Goal: Task Accomplishment & Management: Use online tool/utility

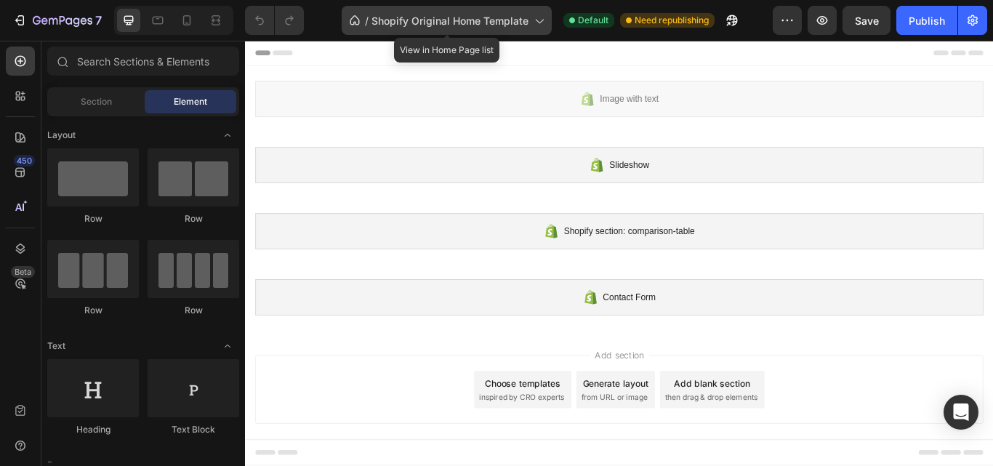
click at [488, 23] on span "Shopify Original Home Template" at bounding box center [450, 20] width 157 height 15
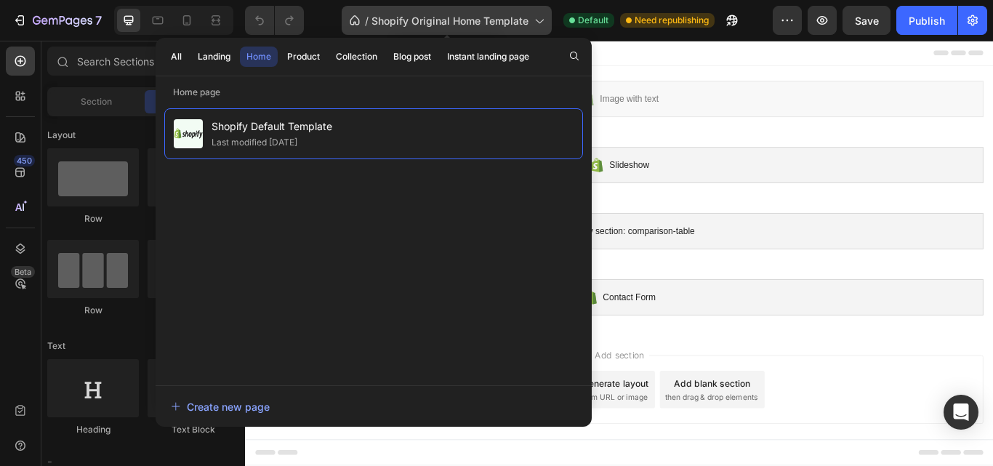
click at [488, 23] on span "Shopify Original Home Template" at bounding box center [450, 20] width 157 height 15
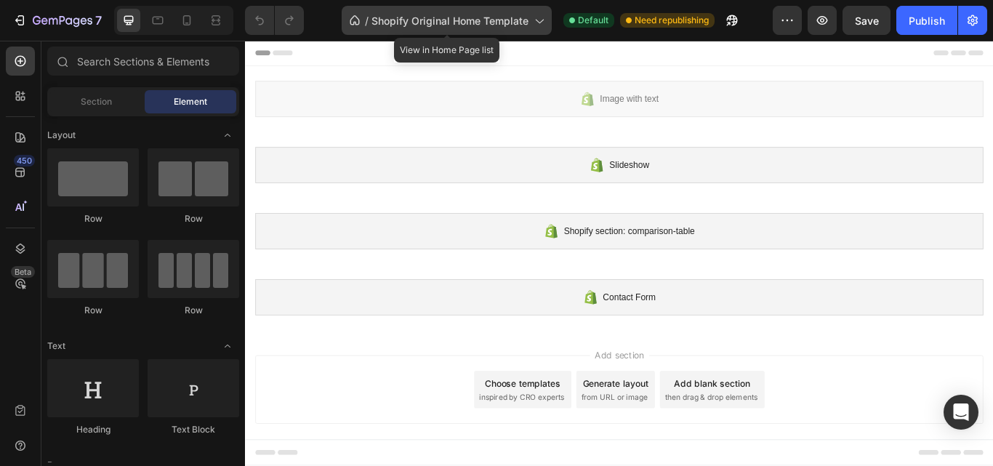
click at [497, 19] on span "Shopify Original Home Template" at bounding box center [450, 20] width 157 height 15
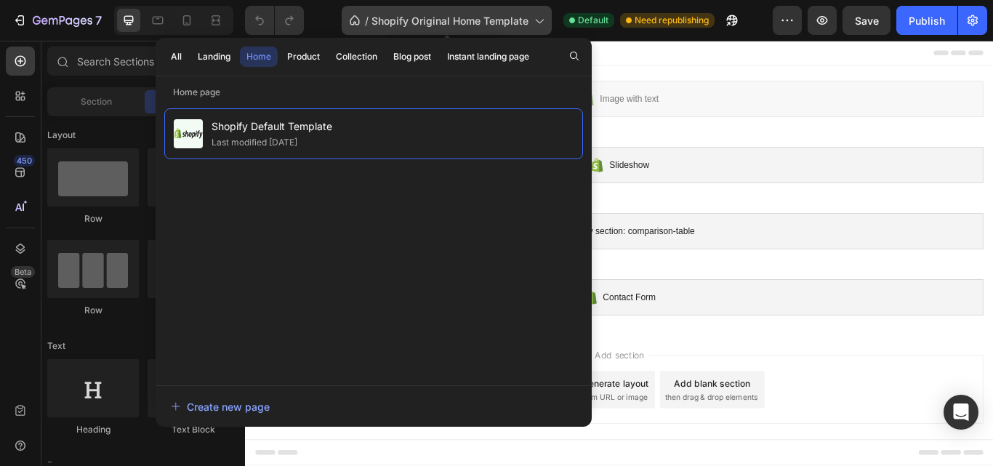
click at [497, 19] on span "Shopify Original Home Template" at bounding box center [450, 20] width 157 height 15
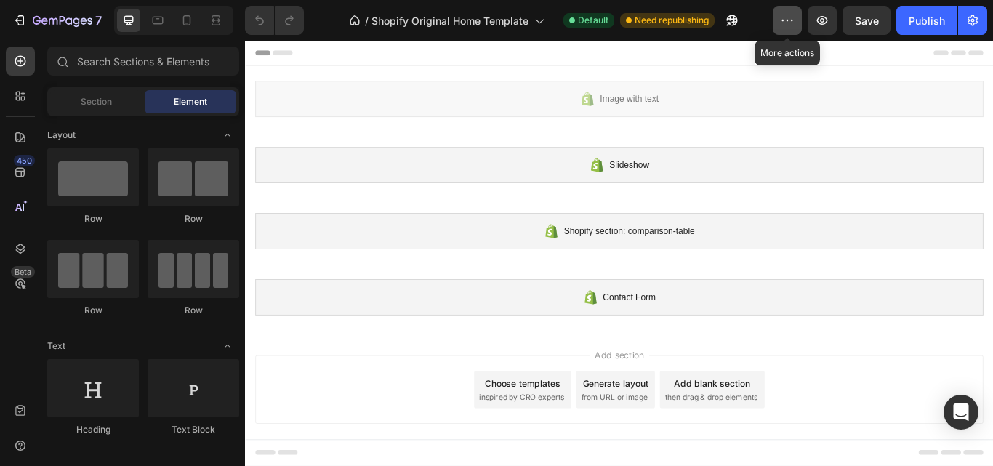
click at [790, 22] on icon "button" at bounding box center [787, 20] width 15 height 15
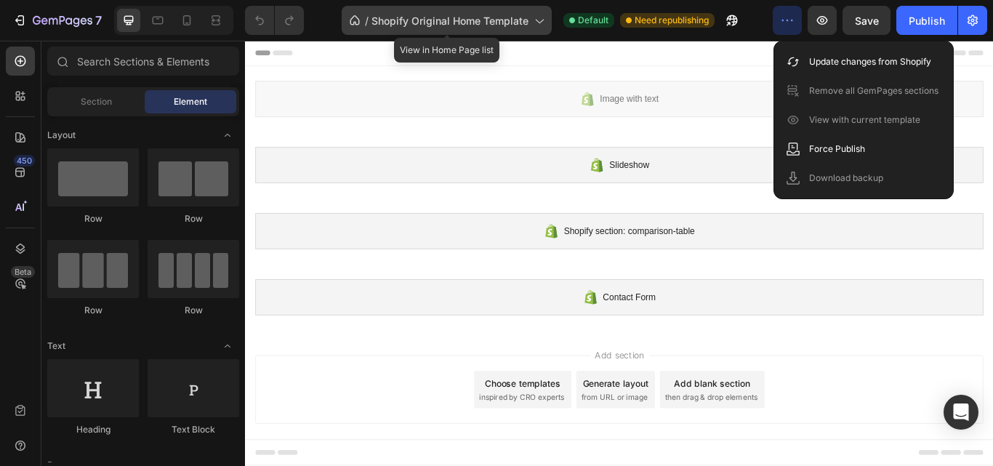
click at [527, 23] on span "Shopify Original Home Template" at bounding box center [450, 20] width 157 height 15
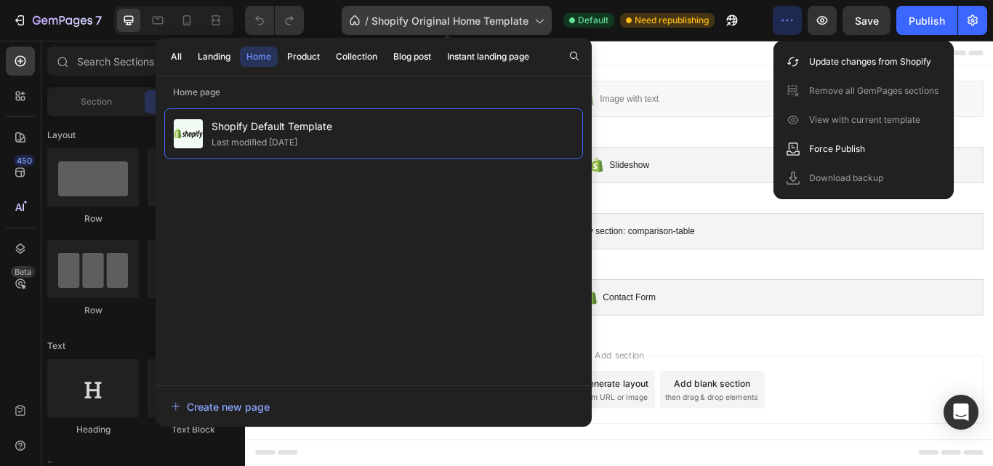
click at [527, 23] on span "Shopify Original Home Template" at bounding box center [450, 20] width 157 height 15
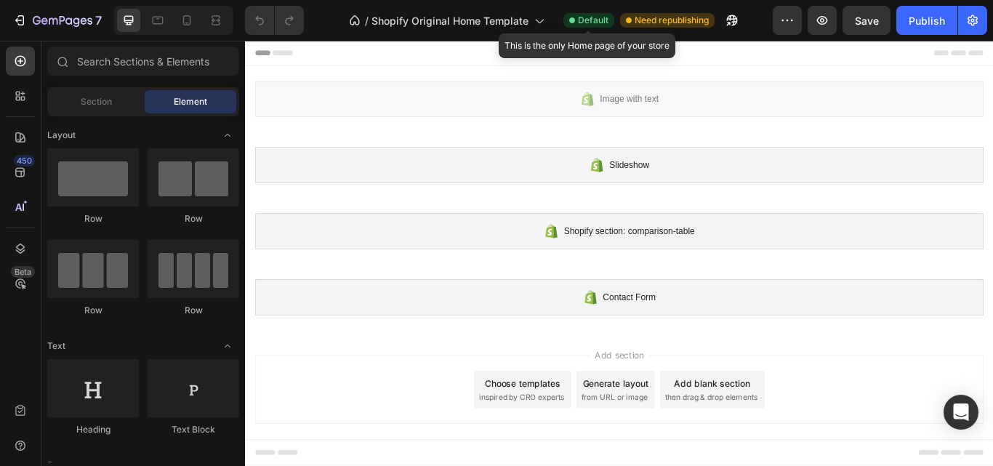
click at [593, 15] on span "Default" at bounding box center [593, 20] width 31 height 13
click at [580, 20] on span "Default" at bounding box center [593, 20] width 31 height 13
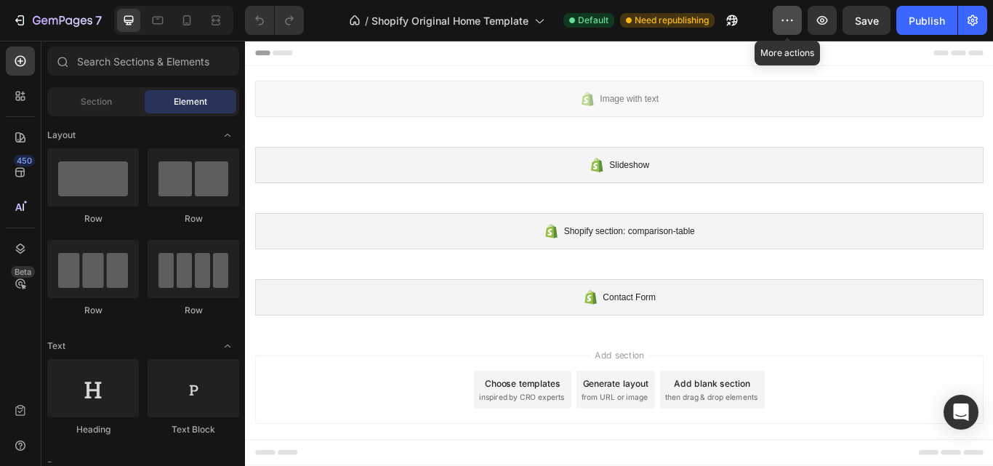
click at [790, 17] on icon "button" at bounding box center [787, 20] width 15 height 15
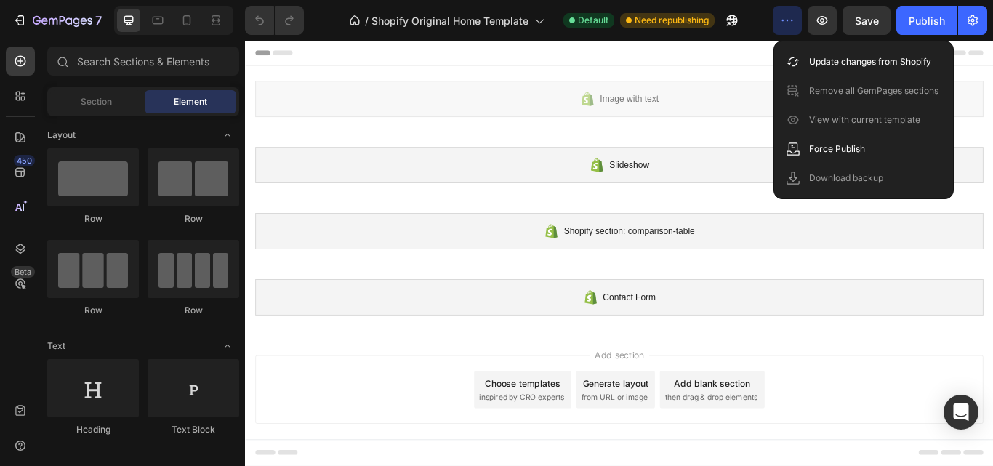
click at [398, 465] on div "Add section Choose templates inspired by CRO experts Generate layout from URL o…" at bounding box center [681, 448] width 849 height 80
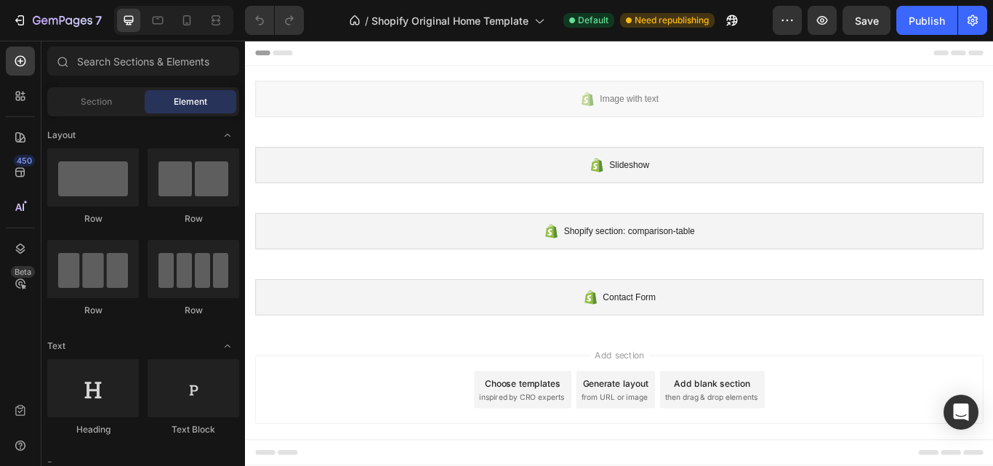
click at [758, 16] on div "/ Shopify Original Home Template Default Need republishing" at bounding box center [544, 20] width 457 height 29
click at [974, 20] on icon "button" at bounding box center [973, 20] width 10 height 11
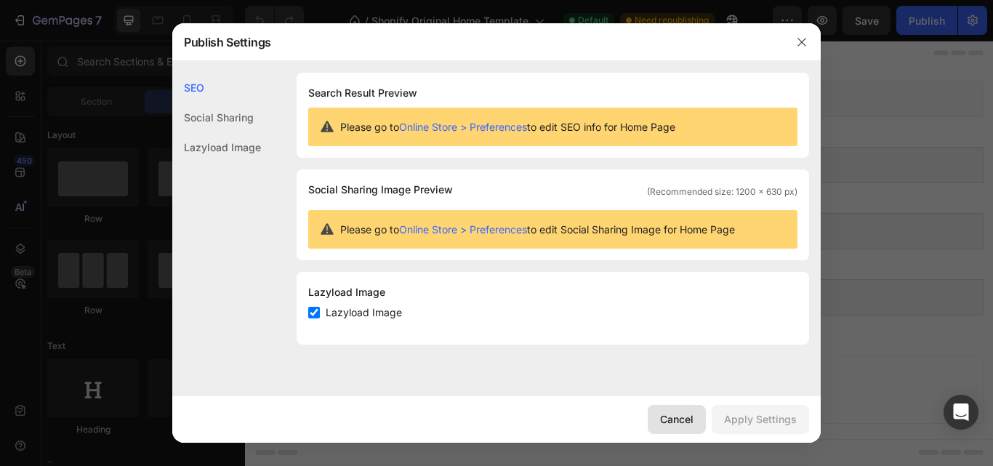
click at [671, 417] on div "Cancel" at bounding box center [676, 419] width 33 height 15
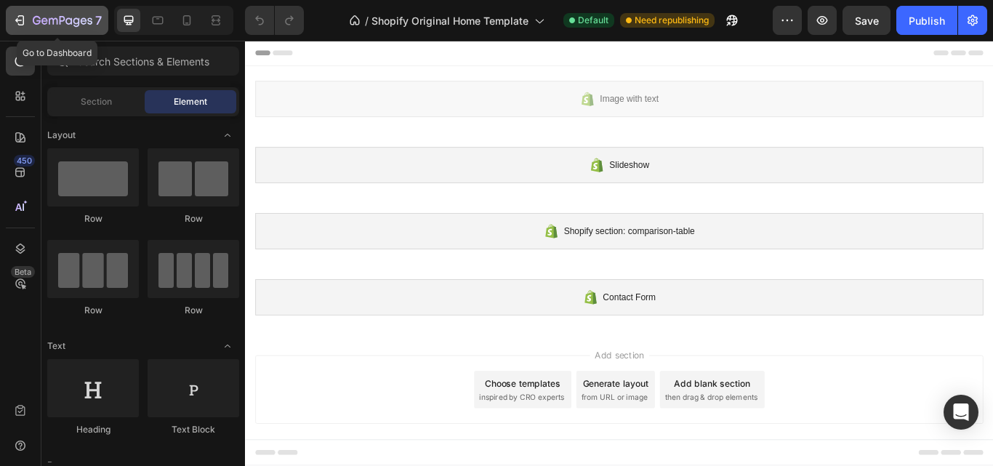
click at [29, 18] on div "7" at bounding box center [56, 20] width 89 height 17
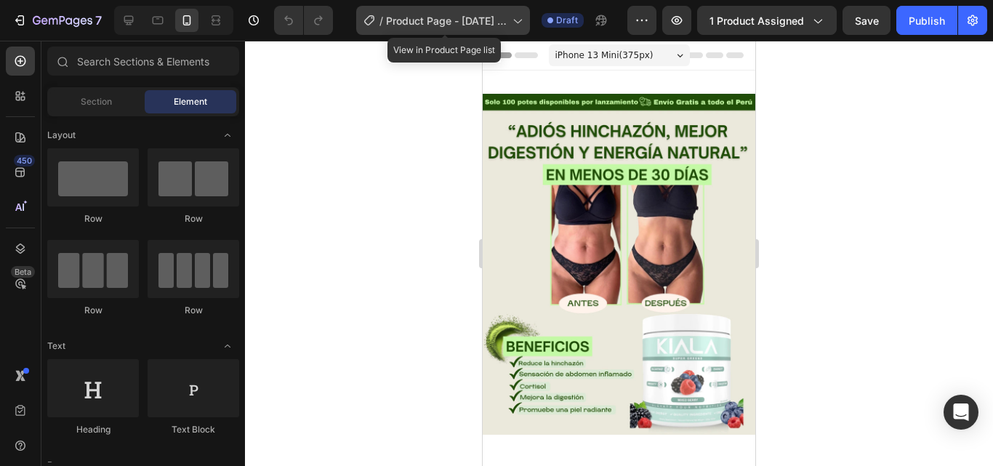
click at [505, 19] on span "Product Page - [DATE] 15:11:17" at bounding box center [446, 20] width 121 height 15
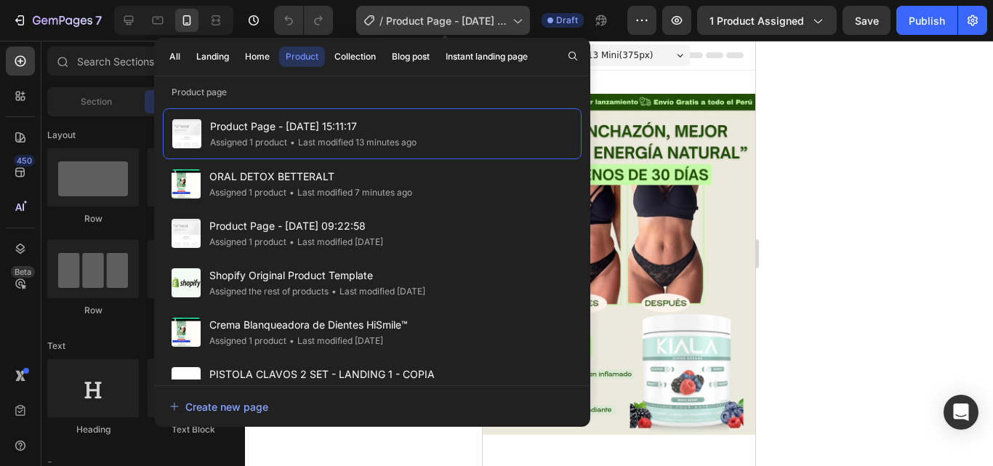
click at [453, 24] on span "Product Page - [DATE] 15:11:17" at bounding box center [446, 20] width 121 height 15
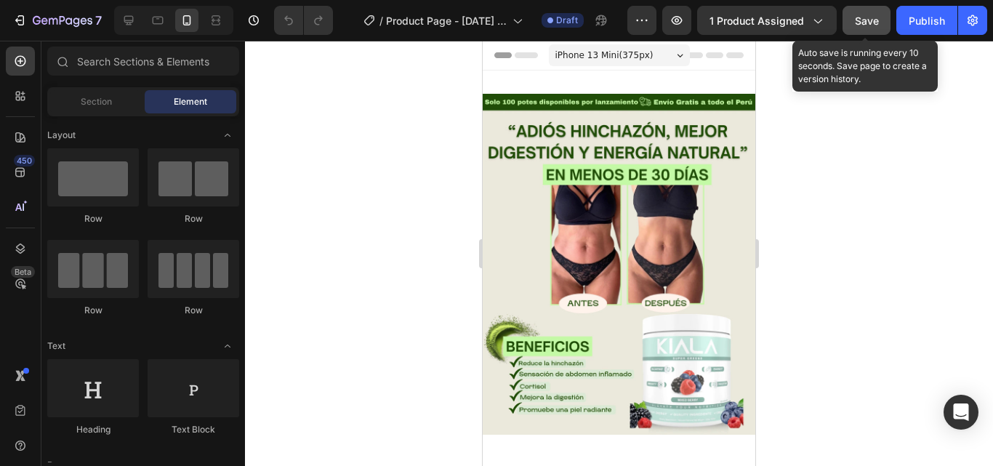
click at [870, 22] on span "Save" at bounding box center [867, 21] width 24 height 12
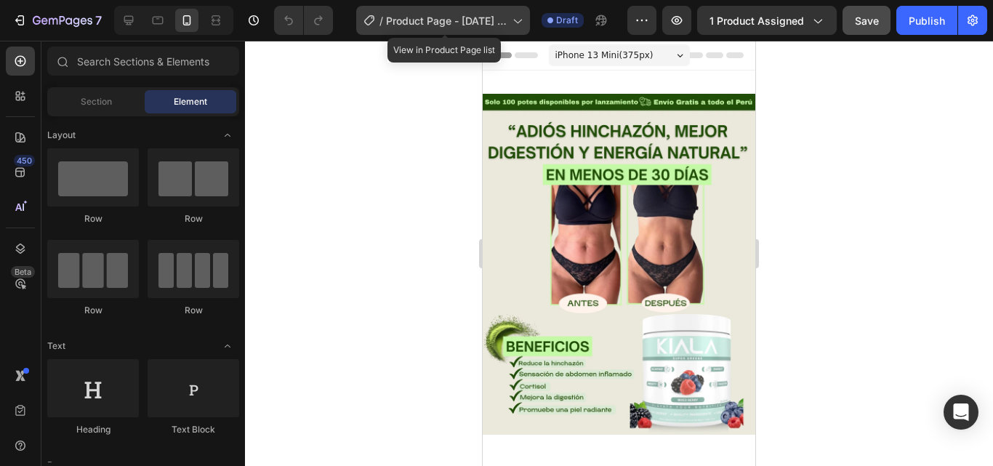
click at [499, 17] on span "Product Page - [DATE] 15:11:17" at bounding box center [446, 20] width 121 height 15
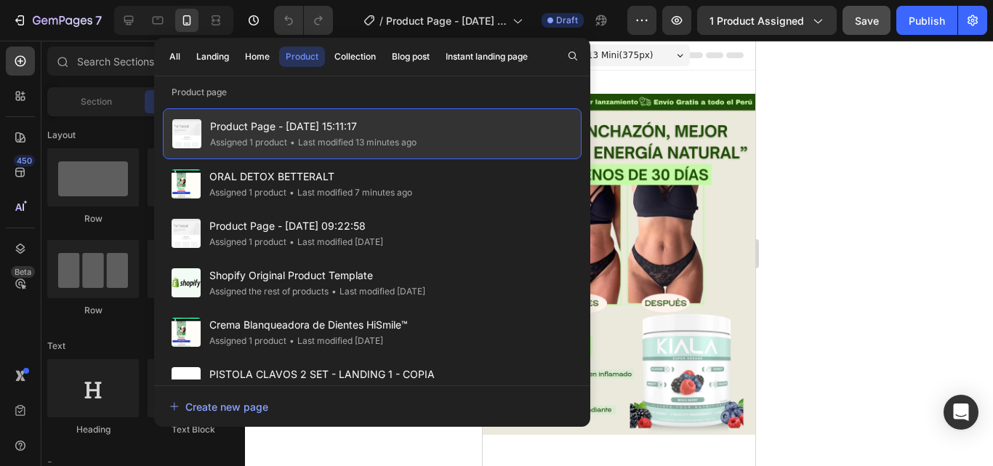
click at [417, 136] on div "• Last modified 13 minutes ago" at bounding box center [351, 142] width 129 height 15
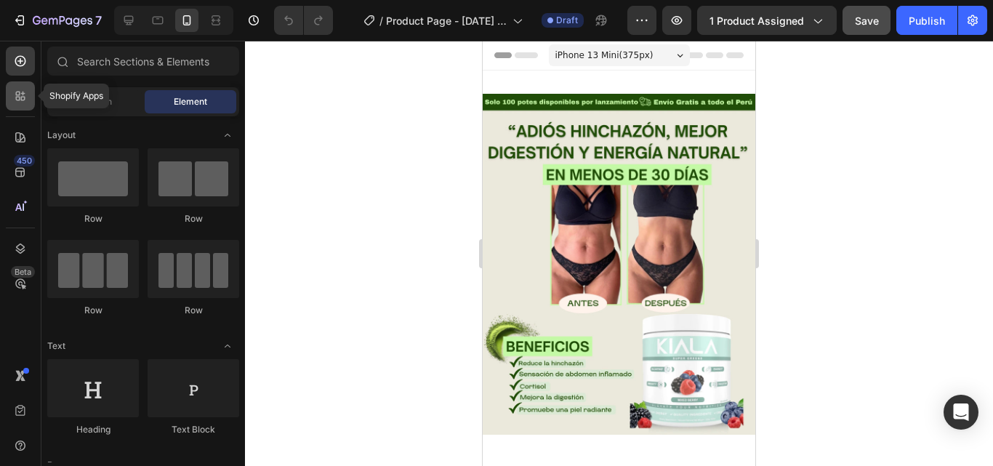
click at [18, 95] on icon at bounding box center [18, 94] width 4 height 4
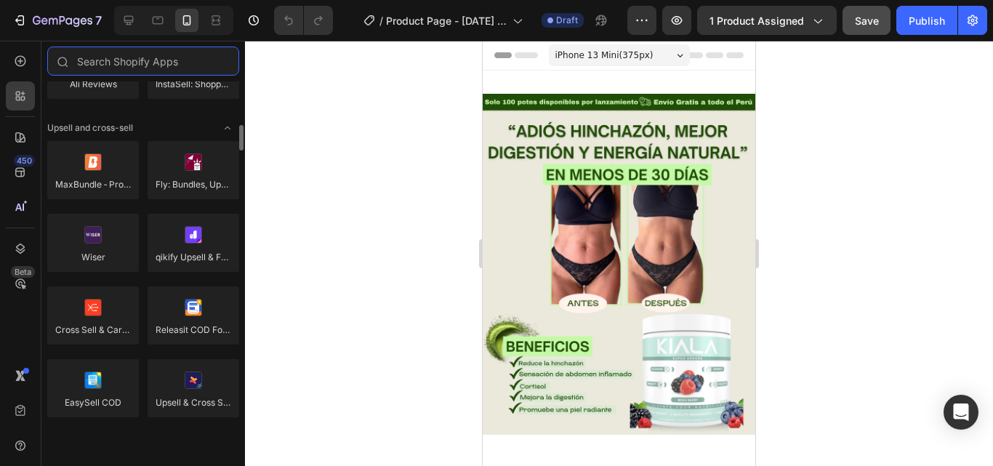
scroll to position [436, 0]
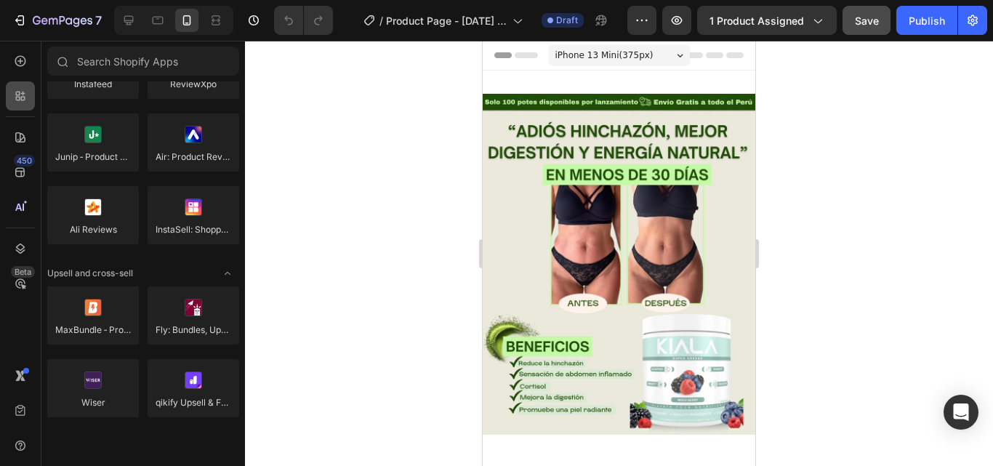
click at [18, 95] on icon at bounding box center [18, 94] width 4 height 4
click at [17, 137] on icon at bounding box center [20, 137] width 15 height 15
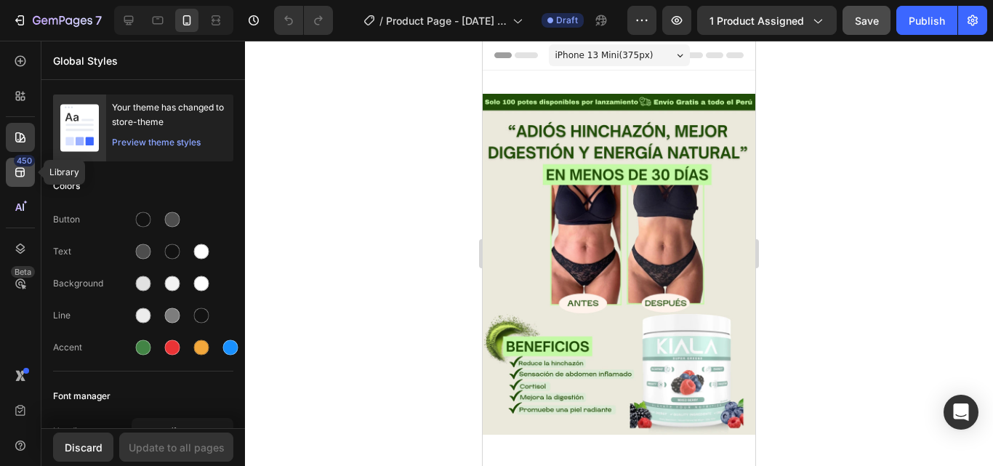
click at [15, 169] on icon at bounding box center [20, 172] width 15 height 15
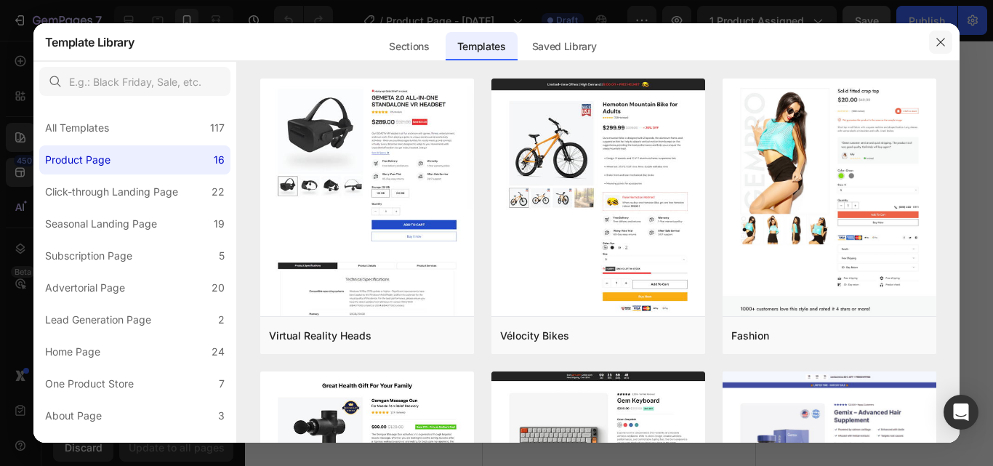
click at [942, 44] on icon "button" at bounding box center [941, 42] width 12 height 12
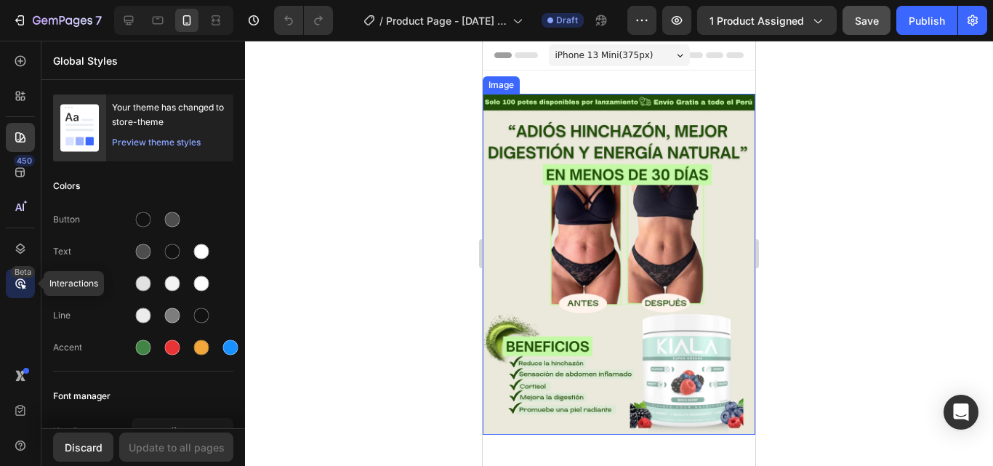
click at [18, 276] on div "Beta" at bounding box center [23, 272] width 24 height 12
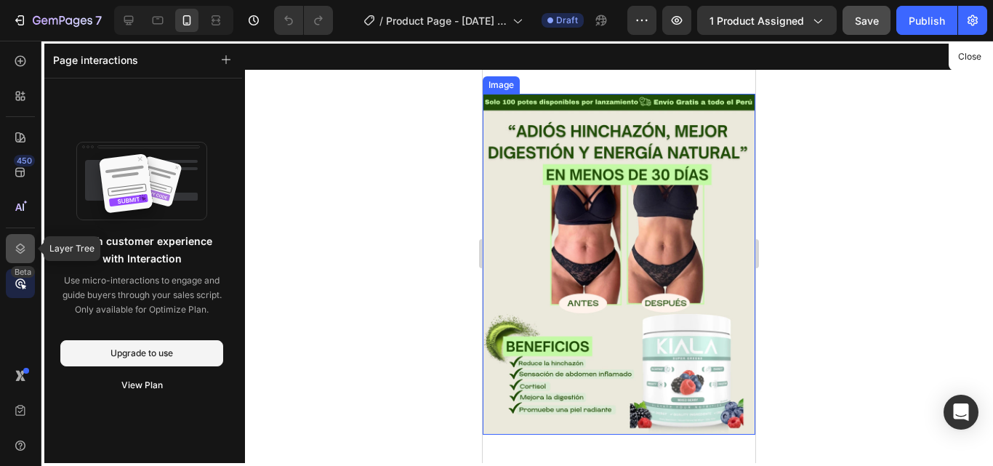
click at [23, 256] on div at bounding box center [20, 248] width 29 height 29
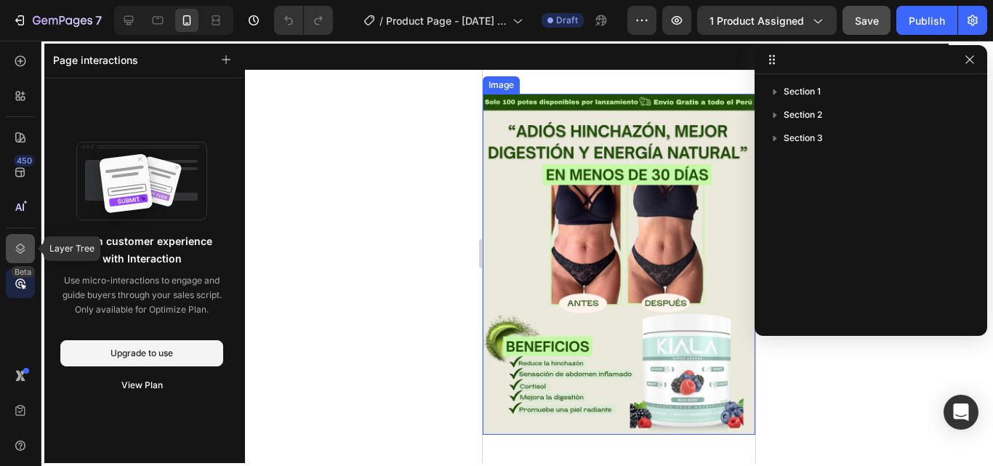
click at [23, 256] on div at bounding box center [20, 248] width 29 height 29
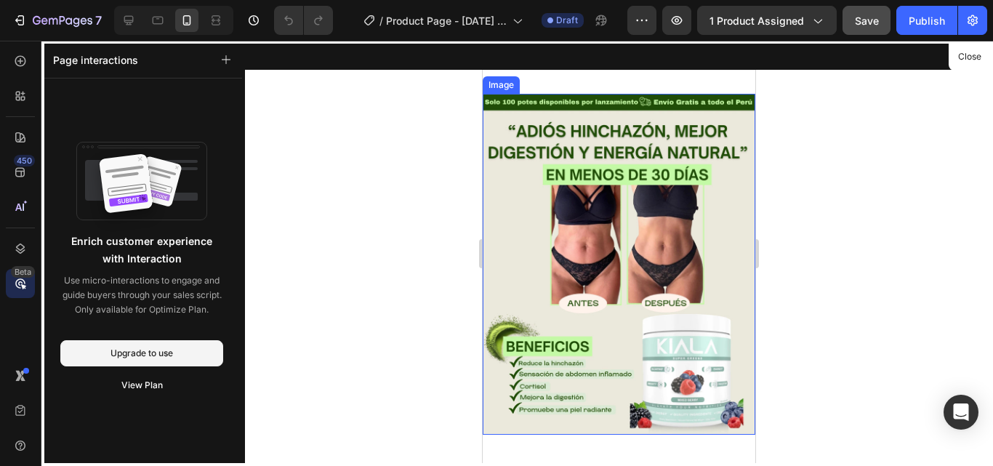
click at [17, 284] on icon at bounding box center [20, 283] width 15 height 15
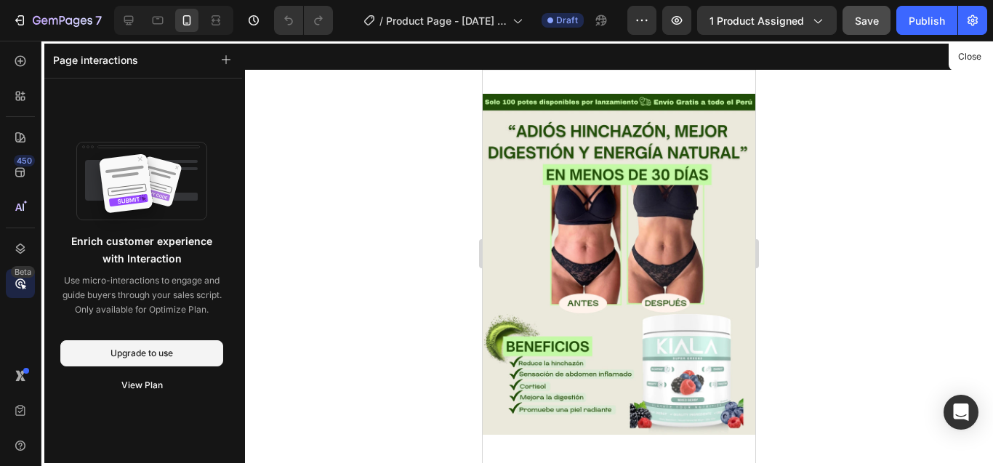
click at [563, 192] on div at bounding box center [619, 253] width 273 height 425
click at [124, 17] on icon at bounding box center [128, 20] width 15 height 15
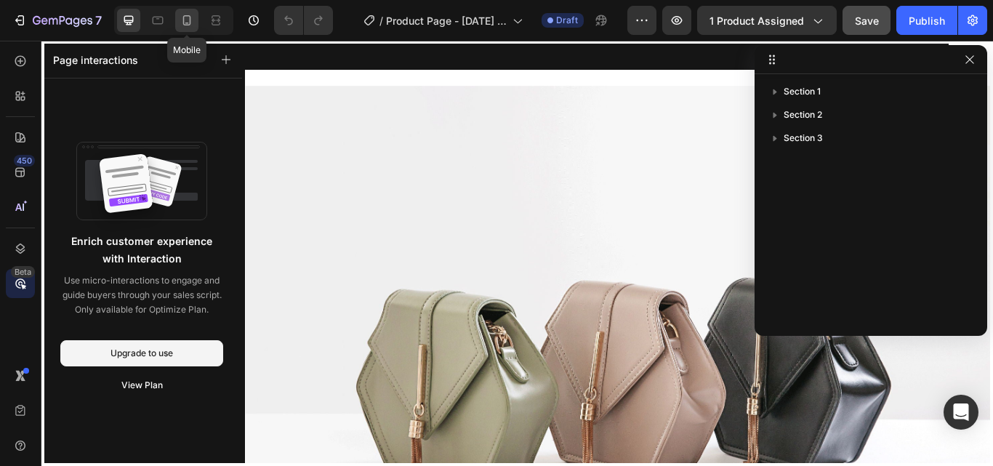
click at [191, 20] on icon at bounding box center [187, 20] width 15 height 15
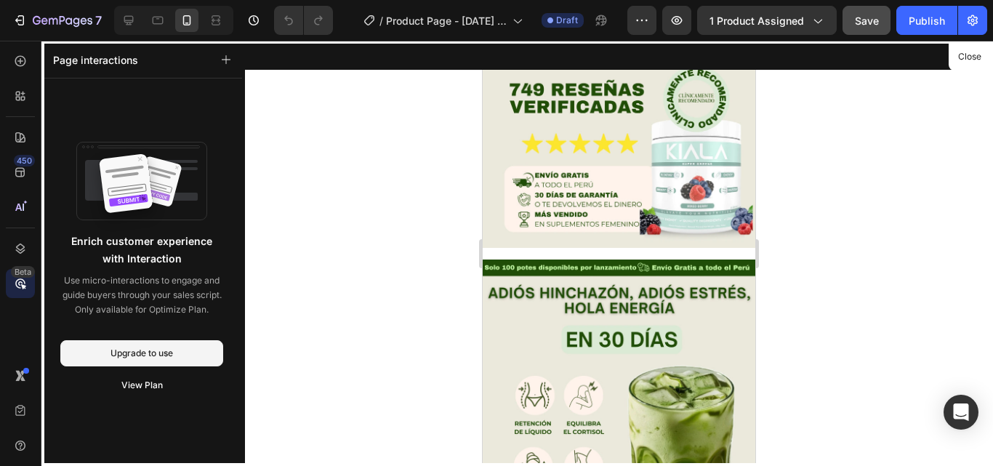
scroll to position [364, 0]
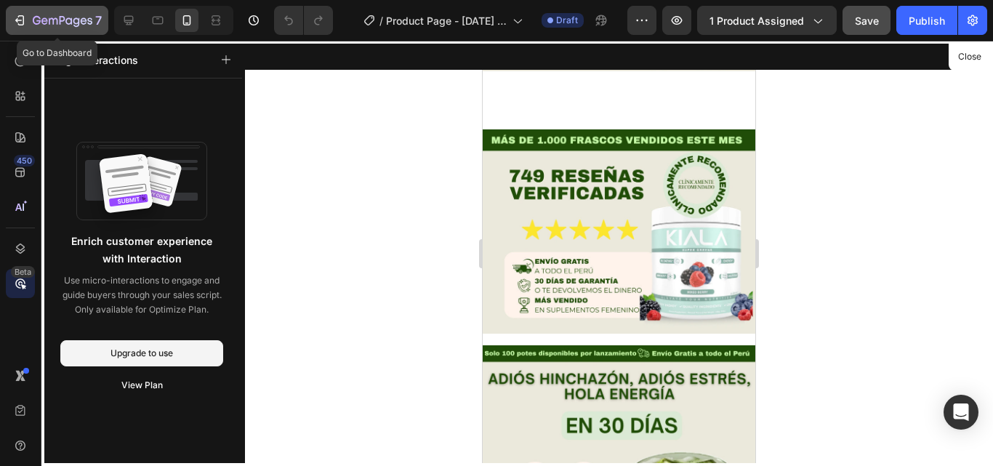
click at [60, 21] on icon "button" at bounding box center [63, 20] width 6 height 9
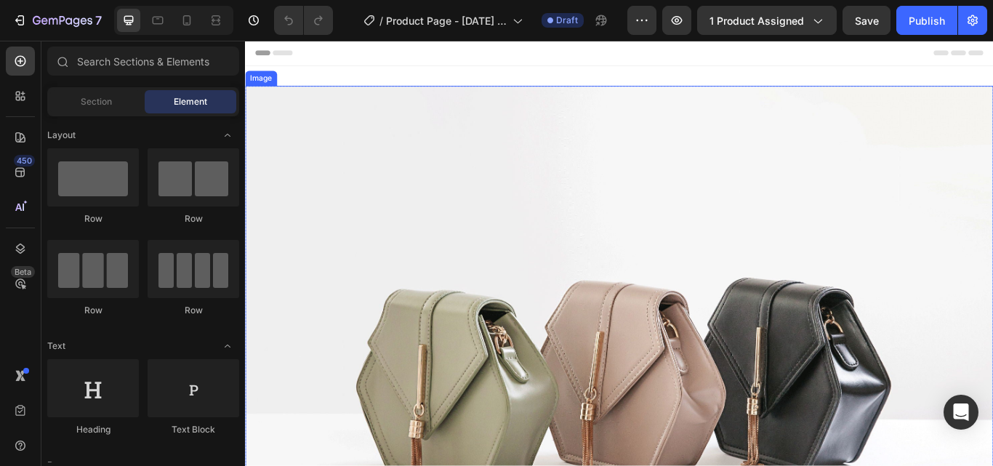
click at [660, 175] on img at bounding box center [681, 421] width 872 height 654
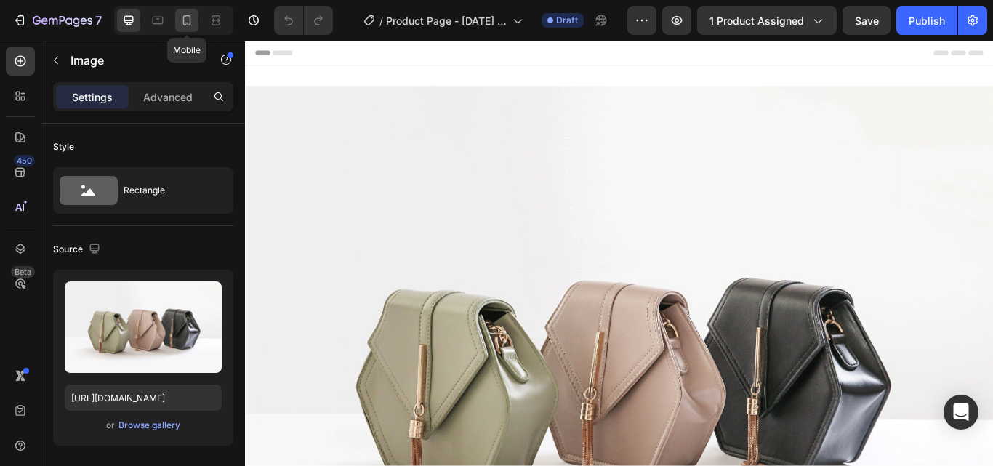
click at [185, 17] on icon at bounding box center [187, 20] width 15 height 15
type input "https://cdn.shopify.com/s/files/1/0669/3794/6301/files/gempages_532382094140113…"
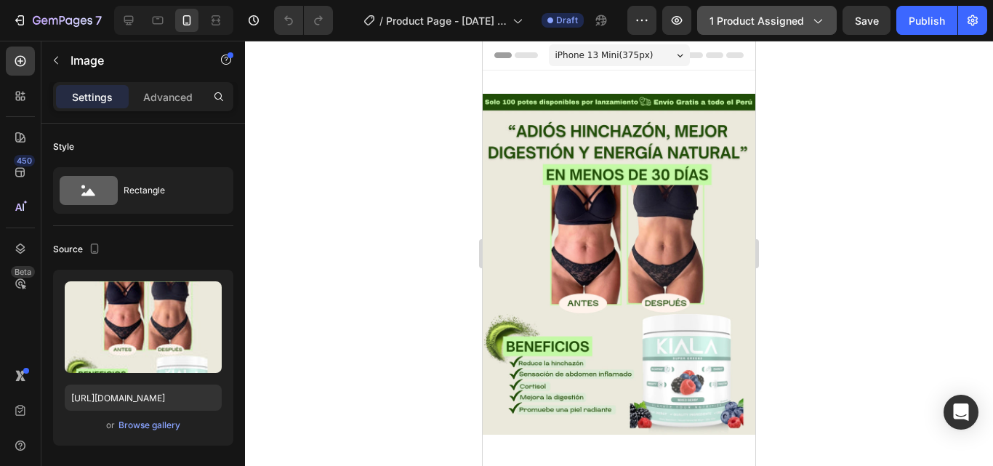
click at [787, 19] on span "1 product assigned" at bounding box center [757, 20] width 95 height 15
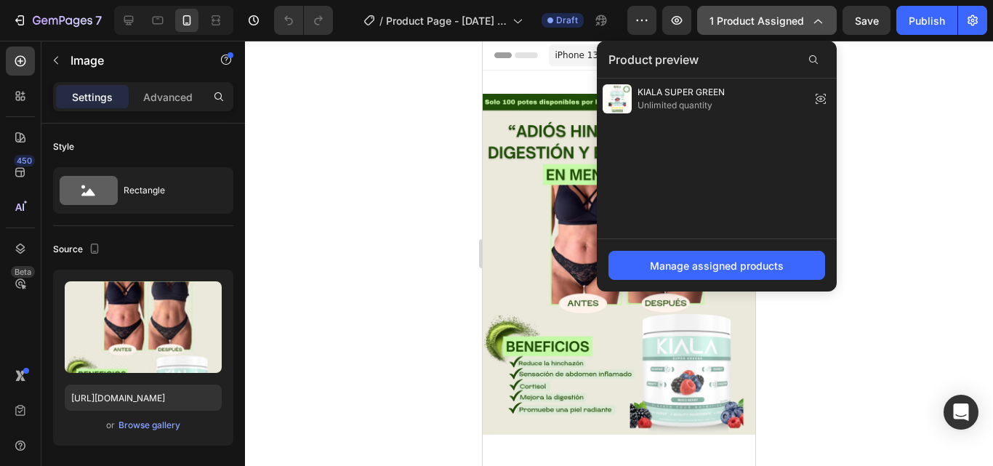
click at [787, 19] on span "1 product assigned" at bounding box center [757, 20] width 95 height 15
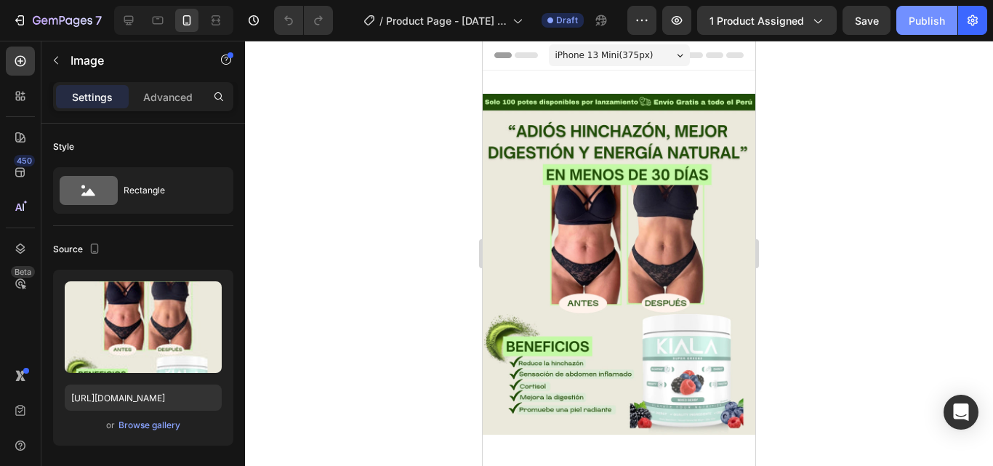
click at [930, 18] on div "Publish" at bounding box center [927, 20] width 36 height 15
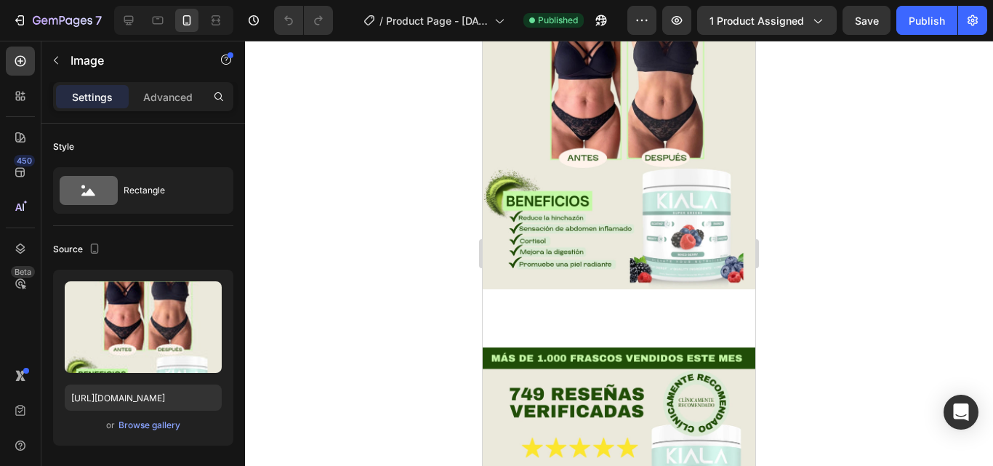
scroll to position [73, 0]
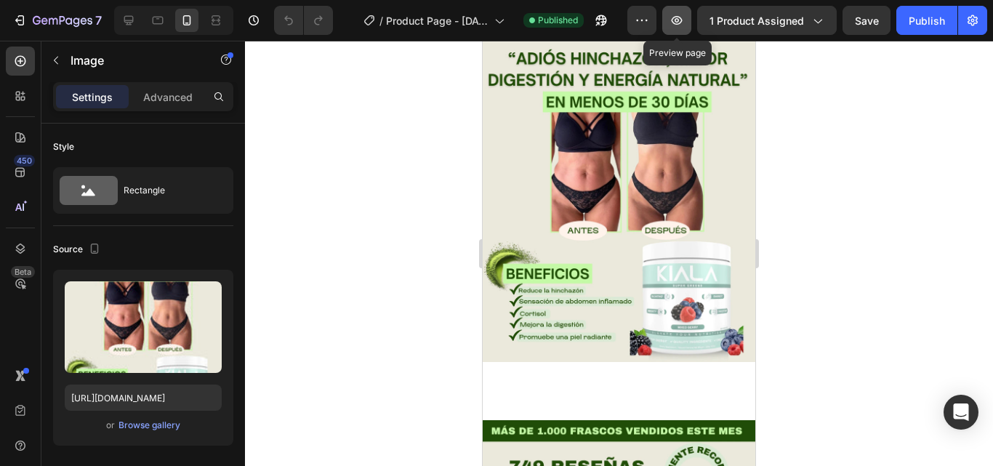
click at [681, 16] on icon "button" at bounding box center [677, 20] width 15 height 15
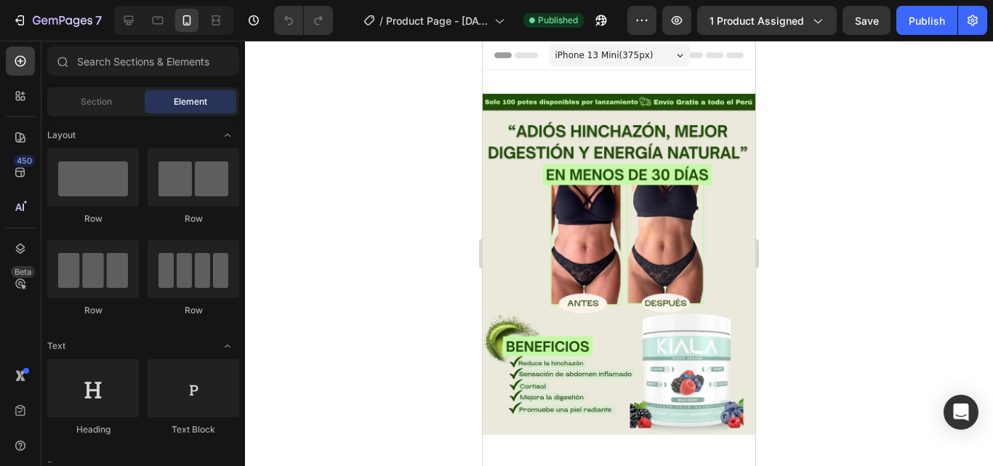
click at [531, 55] on span "Header" at bounding box center [526, 55] width 32 height 15
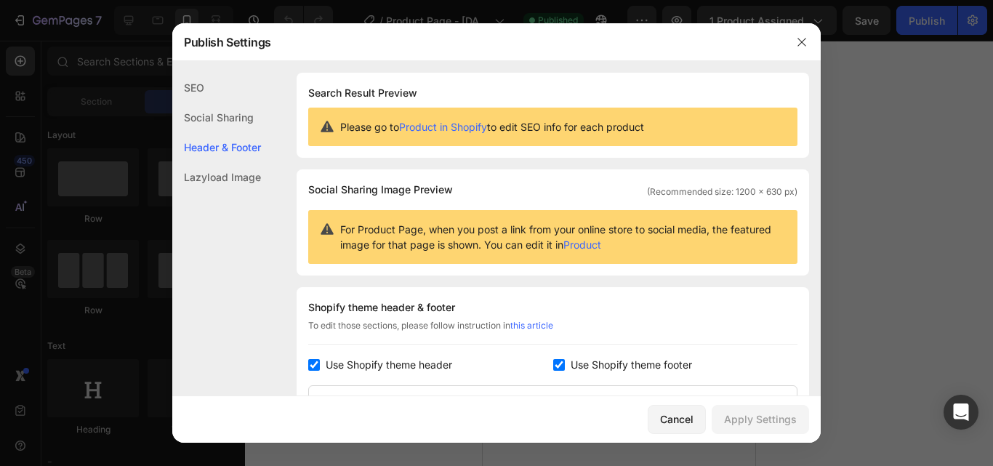
scroll to position [212, 0]
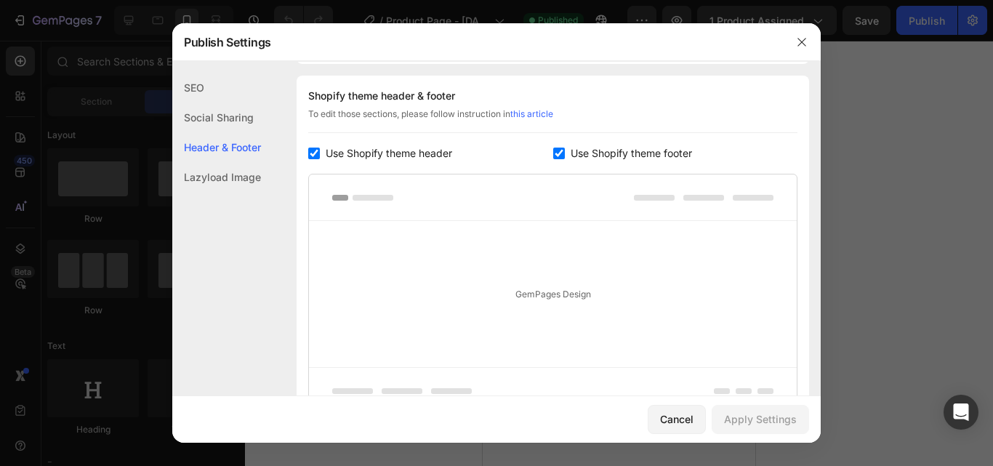
click at [213, 103] on div "SEO" at bounding box center [216, 118] width 89 height 30
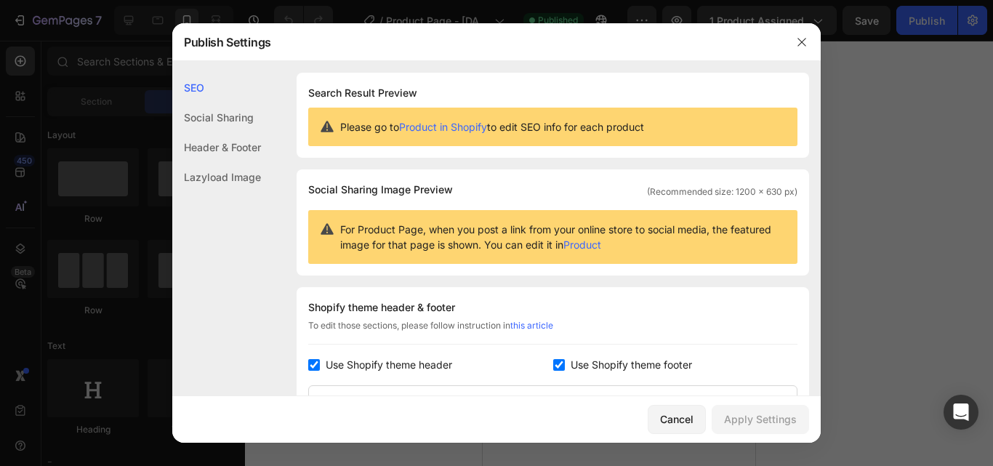
scroll to position [73, 0]
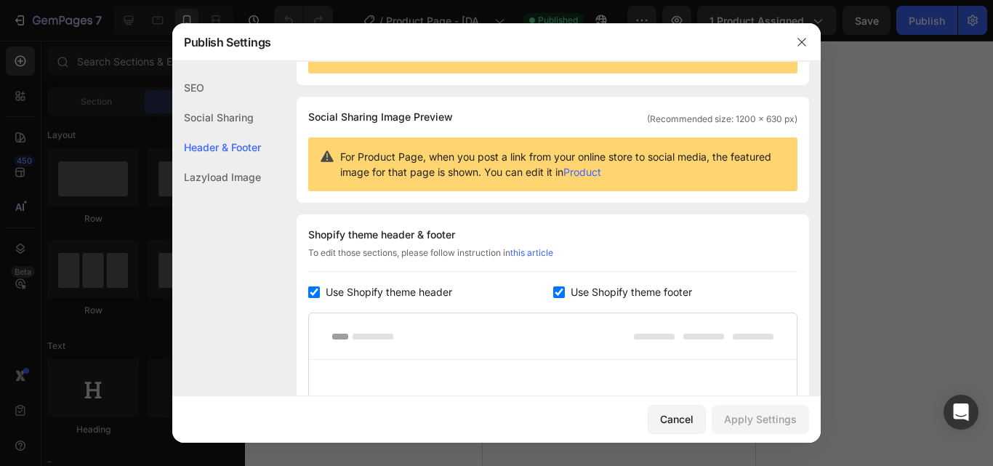
click at [238, 132] on div "Social Sharing" at bounding box center [216, 147] width 89 height 30
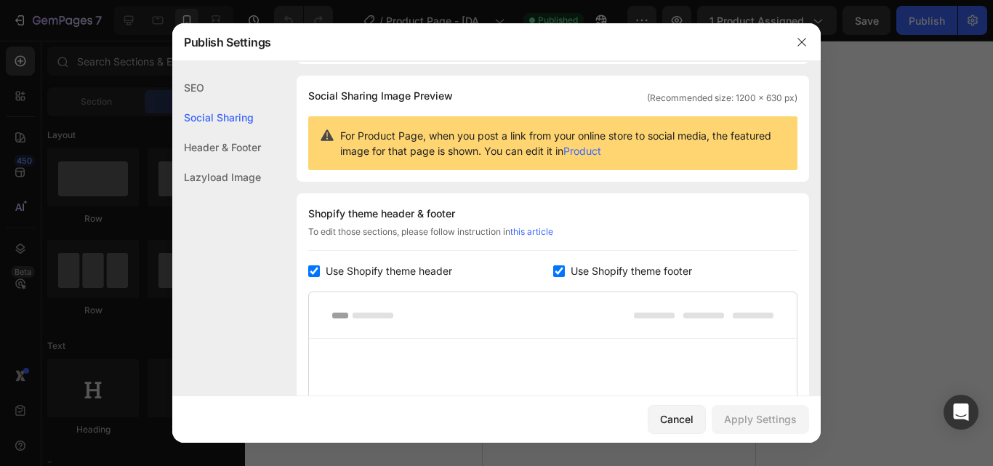
click at [197, 162] on div "Header & Footer" at bounding box center [216, 177] width 89 height 30
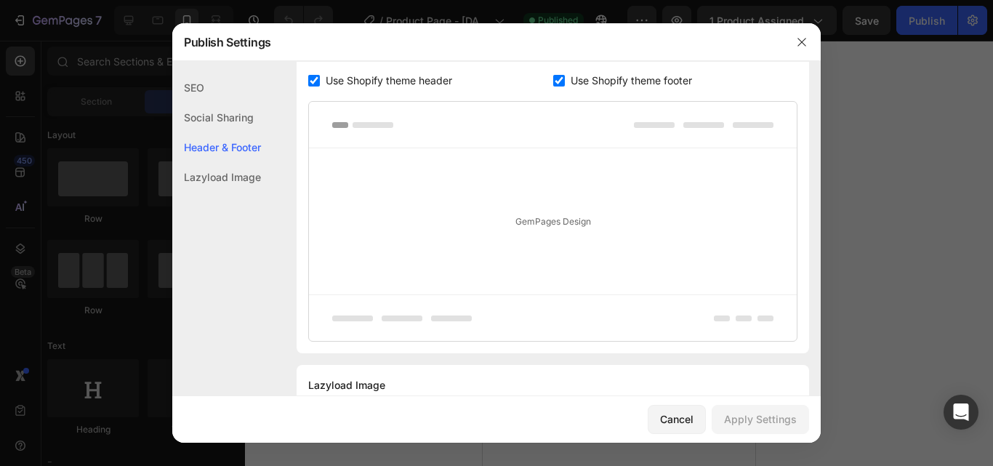
scroll to position [349, 0]
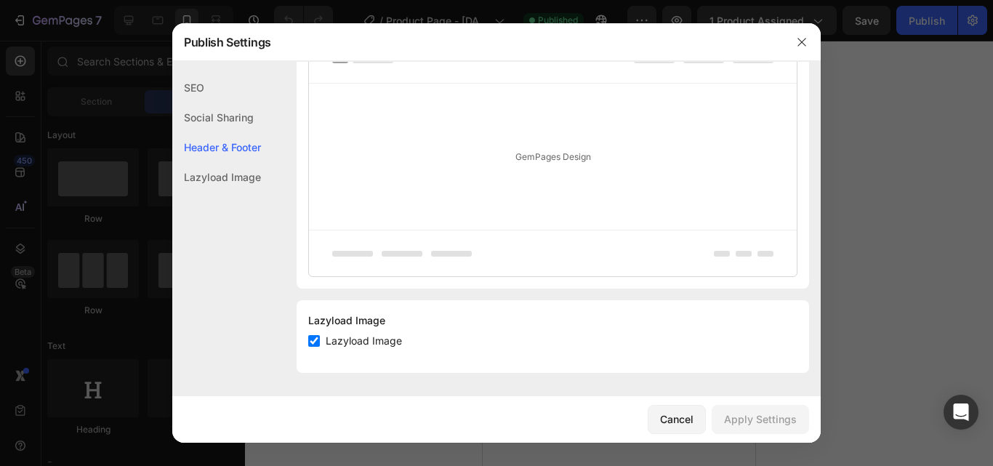
click at [314, 340] on input "checkbox" at bounding box center [314, 341] width 12 height 12
checkbox input "true"
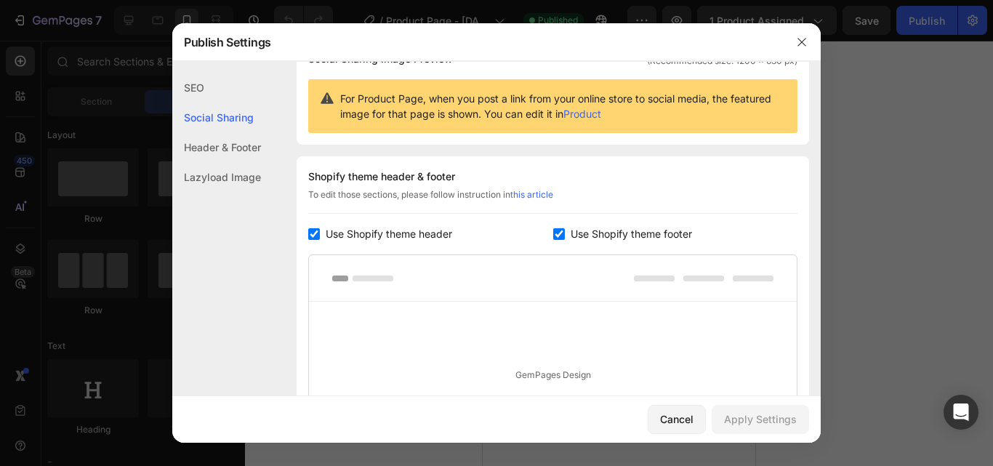
scroll to position [204, 0]
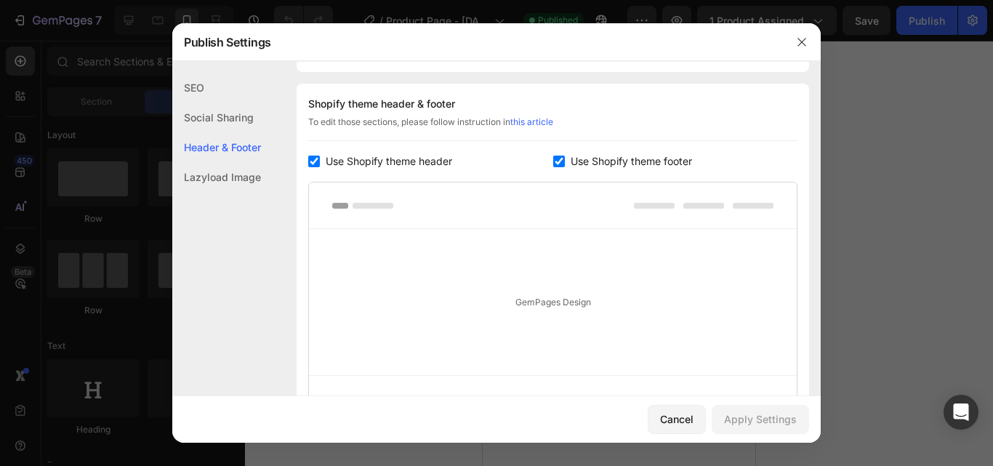
click at [318, 161] on input "checkbox" at bounding box center [314, 162] width 12 height 12
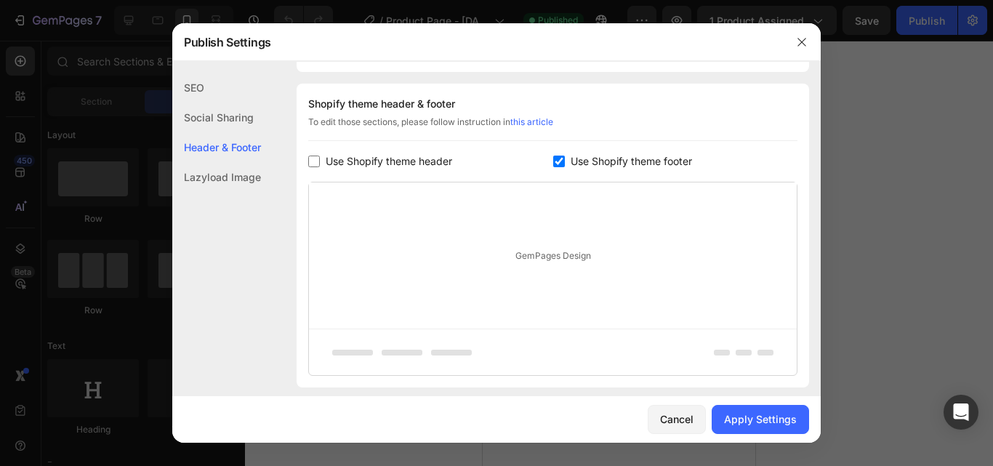
click at [318, 161] on input "checkbox" at bounding box center [314, 162] width 12 height 12
checkbox input "true"
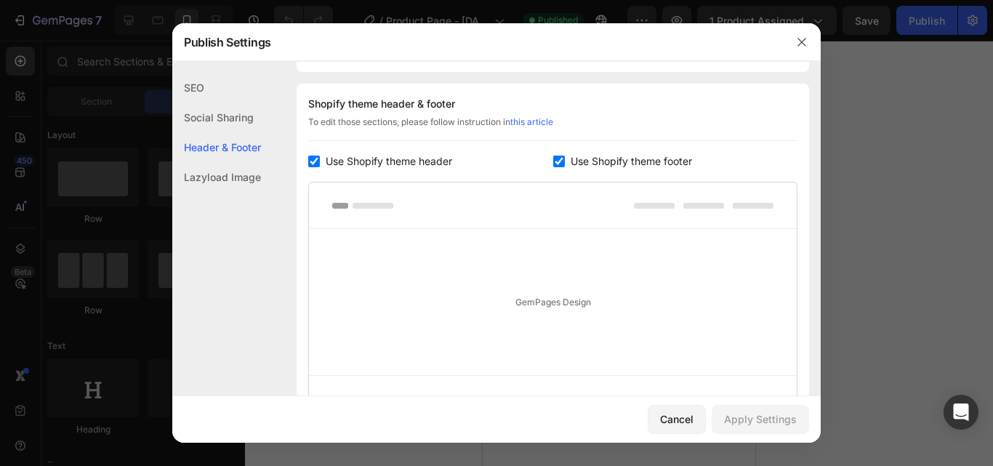
click at [558, 164] on input "checkbox" at bounding box center [559, 162] width 12 height 12
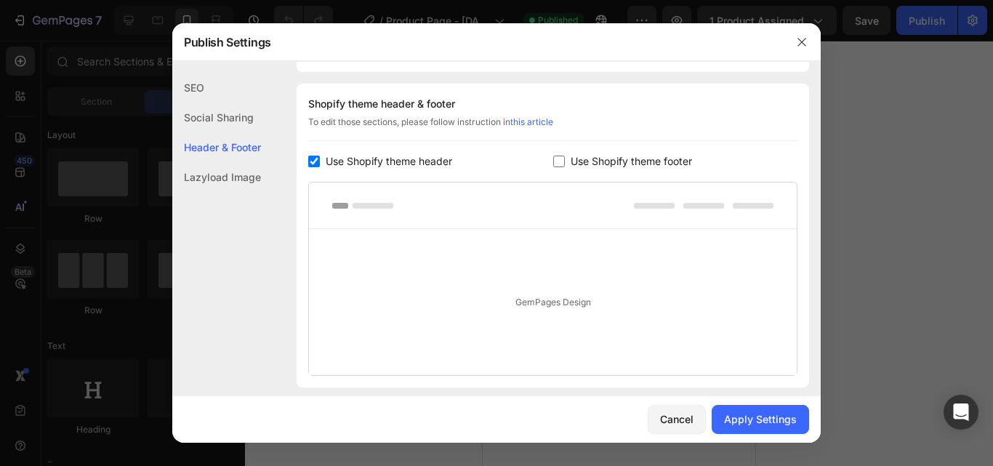
click at [234, 172] on div "Lazyload Image" at bounding box center [216, 177] width 89 height 30
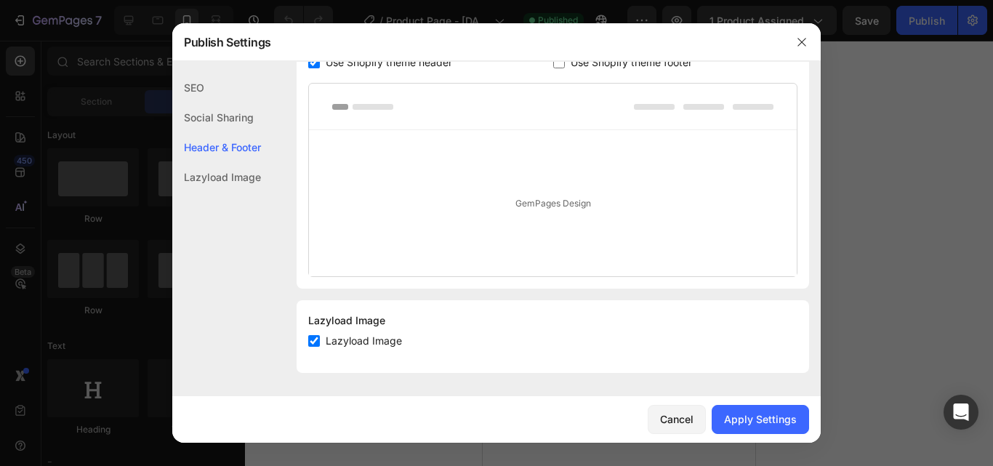
click at [563, 203] on div "GemPages Design" at bounding box center [553, 203] width 488 height 146
click at [563, 199] on div "GemPages Design" at bounding box center [553, 203] width 488 height 146
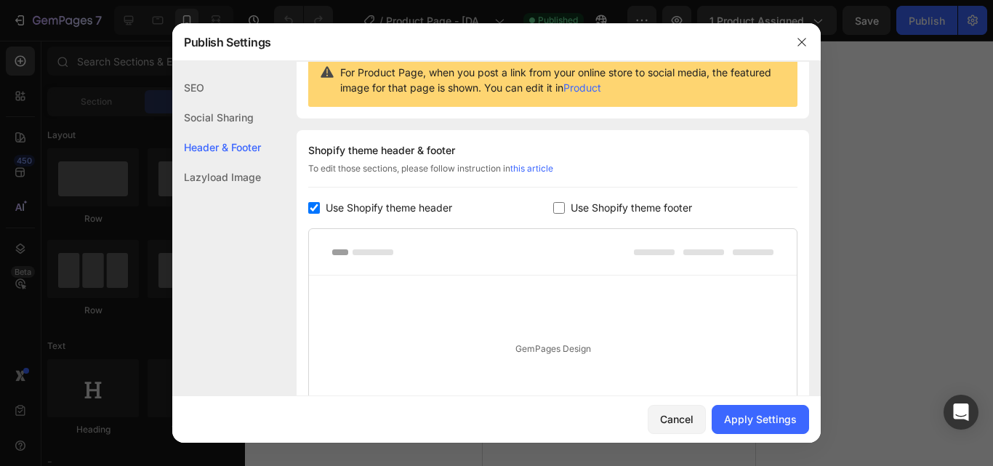
click at [553, 204] on input "checkbox" at bounding box center [559, 208] width 12 height 12
checkbox input "true"
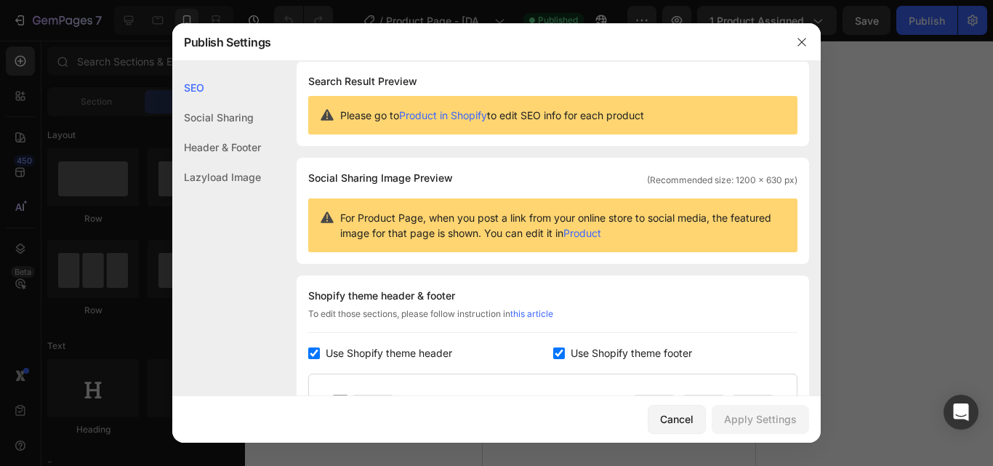
scroll to position [0, 0]
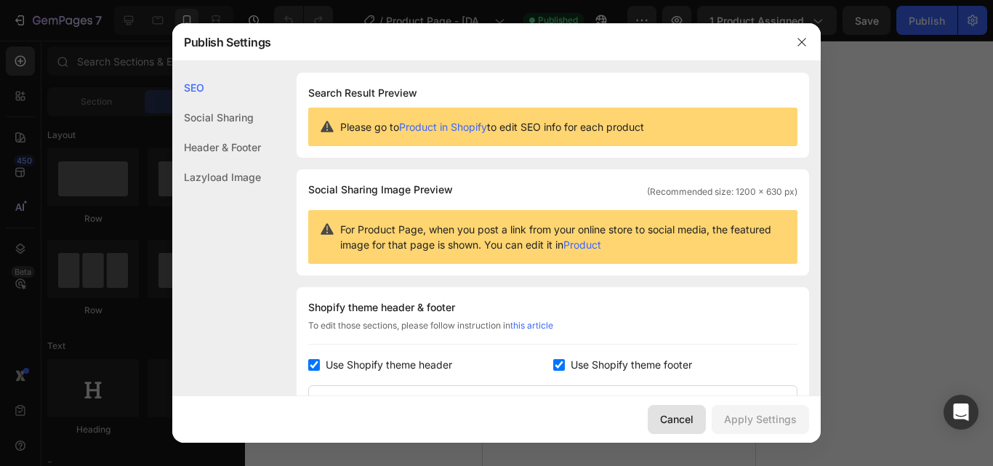
click at [670, 412] on div "Cancel" at bounding box center [676, 419] width 33 height 15
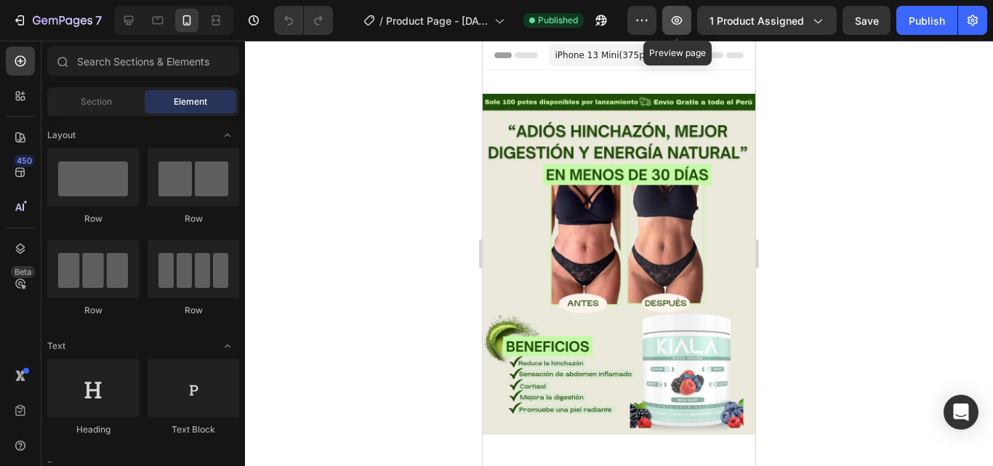
click at [681, 23] on icon "button" at bounding box center [677, 20] width 15 height 15
click at [132, 17] on icon at bounding box center [128, 20] width 9 height 9
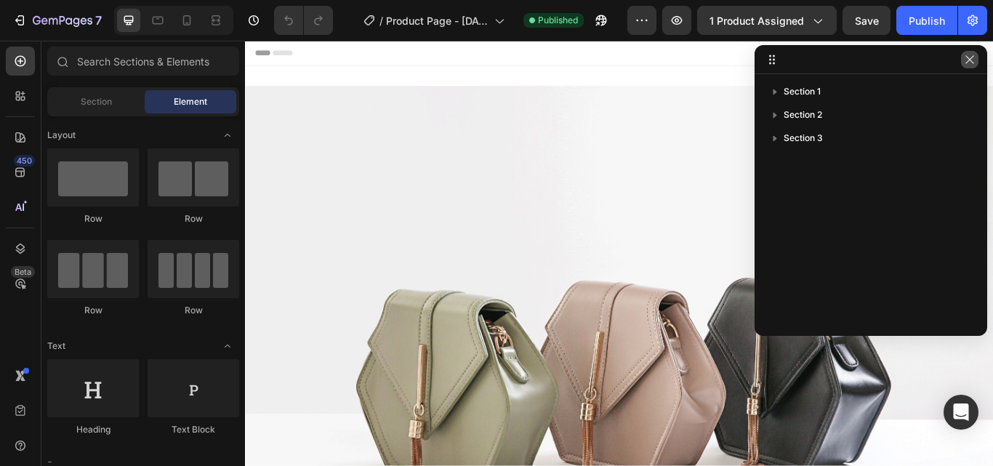
click at [971, 64] on icon "button" at bounding box center [970, 60] width 12 height 12
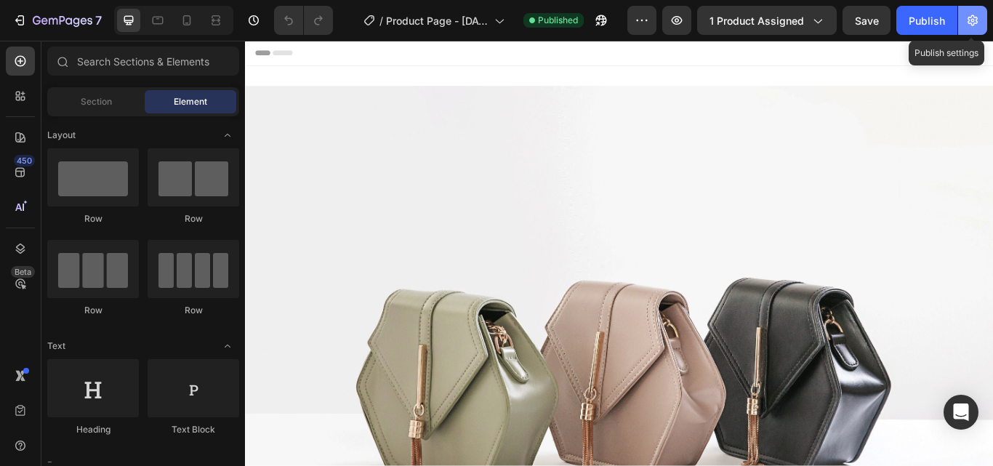
click at [978, 18] on icon "button" at bounding box center [973, 20] width 15 height 15
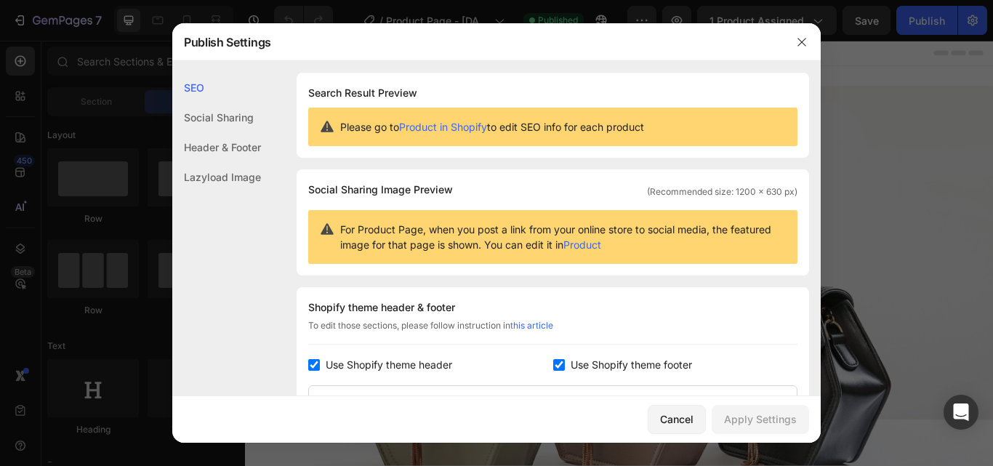
click at [236, 162] on div "Header & Footer" at bounding box center [216, 177] width 89 height 30
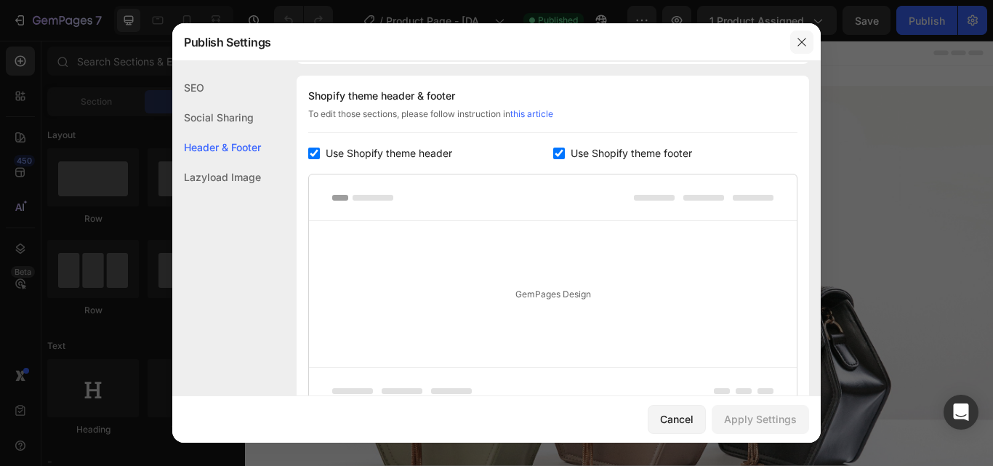
click at [799, 41] on icon "button" at bounding box center [802, 42] width 12 height 12
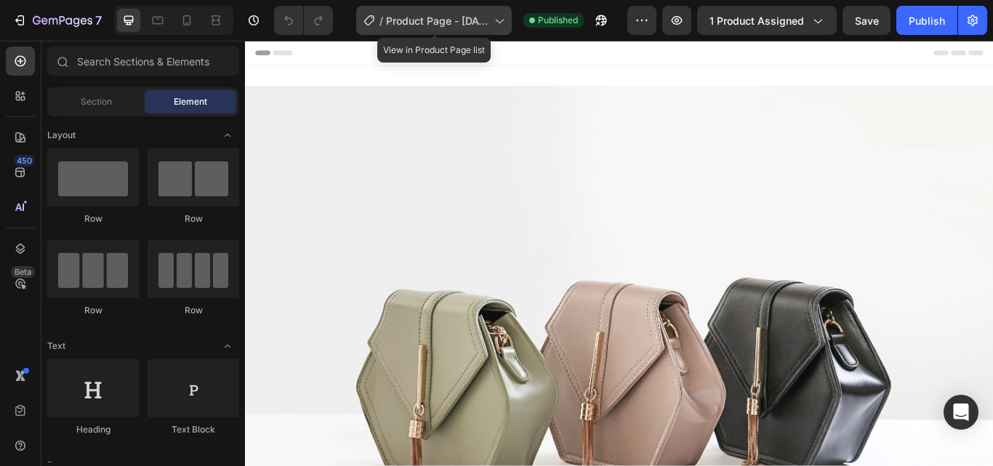
click at [438, 22] on span "Product Page - [DATE] 15:11:17" at bounding box center [437, 20] width 103 height 15
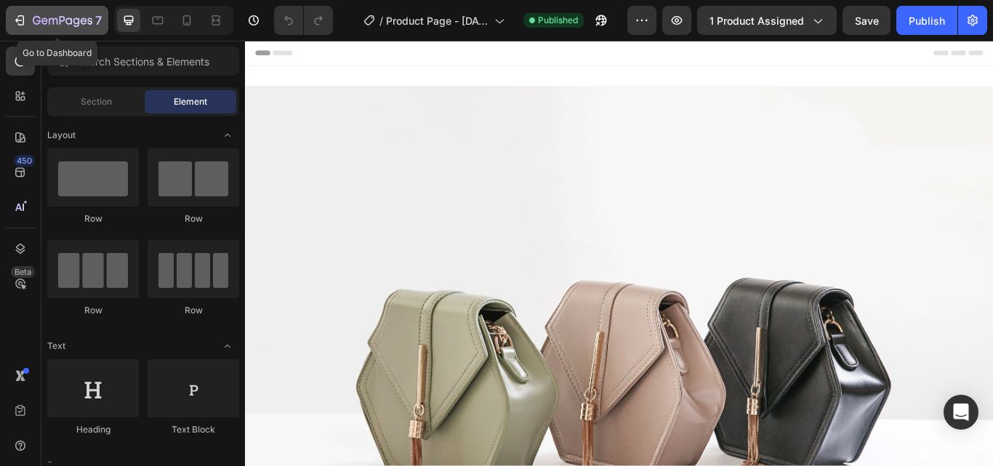
click at [20, 20] on icon "button" at bounding box center [19, 20] width 15 height 15
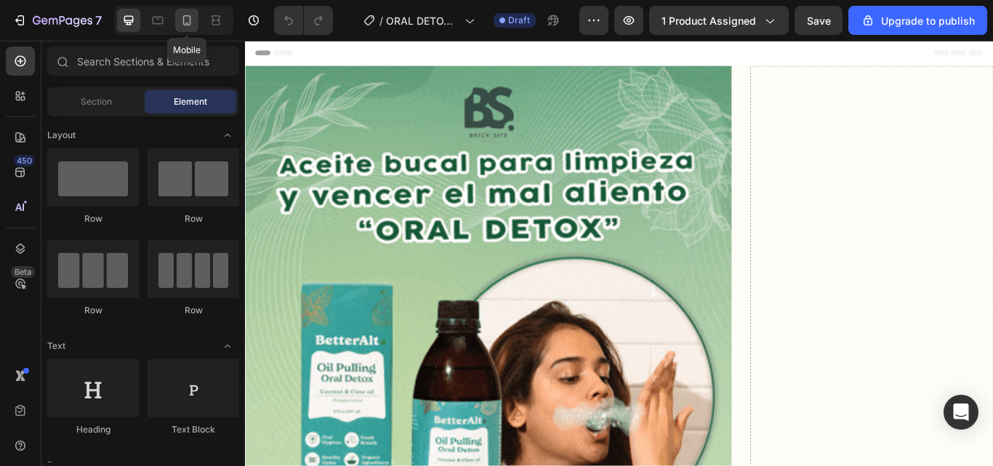
click at [186, 22] on icon at bounding box center [187, 20] width 15 height 15
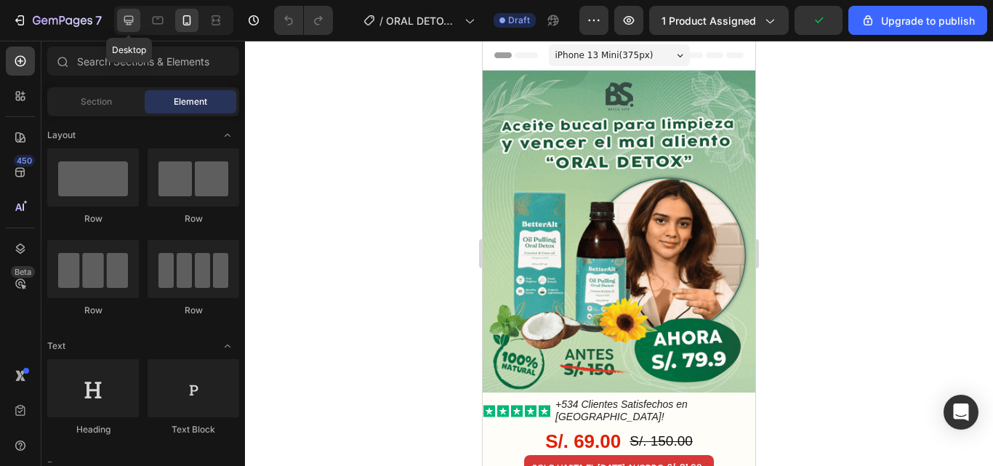
click at [132, 24] on icon at bounding box center [128, 20] width 15 height 15
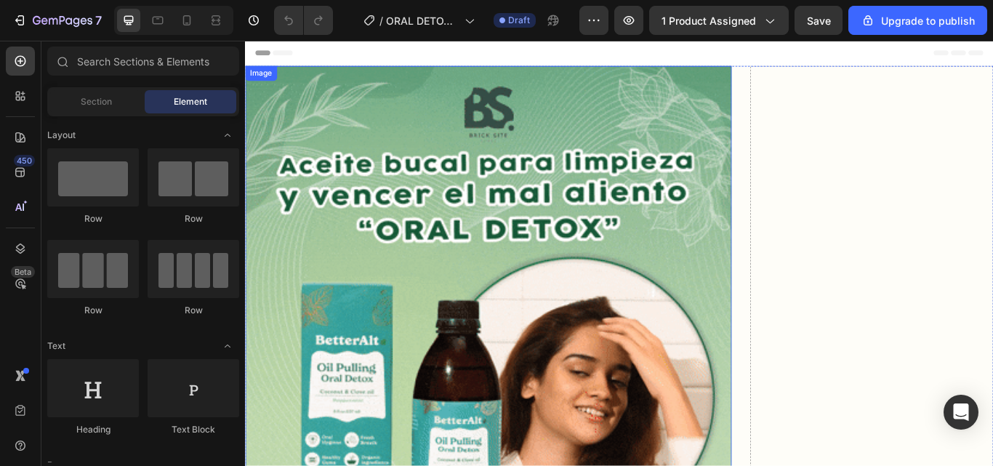
click at [558, 124] on img at bounding box center [528, 406] width 567 height 670
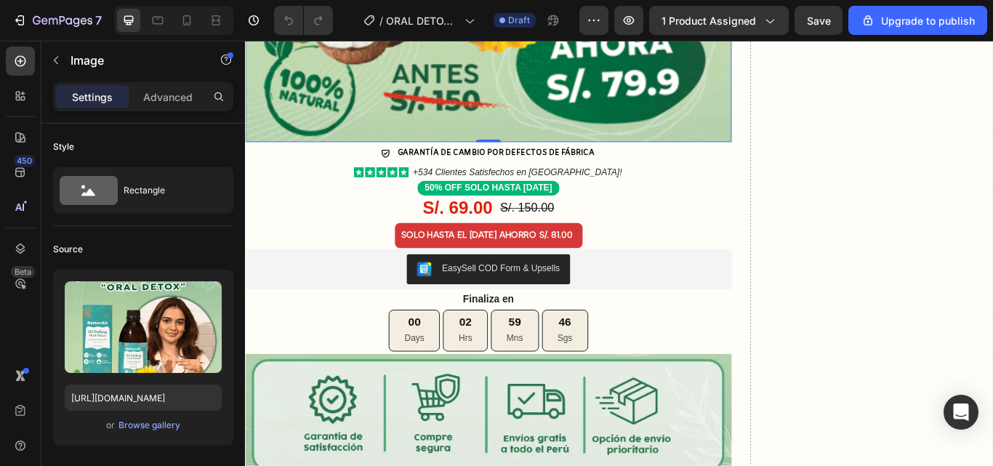
scroll to position [654, 0]
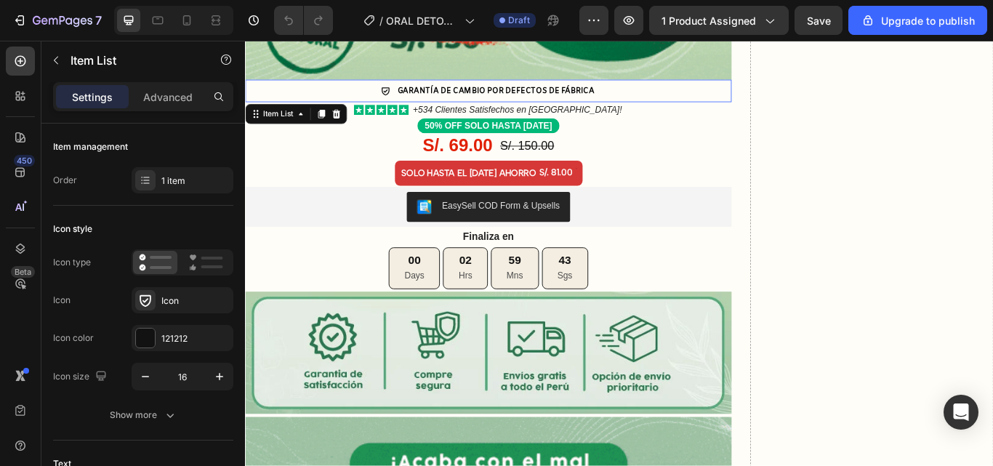
click at [705, 95] on div "GARANTÍA DE CAMBIO POR DEFECTOS DE FÁBRICA" at bounding box center [528, 100] width 567 height 26
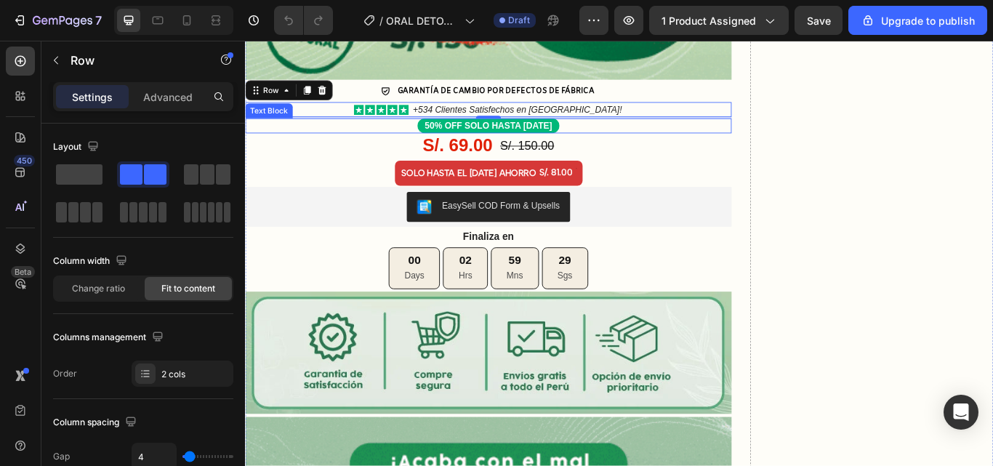
click at [706, 132] on div "50% OFF SOLO HASTA [DATE]" at bounding box center [528, 140] width 567 height 17
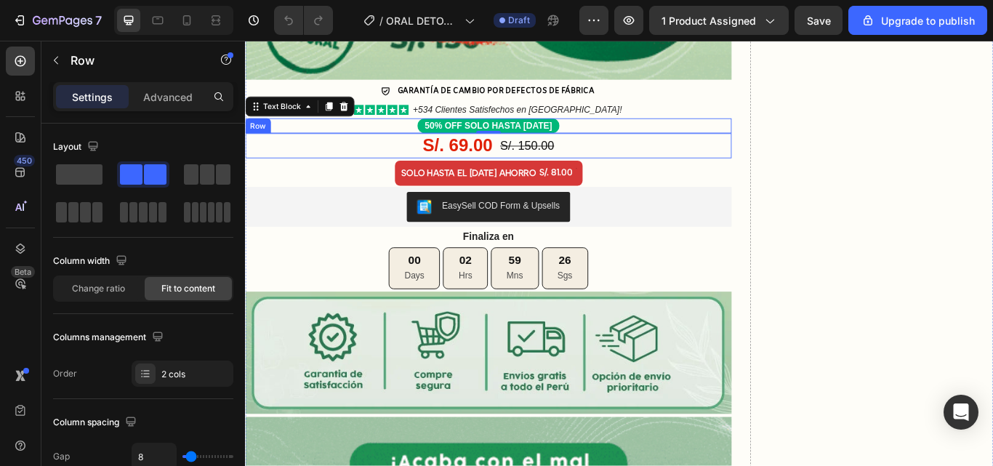
click at [738, 156] on div "S/. 69.00 Product Price Product Price S/. 150.00 Product Price Product Price Row" at bounding box center [528, 163] width 567 height 29
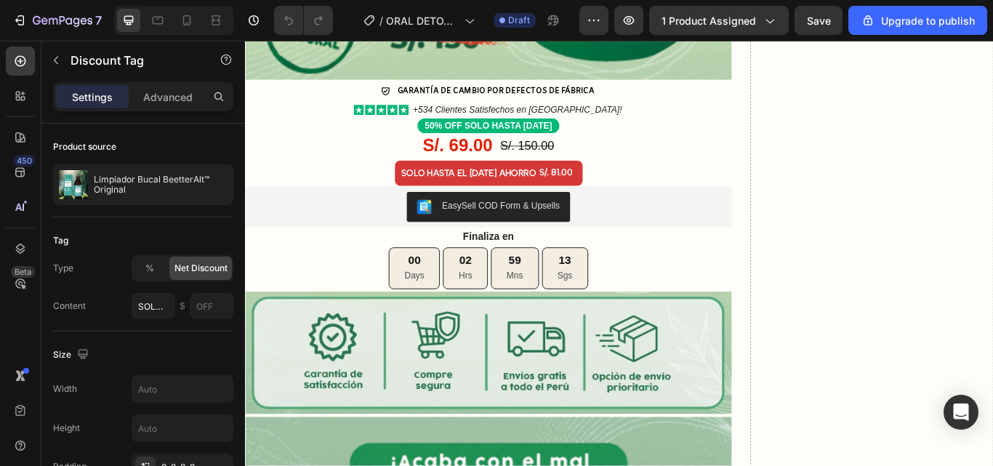
click at [628, 187] on div "S/. 81.00" at bounding box center [607, 195] width 41 height 16
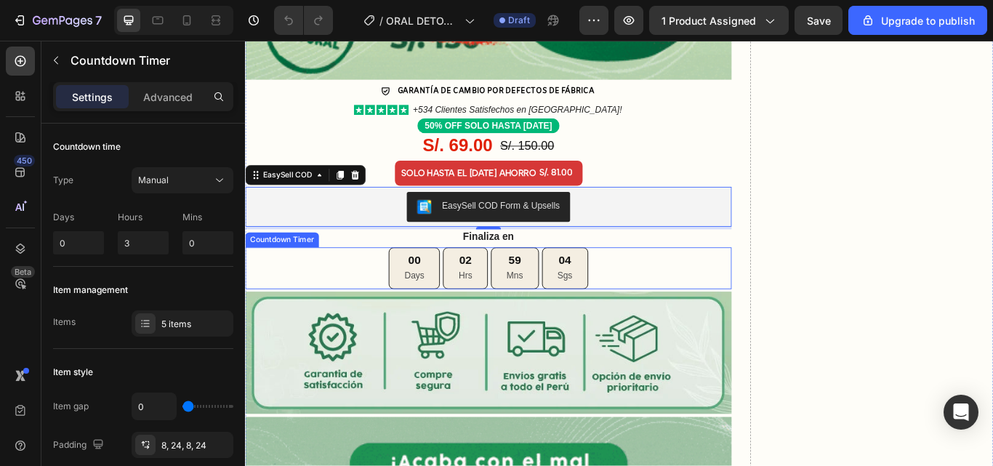
click at [676, 286] on div "00 Days 02 Hrs 59 Mns 04 Sgs" at bounding box center [528, 306] width 567 height 49
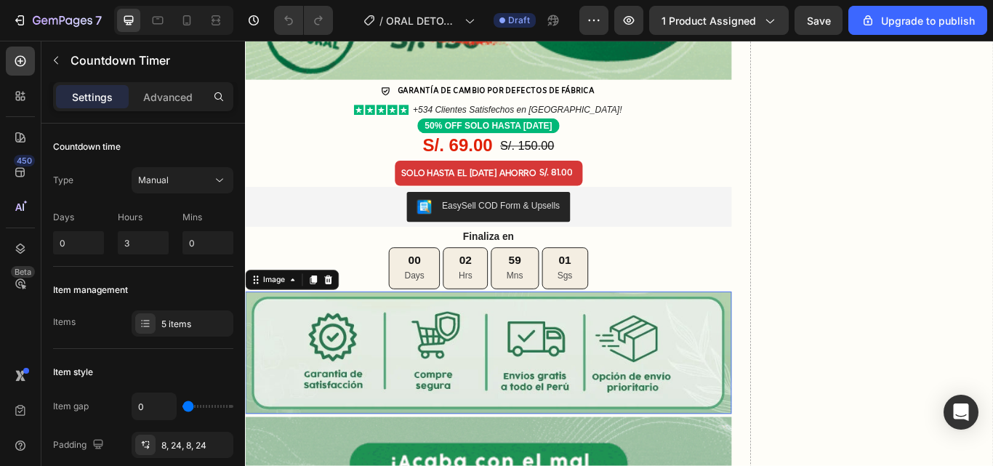
click at [707, 374] on img at bounding box center [528, 405] width 567 height 143
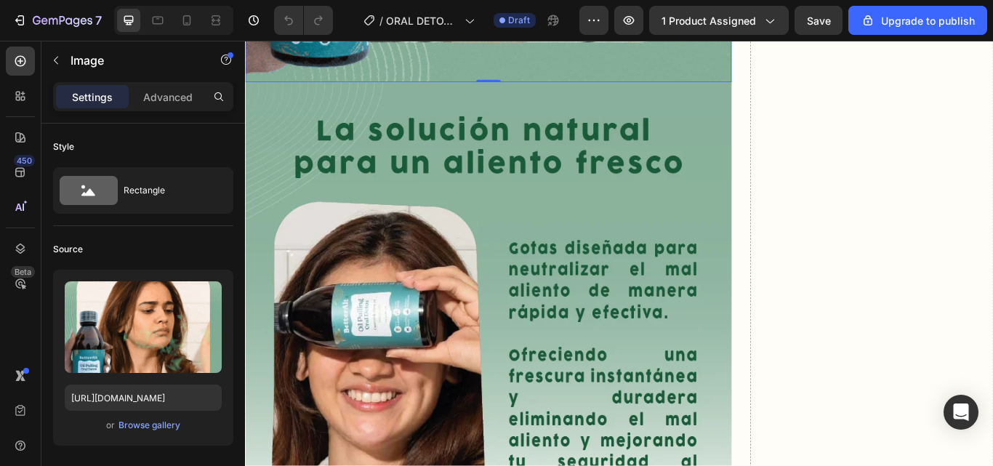
scroll to position [1672, 0]
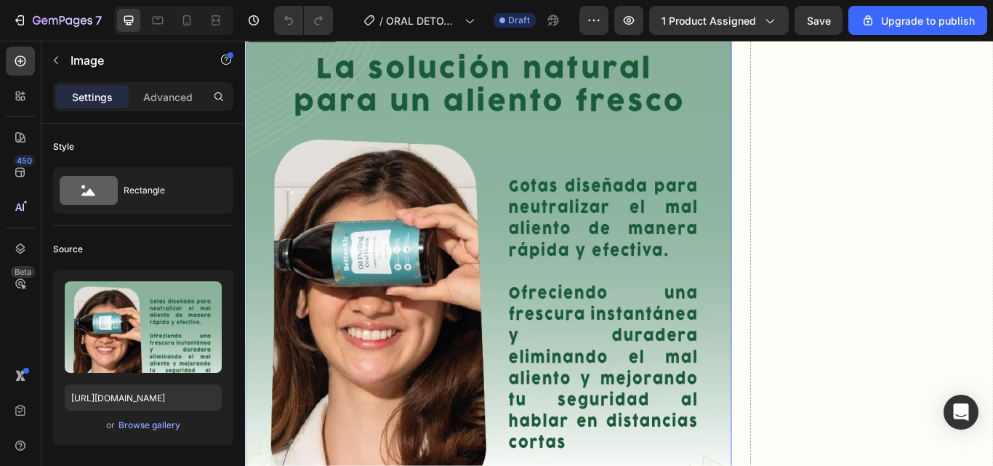
click at [623, 259] on img at bounding box center [528, 303] width 567 height 573
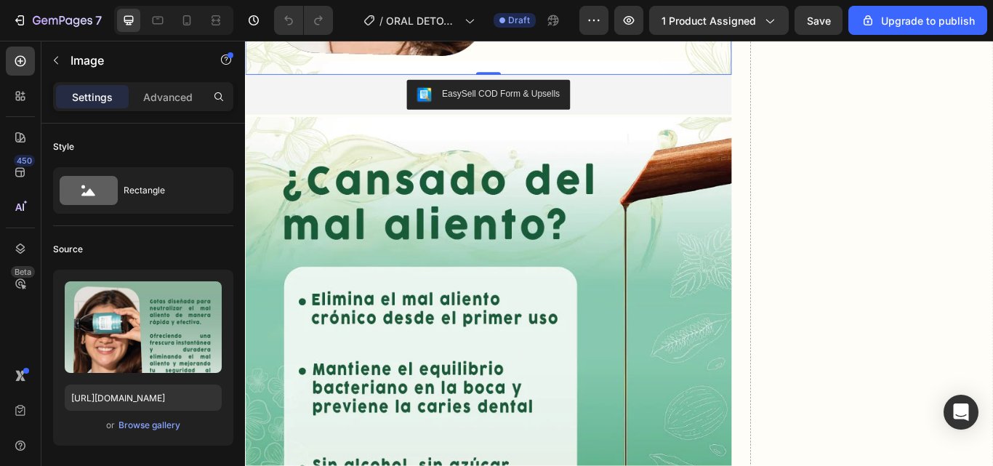
scroll to position [2254, 0]
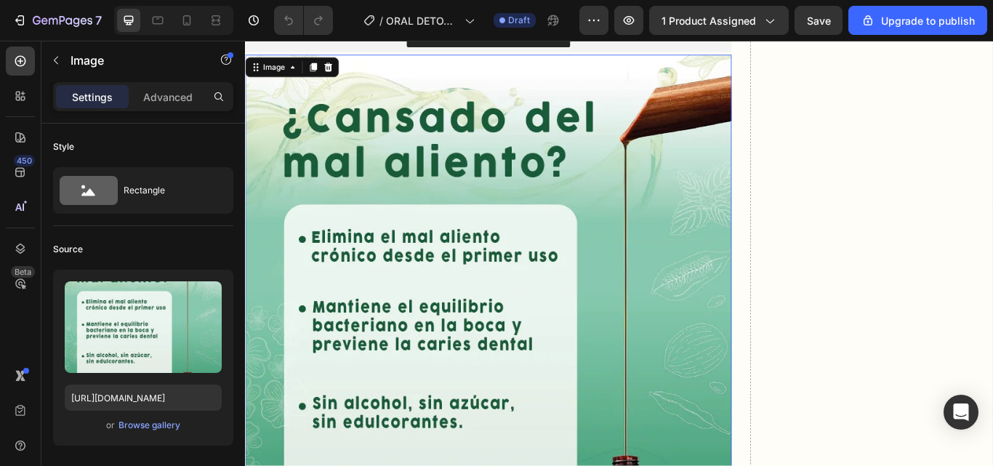
click at [574, 289] on img at bounding box center [528, 362] width 567 height 610
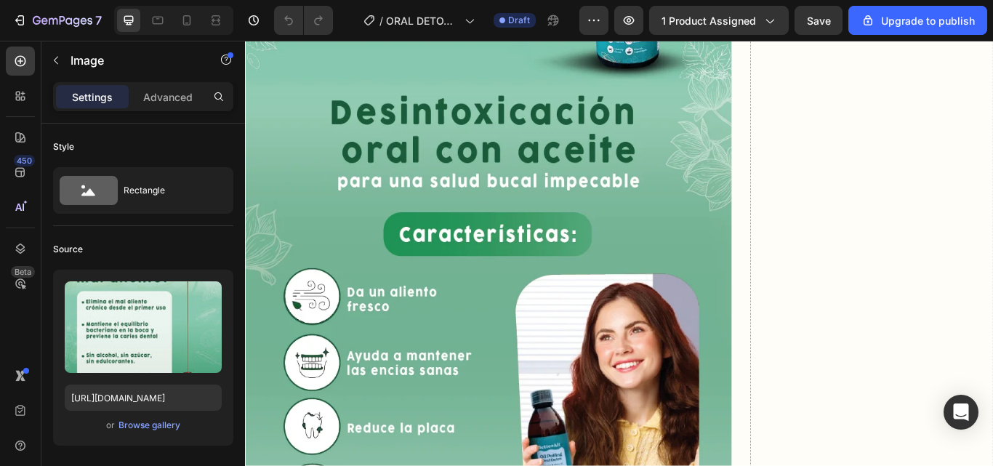
scroll to position [2981, 0]
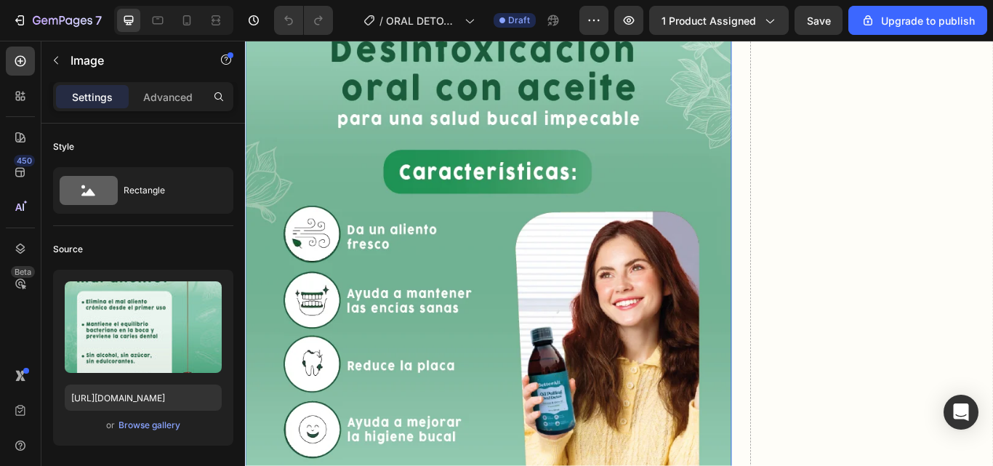
click at [531, 215] on img at bounding box center [528, 293] width 567 height 707
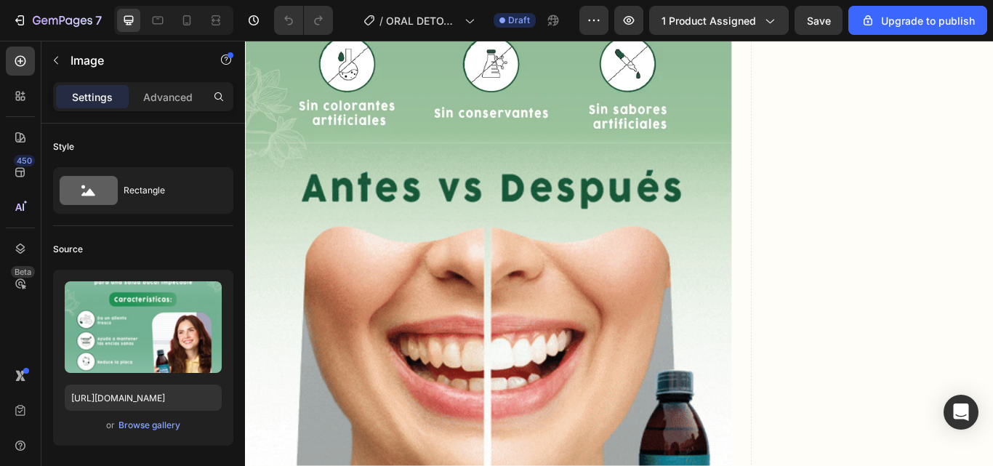
scroll to position [4726, 0]
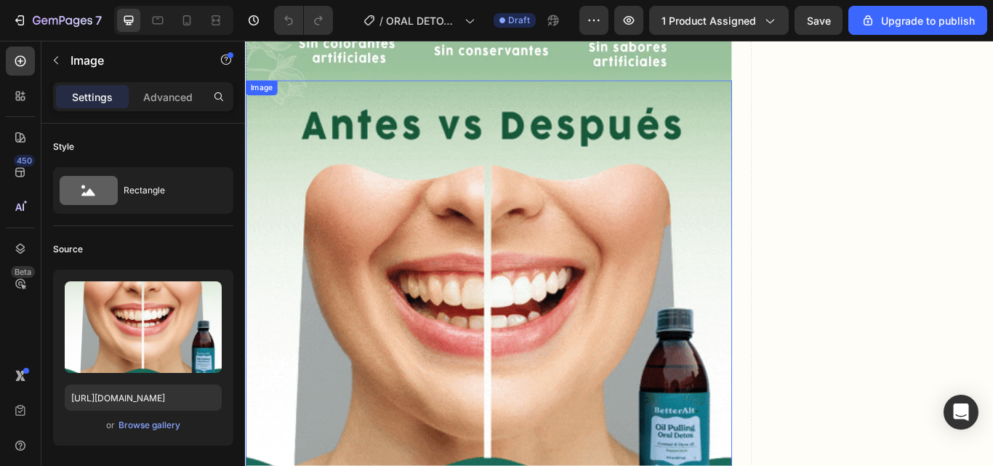
click at [600, 319] on img at bounding box center [528, 376] width 567 height 579
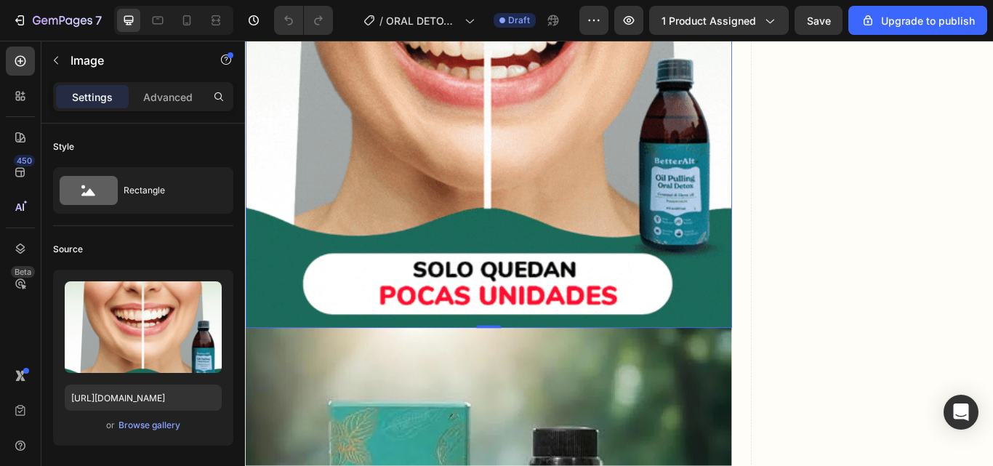
scroll to position [5089, 0]
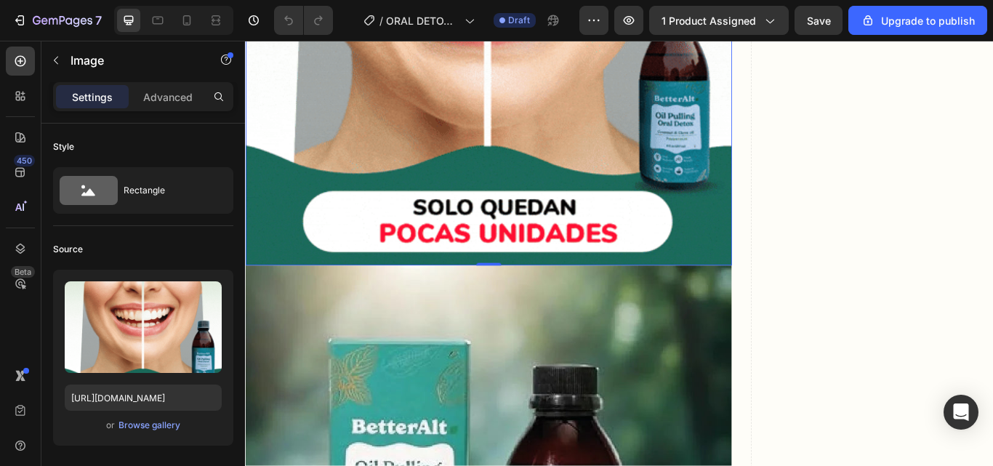
click at [695, 185] on img at bounding box center [528, 13] width 567 height 579
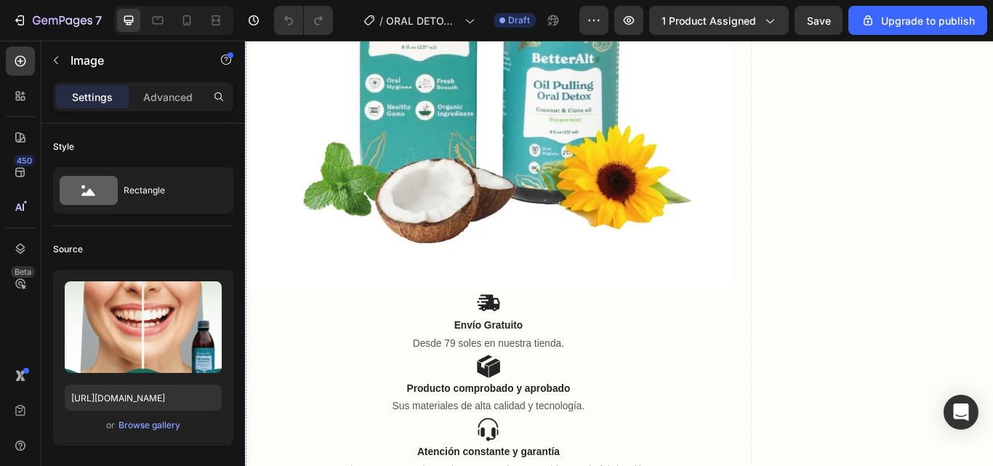
scroll to position [6834, 0]
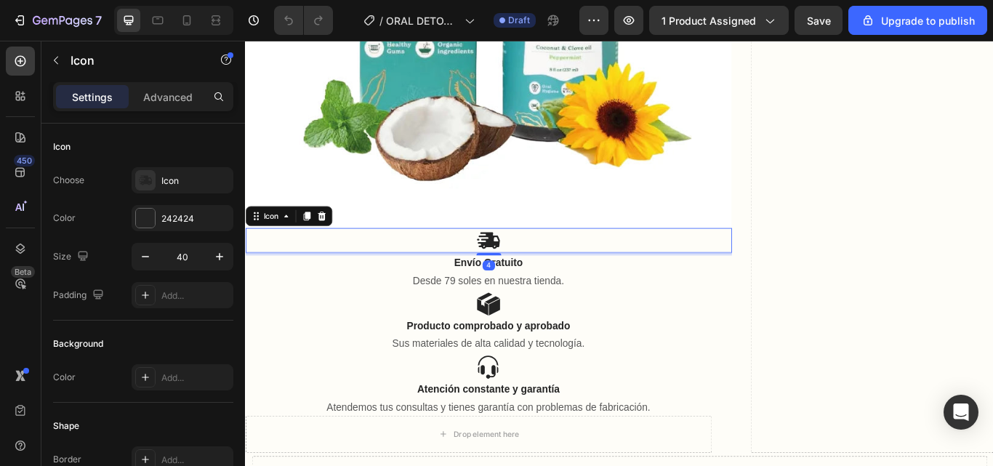
click at [657, 260] on div "Icon 4" at bounding box center [528, 274] width 567 height 29
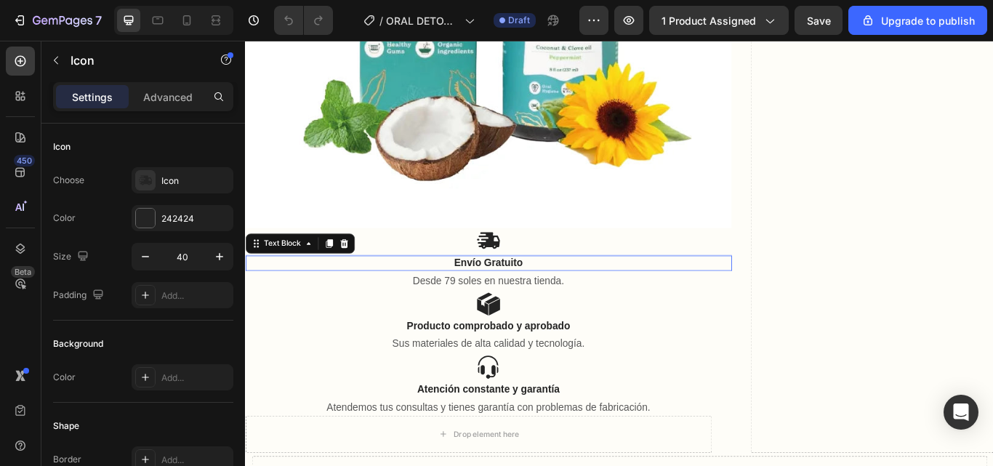
click at [661, 293] on p "Envío Gratuito" at bounding box center [528, 300] width 564 height 15
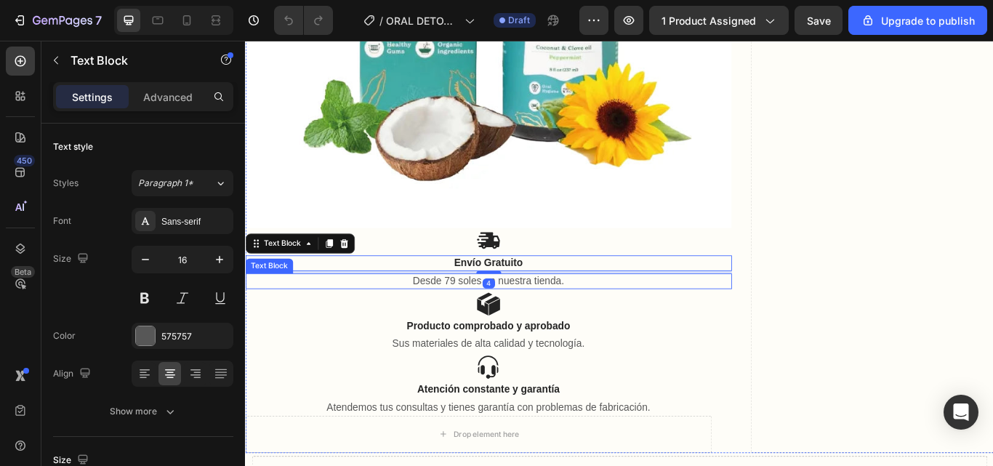
click at [666, 314] on p "Desde 79 soles en nuestra tienda." at bounding box center [528, 321] width 564 height 15
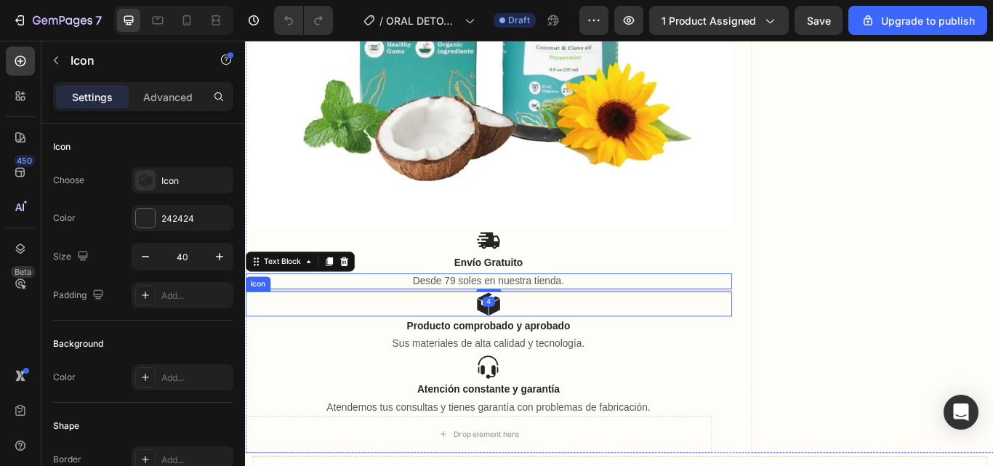
click at [673, 334] on div "Icon" at bounding box center [528, 348] width 567 height 29
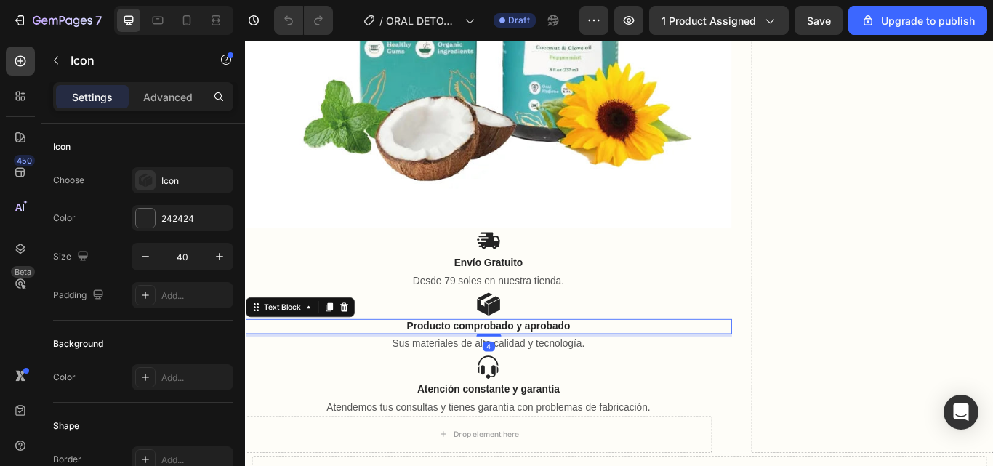
click at [679, 367] on p "Producto comprobado y aprobado" at bounding box center [528, 374] width 564 height 15
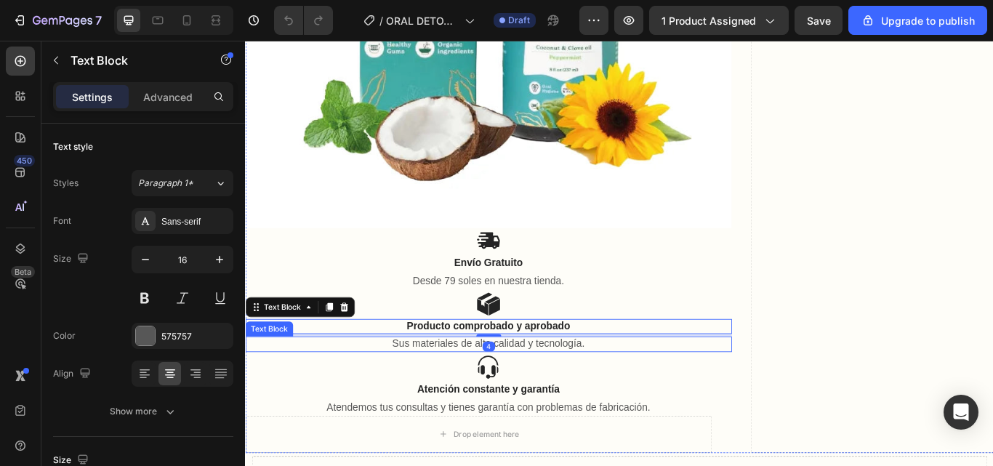
click at [686, 388] on p "Sus materiales de alta calidad y tecnología." at bounding box center [528, 395] width 564 height 15
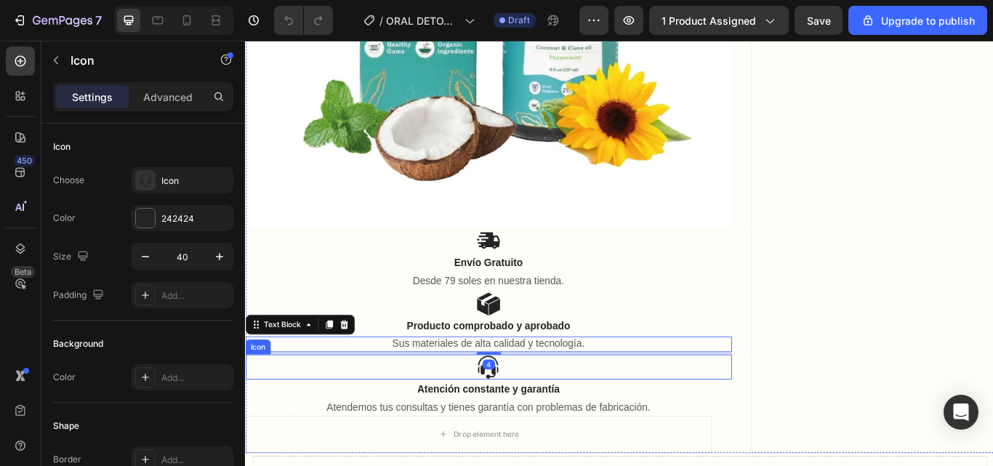
click at [691, 407] on div "Icon" at bounding box center [528, 421] width 567 height 29
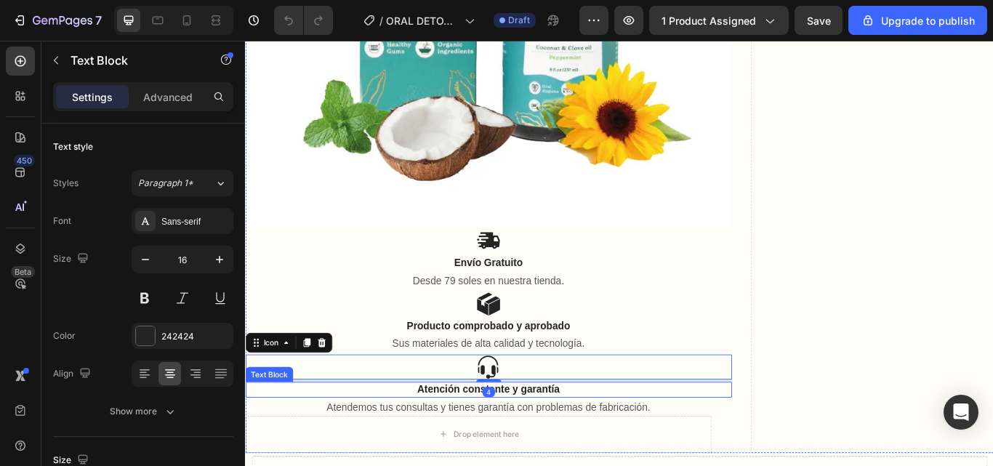
click at [713, 441] on p "Atención constante y garantía" at bounding box center [528, 448] width 564 height 15
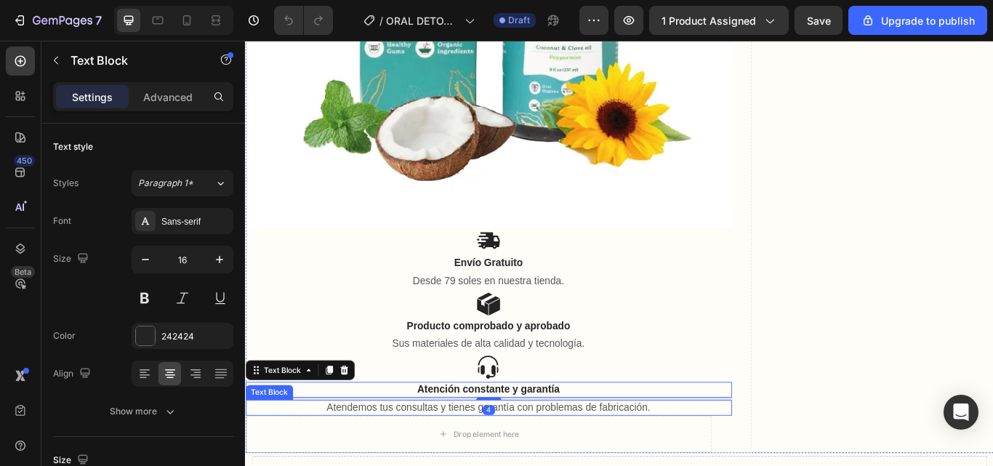
click at [716, 462] on p "Atendemos tus consultas y tienes garantía con problemas de fabricación." at bounding box center [528, 469] width 564 height 15
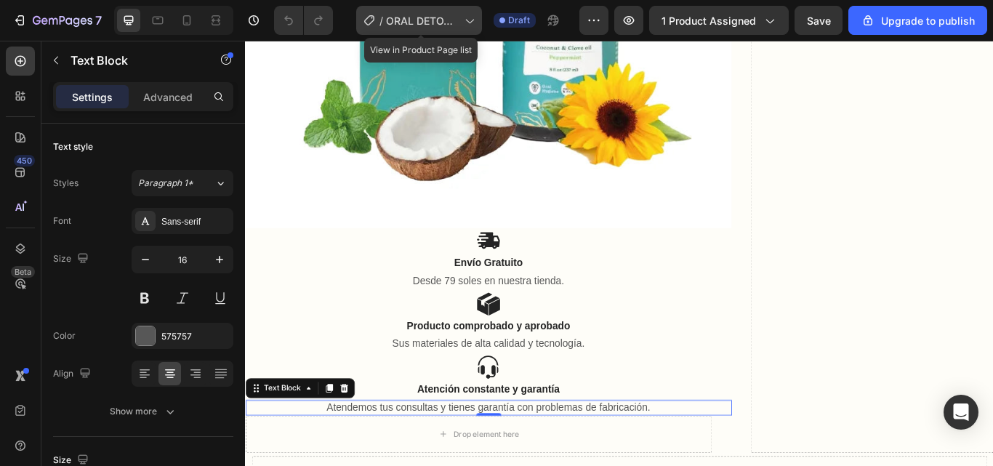
click at [476, 24] on icon at bounding box center [469, 20] width 15 height 15
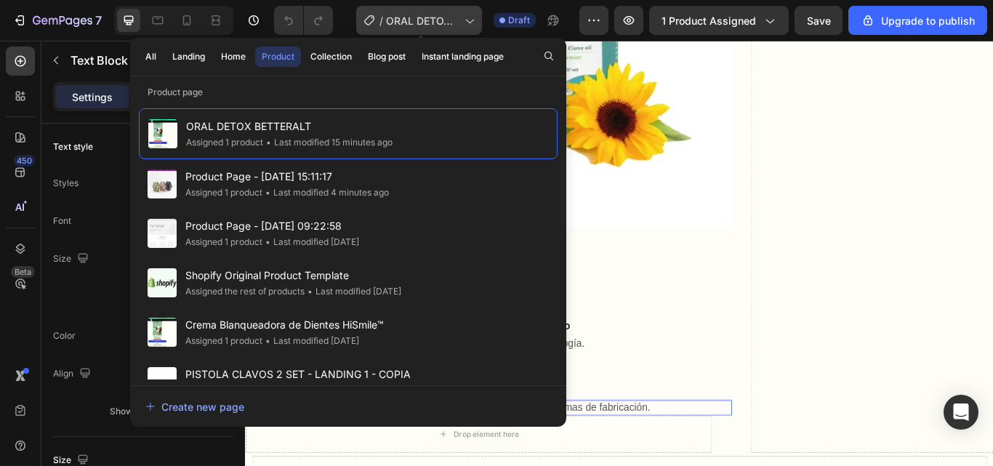
click at [476, 24] on icon at bounding box center [469, 20] width 15 height 15
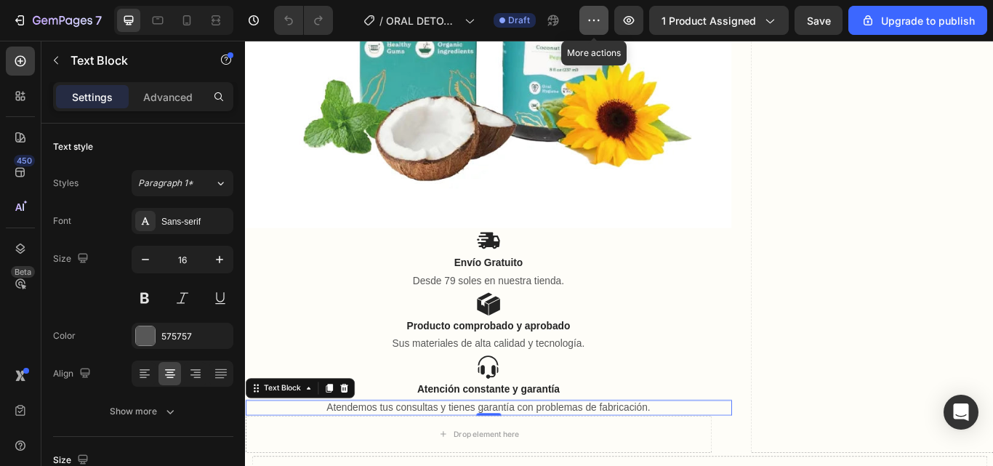
click at [598, 22] on icon "button" at bounding box center [594, 20] width 15 height 15
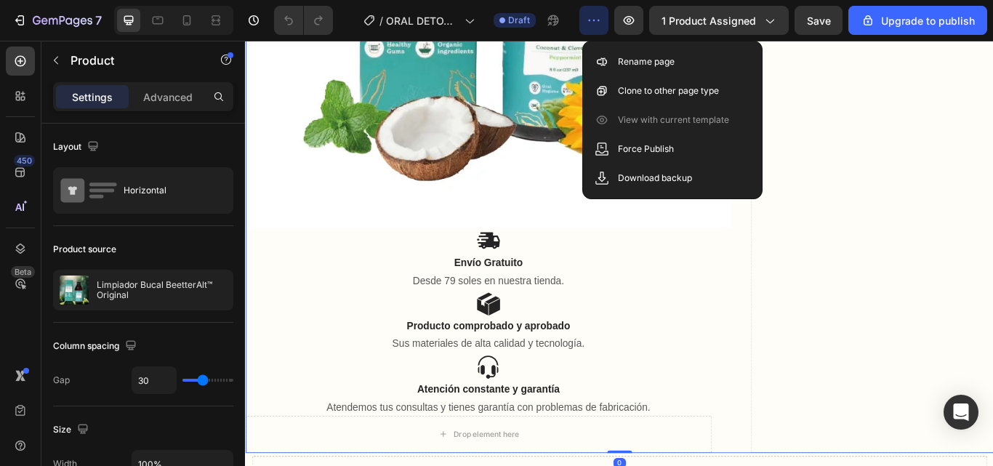
click at [604, 23] on button "button" at bounding box center [593, 20] width 29 height 29
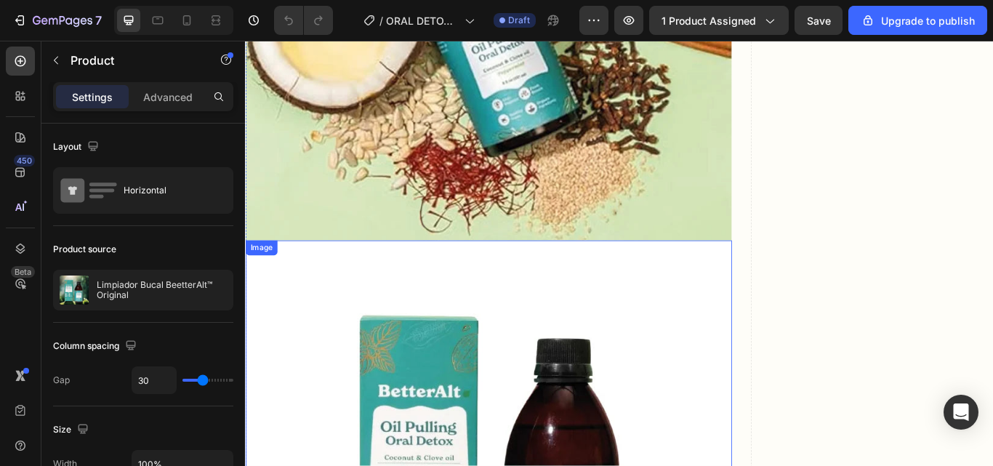
scroll to position [6180, 0]
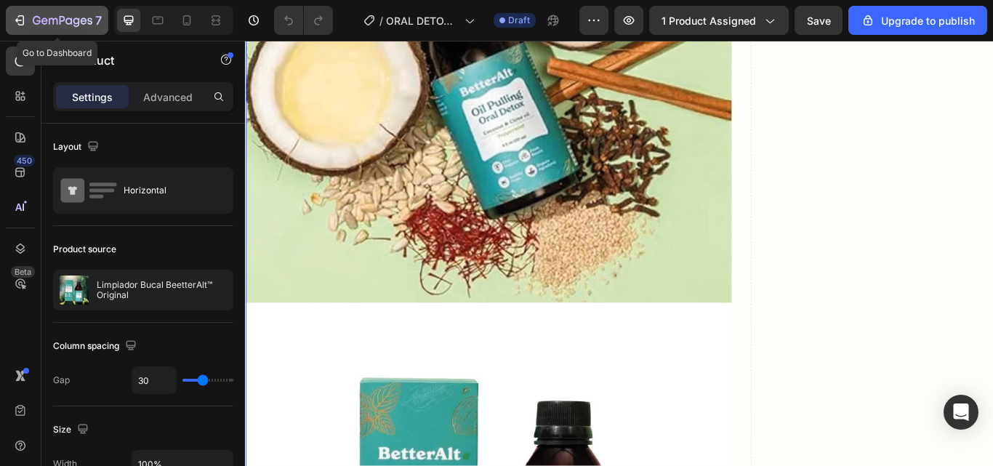
click at [43, 22] on icon "button" at bounding box center [63, 21] width 60 height 12
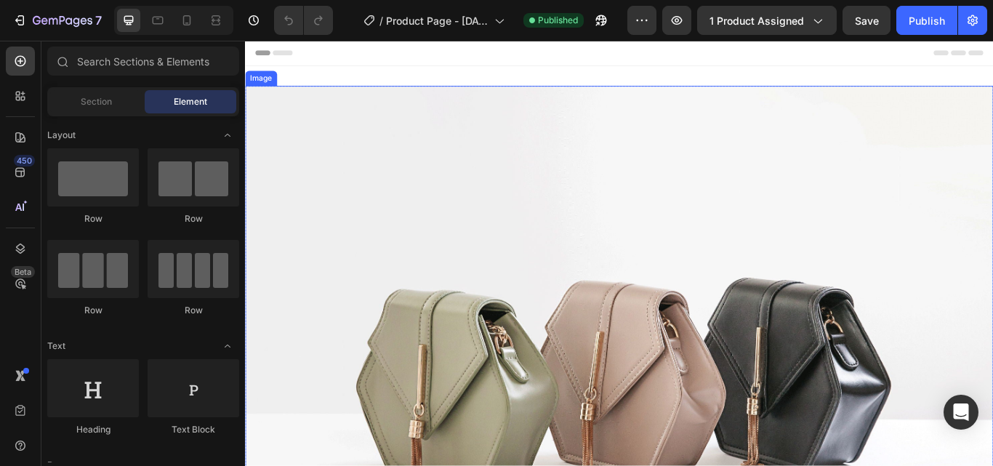
click at [599, 232] on img at bounding box center [681, 421] width 872 height 654
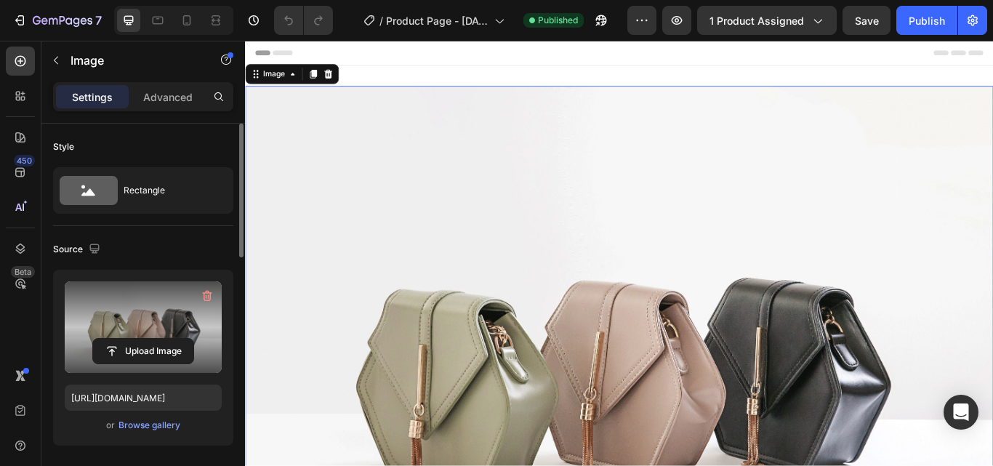
click at [166, 318] on label at bounding box center [143, 327] width 157 height 92
click at [166, 339] on input "file" at bounding box center [143, 351] width 100 height 25
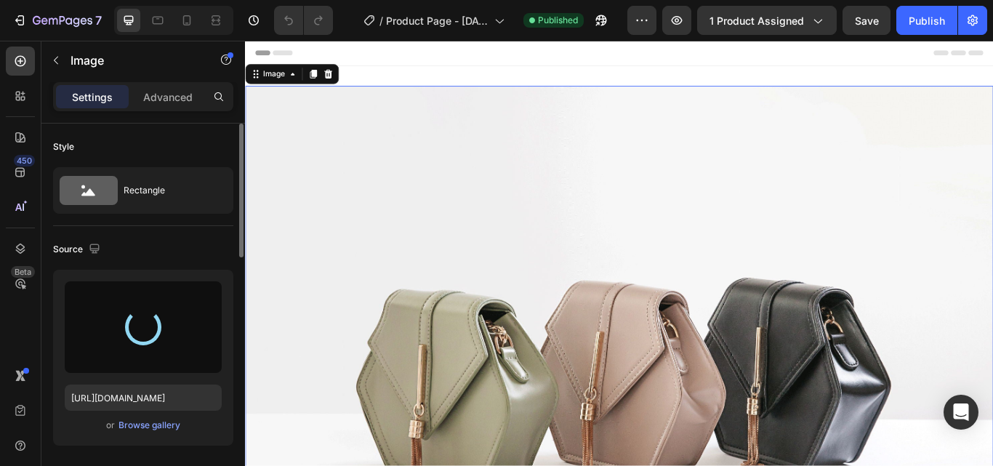
type input "[URL][DOMAIN_NAME]"
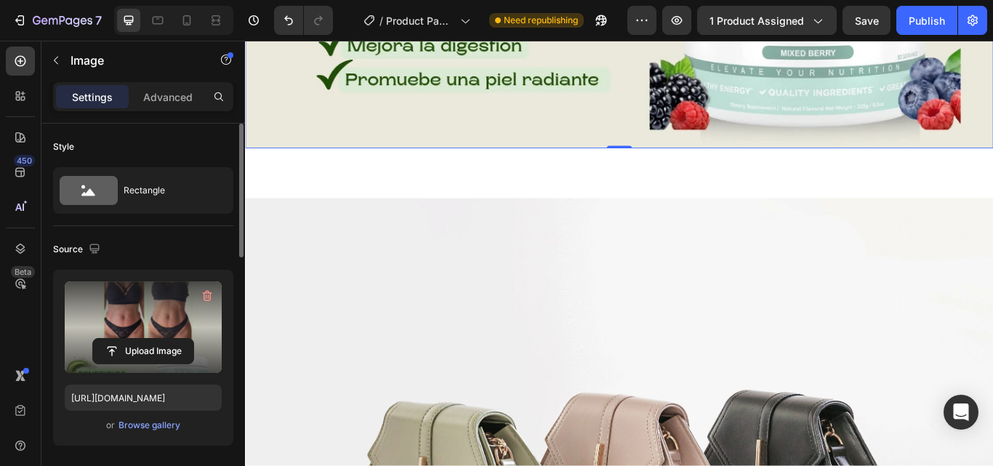
scroll to position [1091, 0]
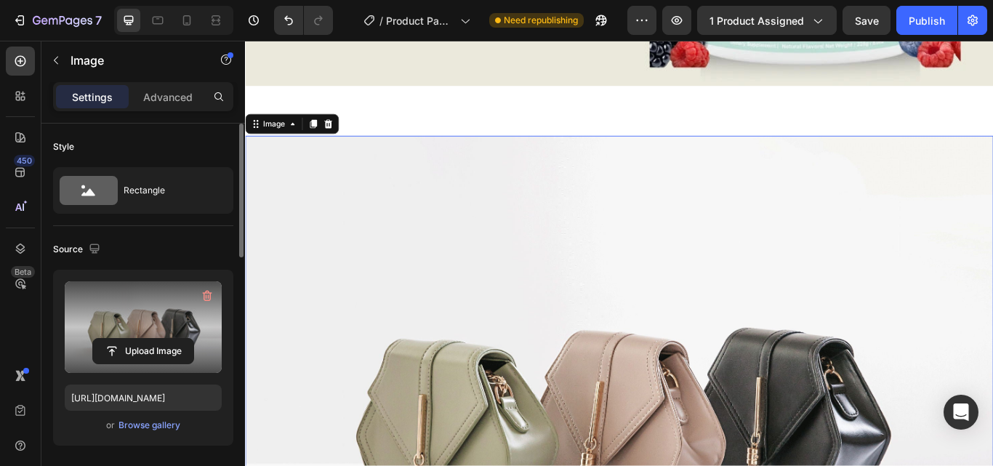
click at [143, 314] on label at bounding box center [143, 327] width 157 height 92
click at [143, 339] on input "file" at bounding box center [143, 351] width 100 height 25
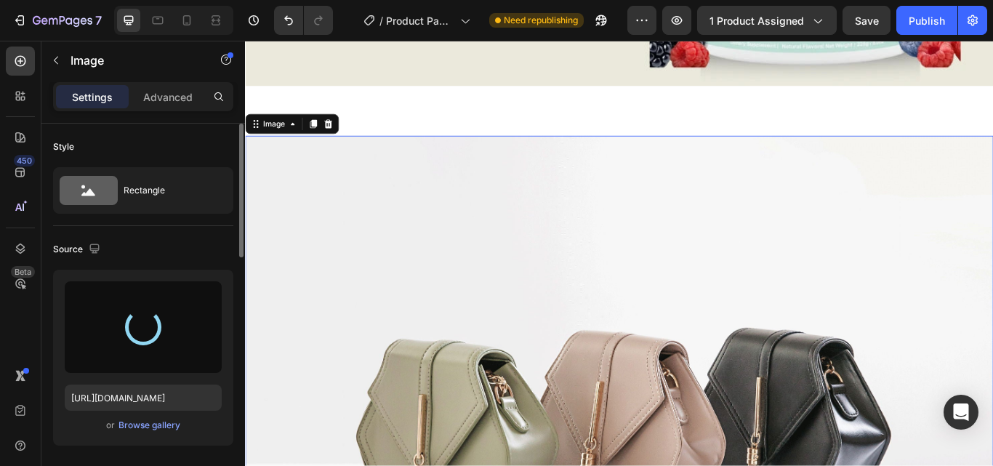
type input "https://cdn.shopify.com/s/files/1/0669/3794/6301/files/gempages_532382094140113…"
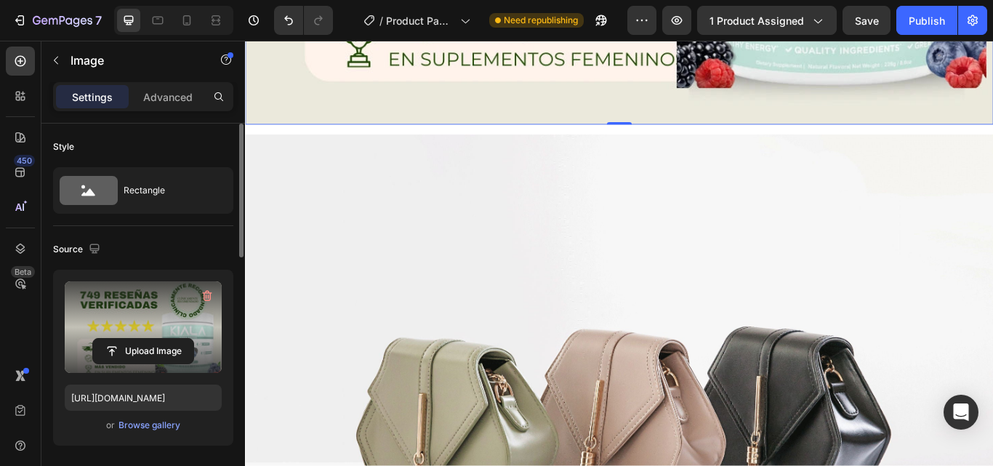
scroll to position [1890, 0]
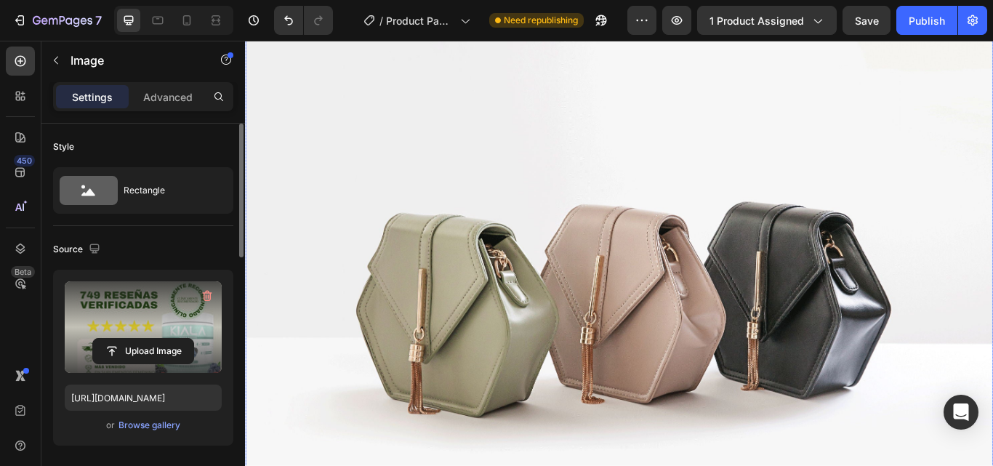
click at [593, 348] on img at bounding box center [681, 332] width 872 height 654
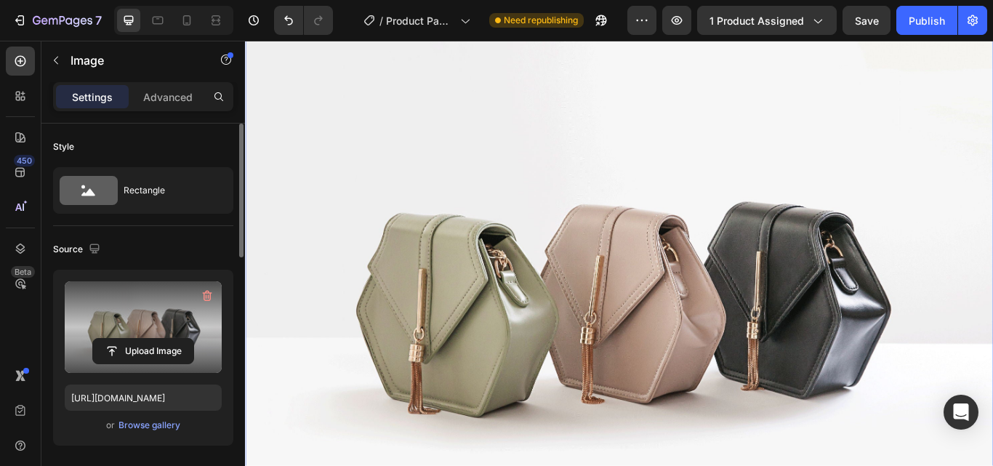
click at [151, 319] on label at bounding box center [143, 327] width 157 height 92
click at [151, 339] on input "file" at bounding box center [143, 351] width 100 height 25
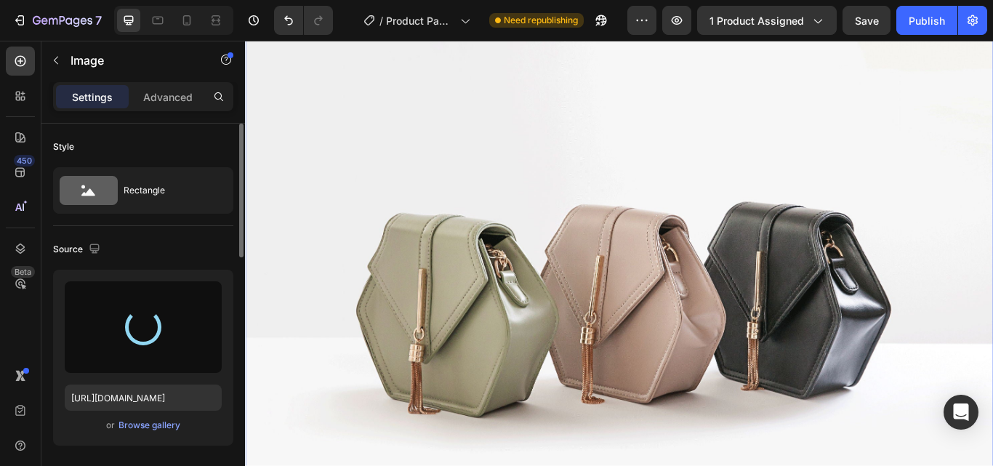
type input "https://cdn.shopify.com/s/files/1/0669/3794/6301/files/gempages_532382094140113…"
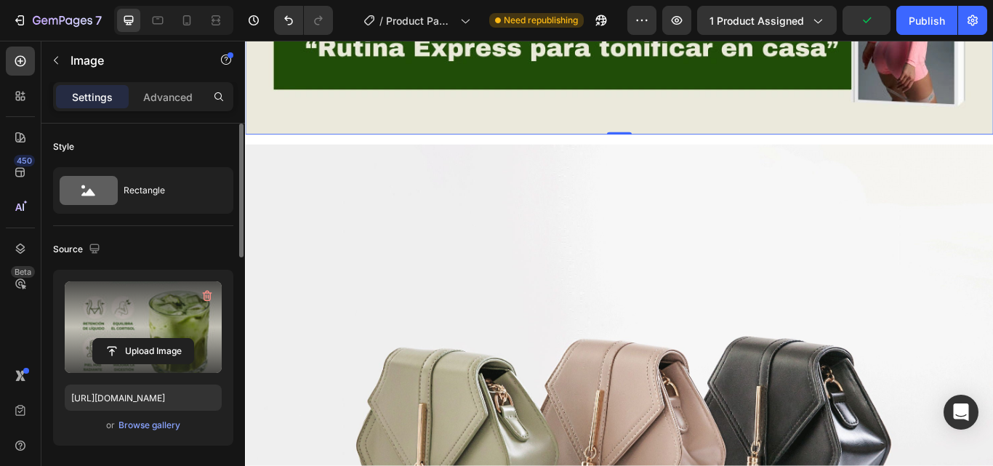
scroll to position [2908, 0]
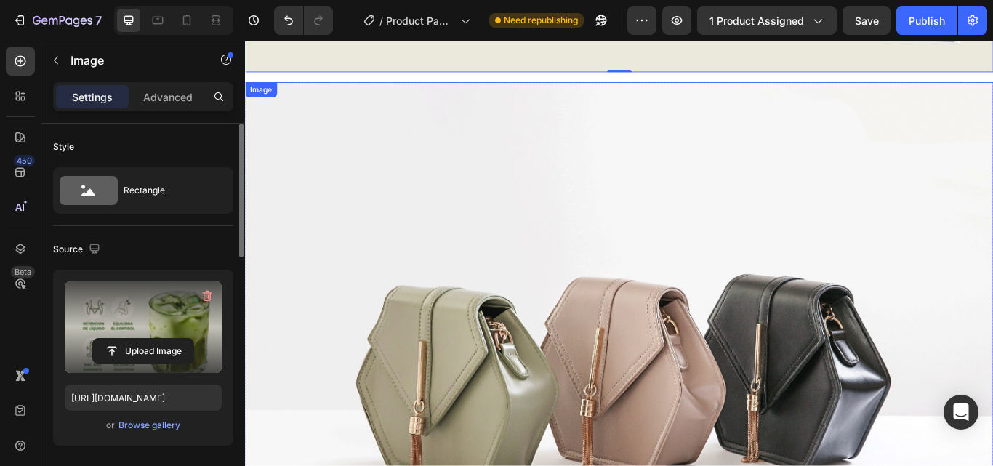
click at [635, 246] on img at bounding box center [681, 416] width 872 height 654
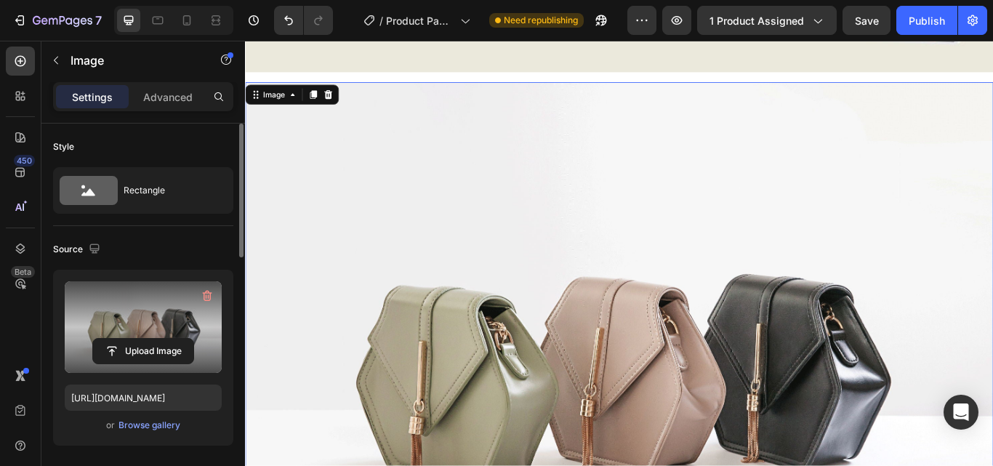
click at [149, 335] on label at bounding box center [143, 327] width 157 height 92
click at [149, 339] on input "file" at bounding box center [143, 351] width 100 height 25
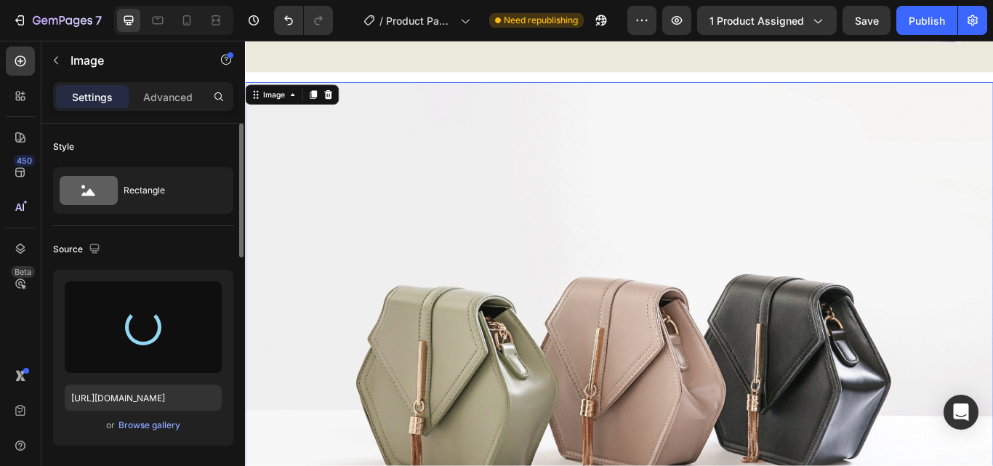
type input "https://cdn.shopify.com/s/files/1/0669/3794/6301/files/gempages_532382094140113…"
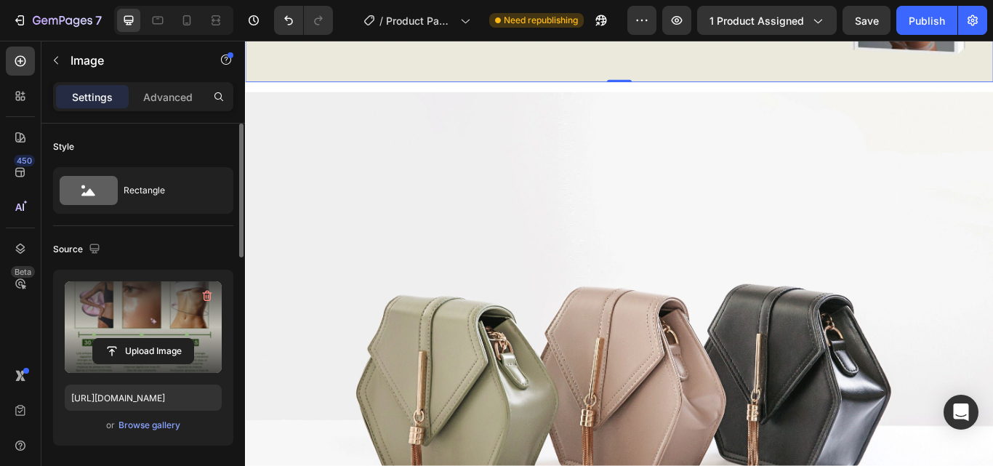
scroll to position [4072, 0]
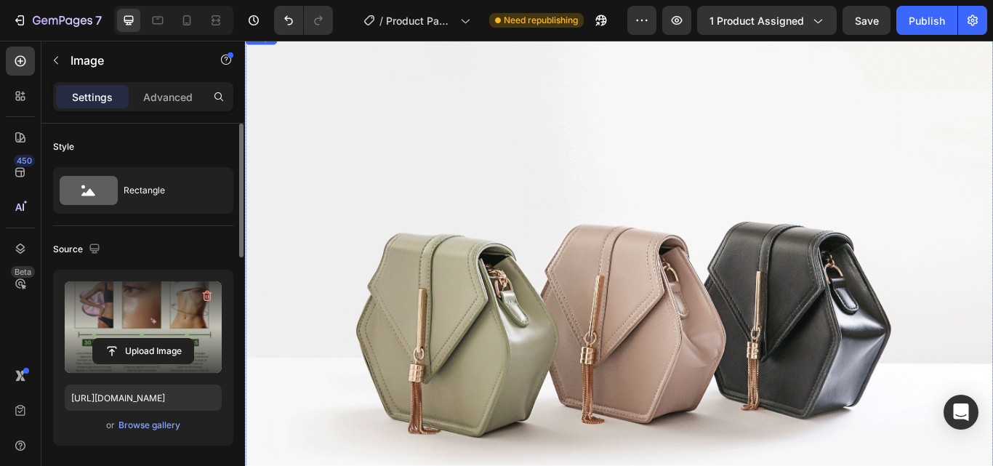
click at [619, 308] on img at bounding box center [681, 355] width 872 height 654
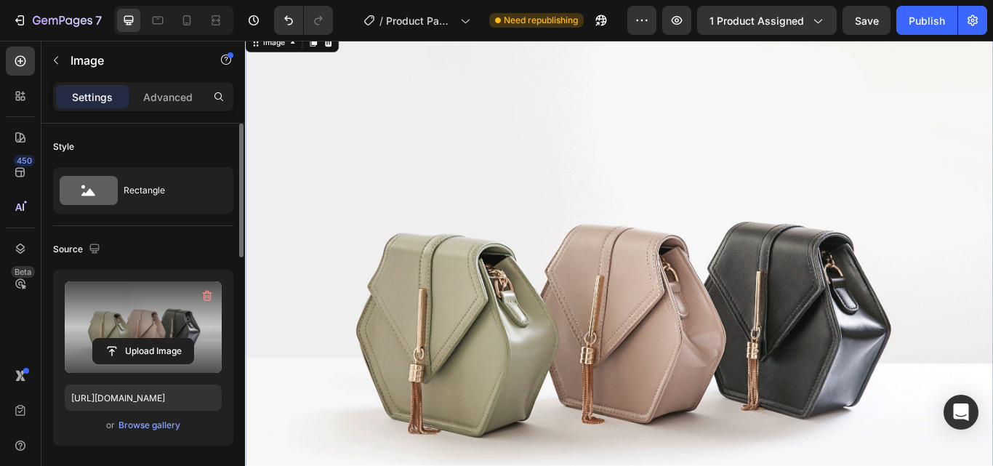
click at [132, 336] on label at bounding box center [143, 327] width 157 height 92
click at [132, 339] on input "file" at bounding box center [143, 351] width 100 height 25
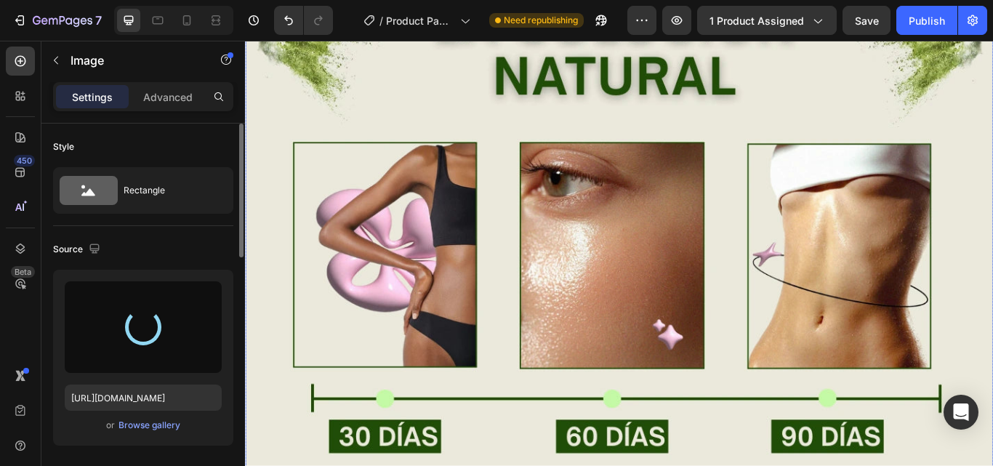
type input "https://cdn.shopify.com/s/files/1/0669/3794/6301/files/gempages_532382094140113…"
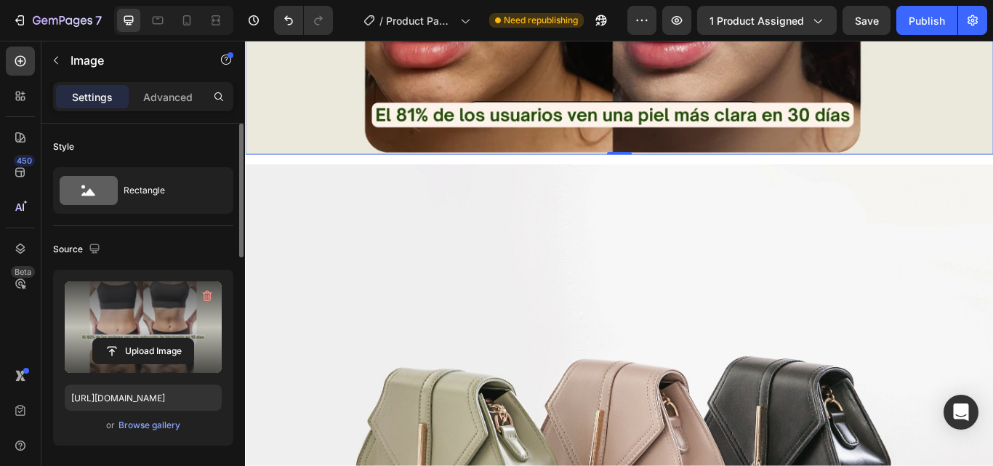
scroll to position [5162, 0]
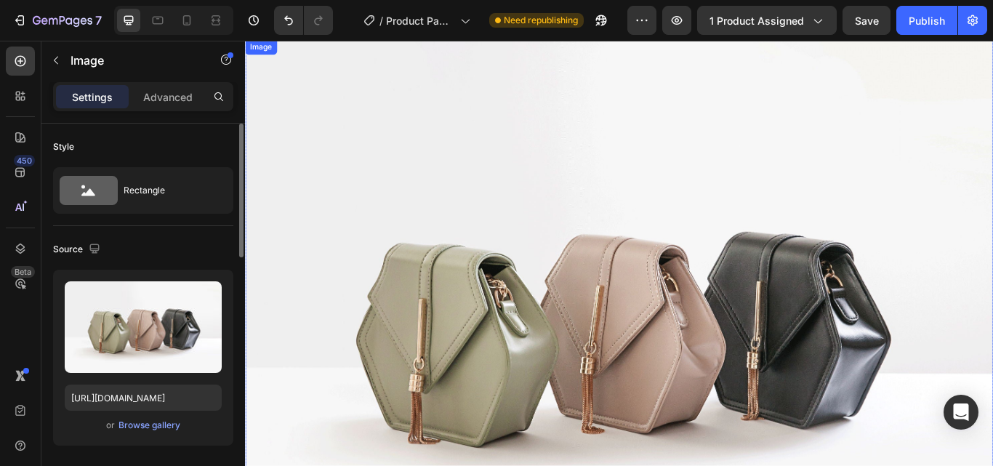
click at [569, 279] on img at bounding box center [681, 367] width 872 height 654
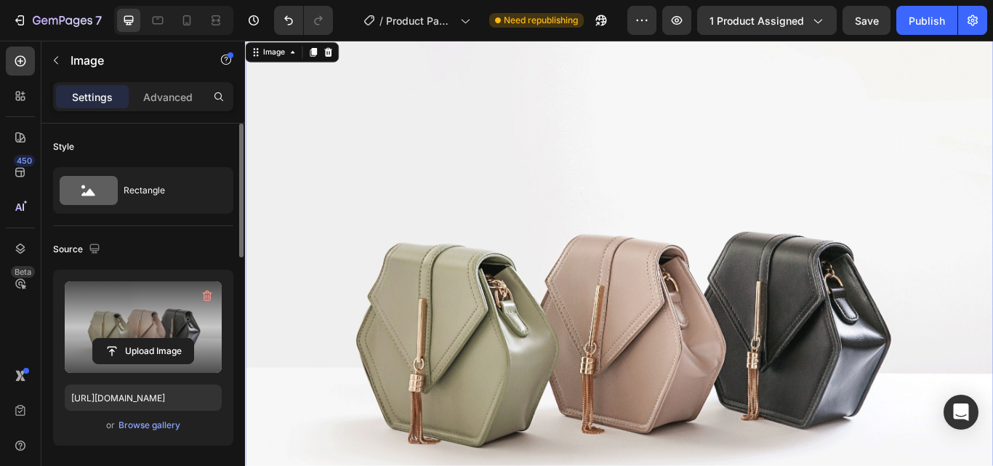
click at [163, 328] on label at bounding box center [143, 327] width 157 height 92
click at [163, 339] on input "file" at bounding box center [143, 351] width 100 height 25
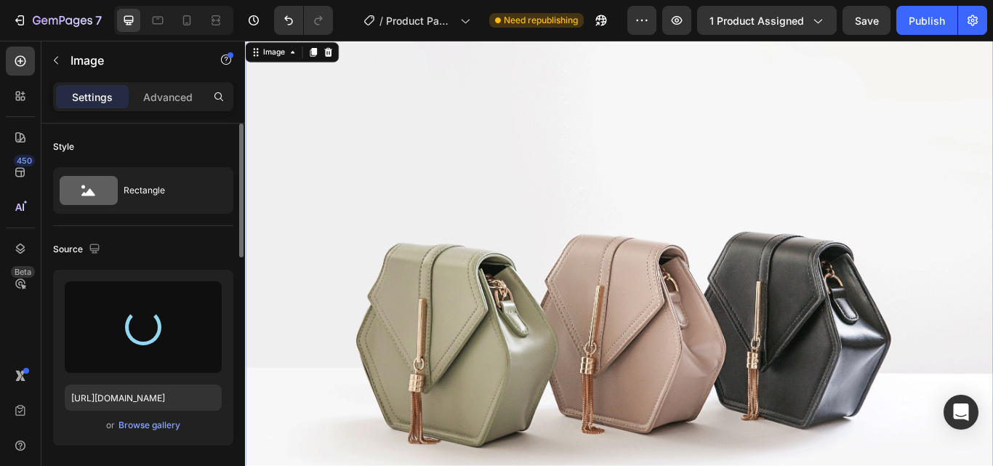
type input "https://cdn.shopify.com/s/files/1/0669/3794/6301/files/gempages_532382094140113…"
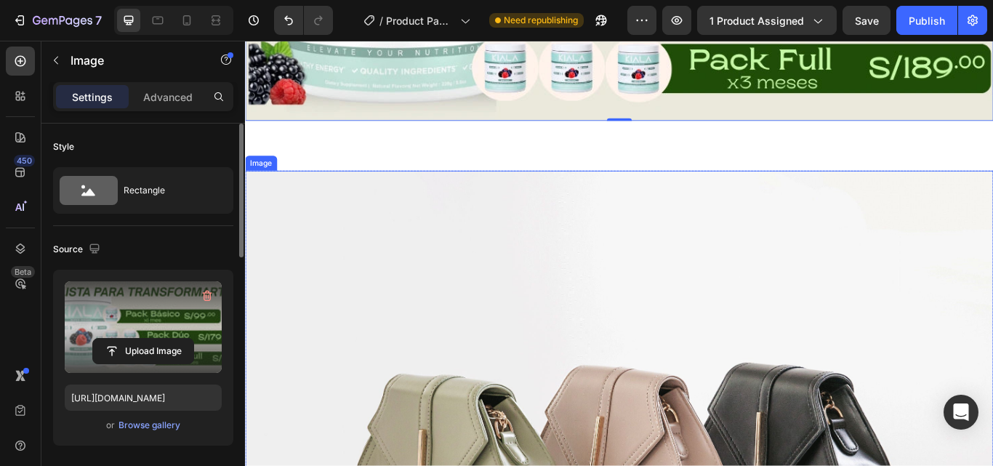
scroll to position [5598, 0]
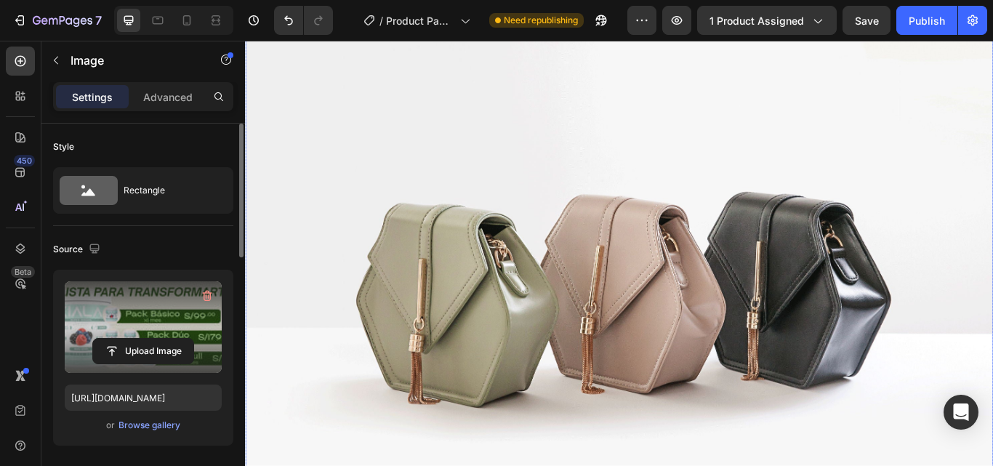
click at [506, 228] on img at bounding box center [681, 320] width 872 height 654
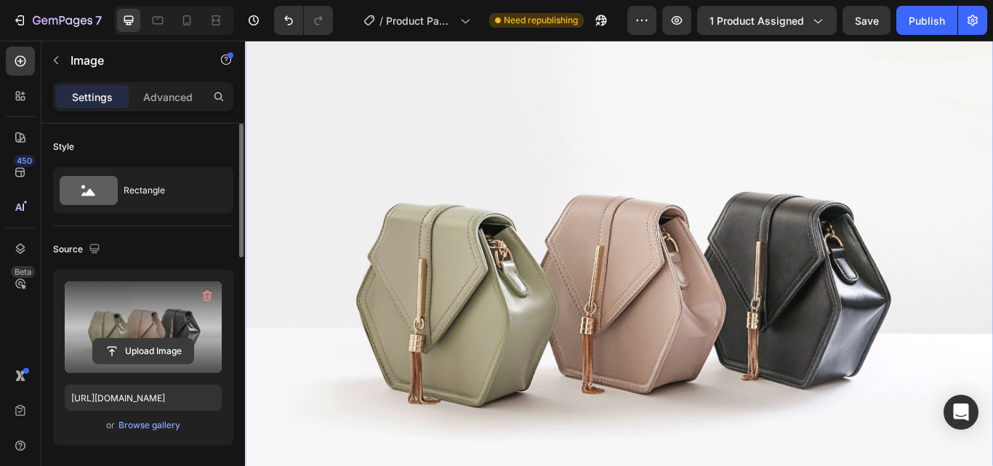
click at [143, 346] on input "file" at bounding box center [143, 351] width 100 height 25
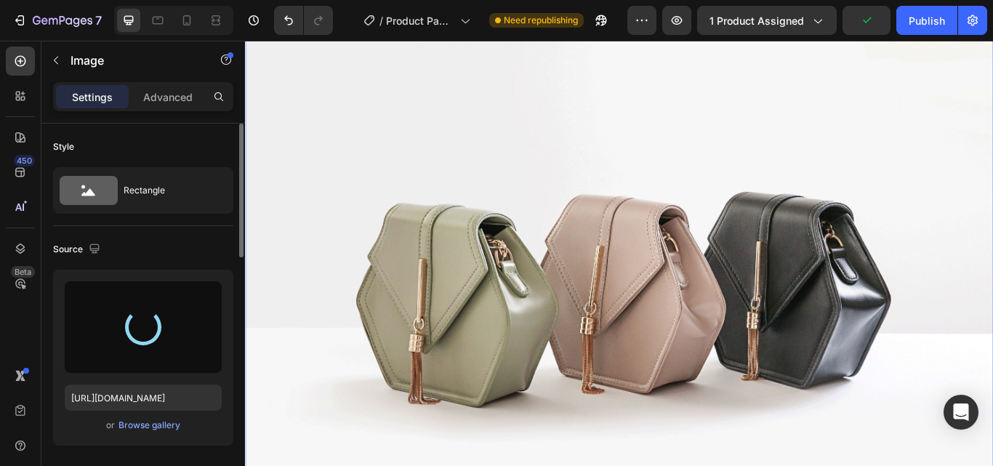
type input "https://cdn.shopify.com/s/files/1/0669/3794/6301/files/gempages_532382094140113…"
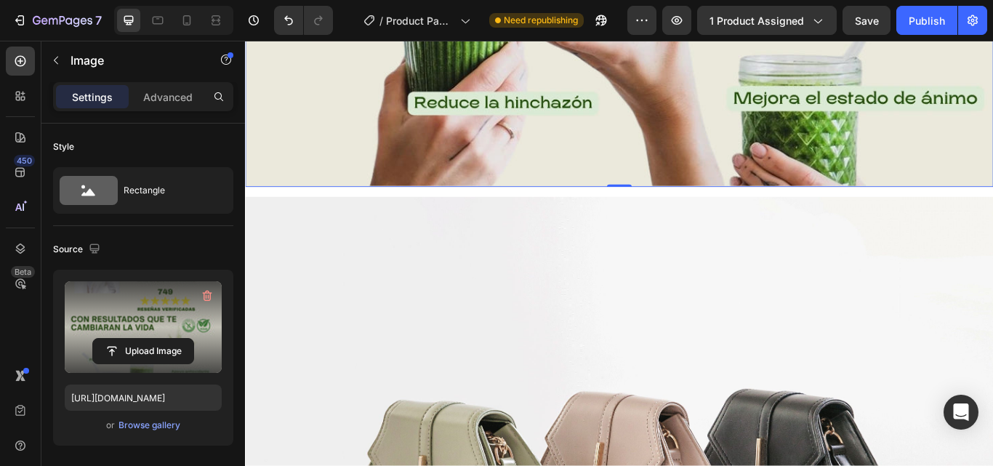
scroll to position [6616, 0]
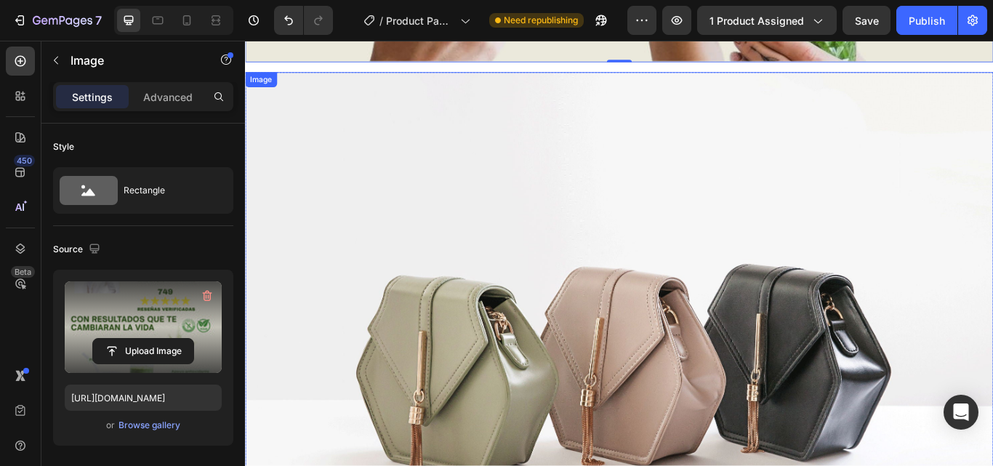
click at [580, 318] on img at bounding box center [681, 405] width 872 height 654
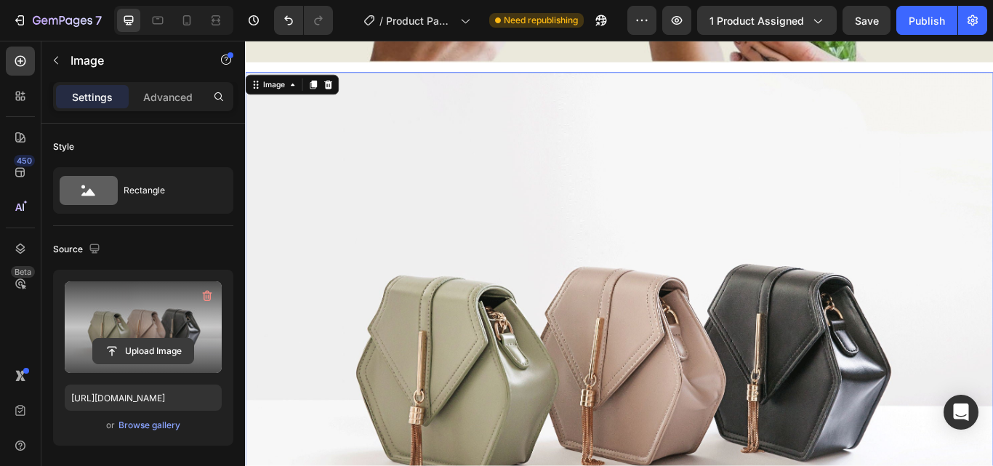
click at [134, 341] on input "file" at bounding box center [143, 351] width 100 height 25
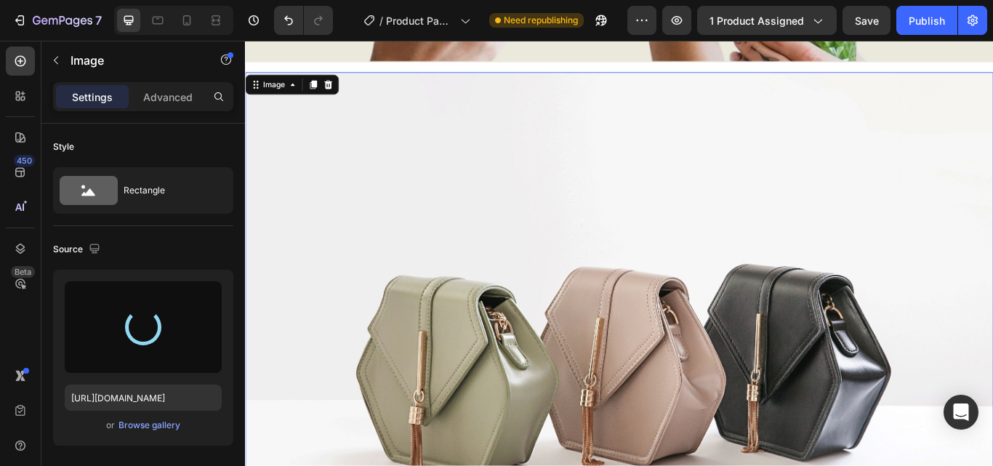
type input "https://cdn.shopify.com/s/files/1/0669/3794/6301/files/gempages_532382094140113…"
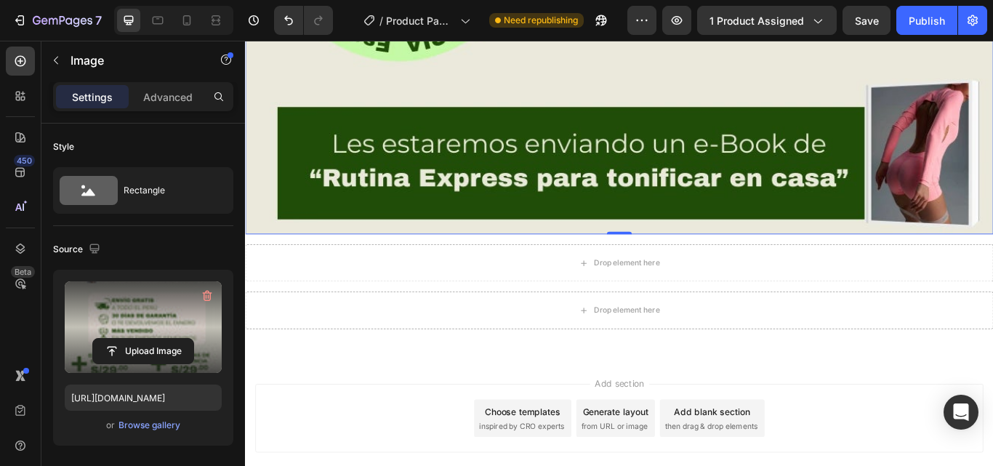
scroll to position [8265, 0]
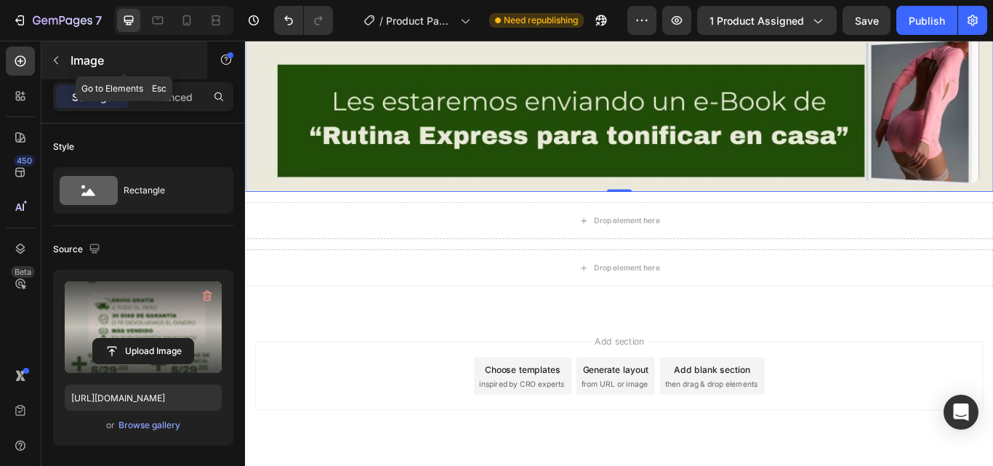
click at [55, 57] on icon "button" at bounding box center [56, 61] width 12 height 12
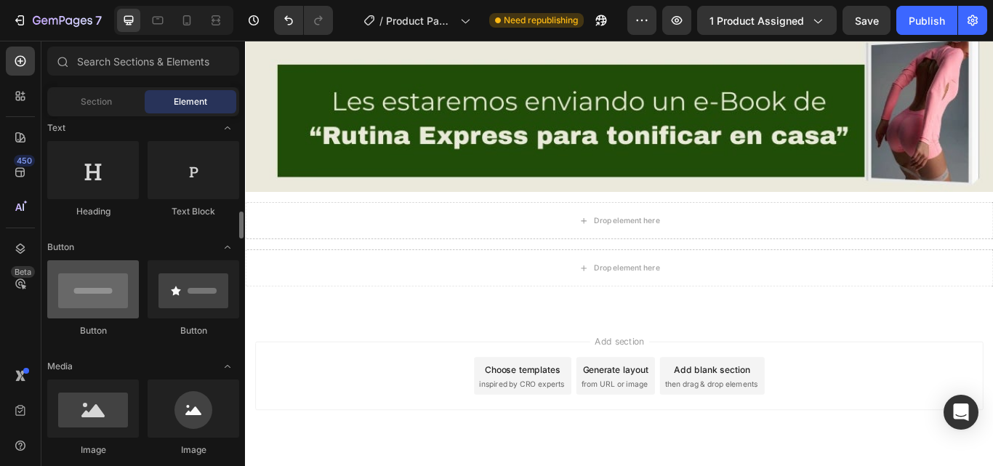
scroll to position [291, 0]
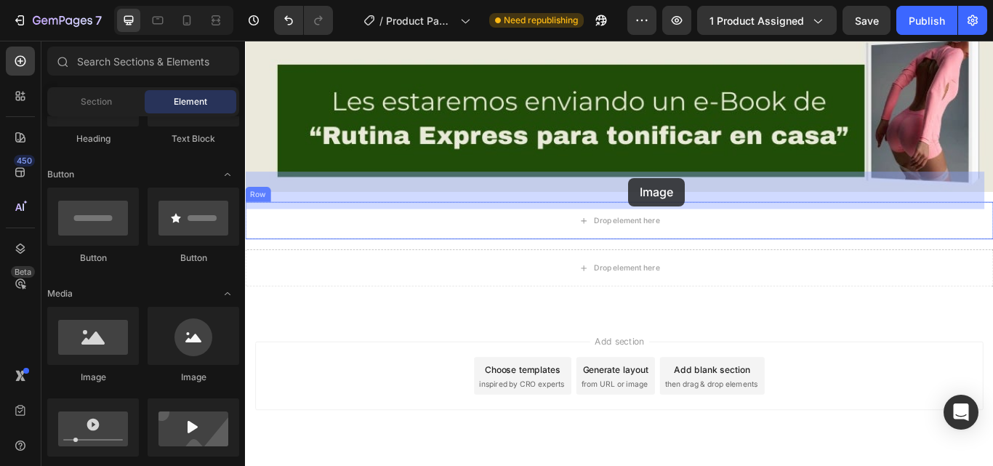
drag, startPoint x: 378, startPoint y: 370, endPoint x: 691, endPoint y: 201, distance: 356.2
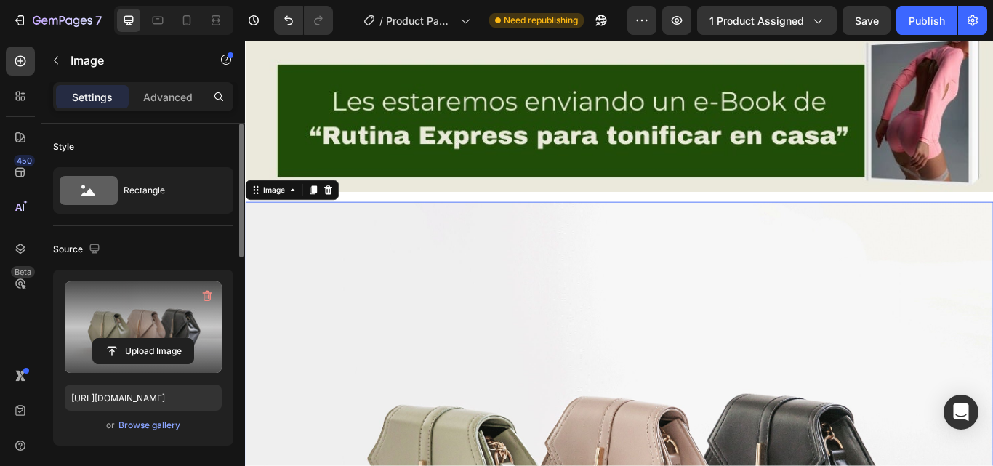
click at [163, 311] on label at bounding box center [143, 327] width 157 height 92
click at [163, 339] on input "file" at bounding box center [143, 351] width 100 height 25
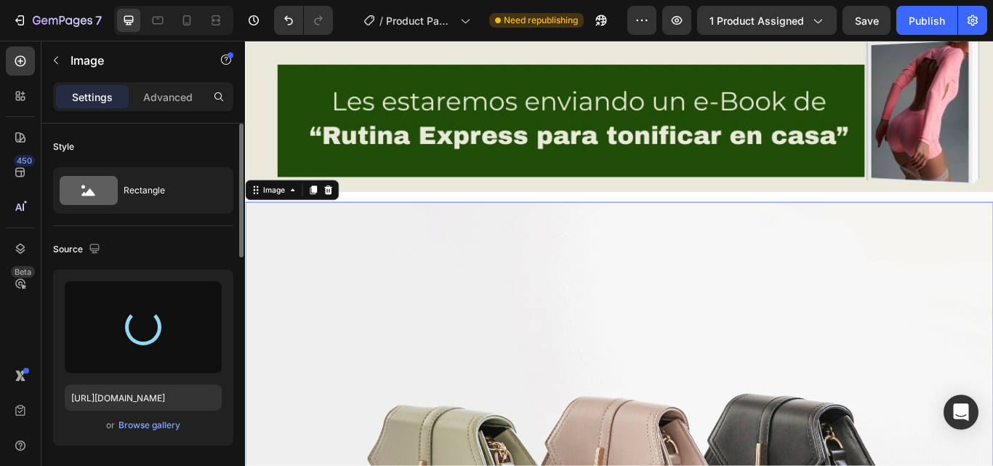
type input "https://cdn.shopify.com/s/files/1/0669/3794/6301/files/gempages_532382094140113…"
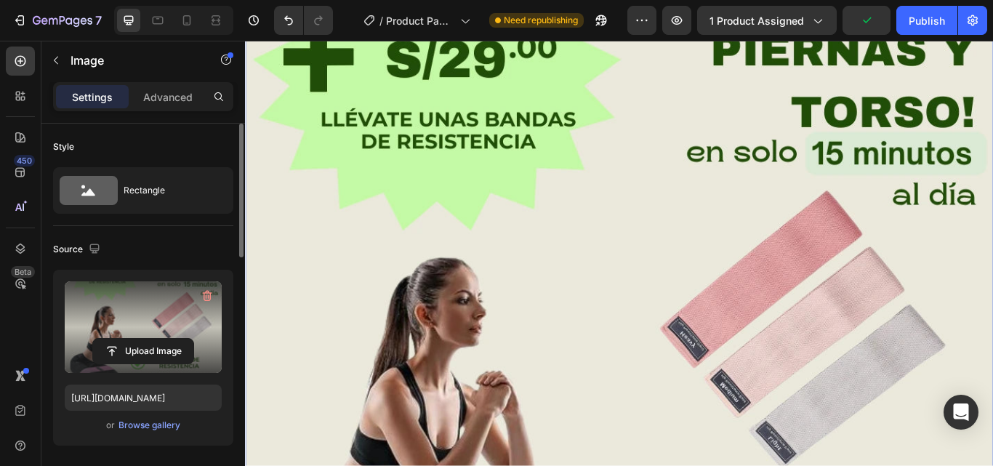
scroll to position [8193, 0]
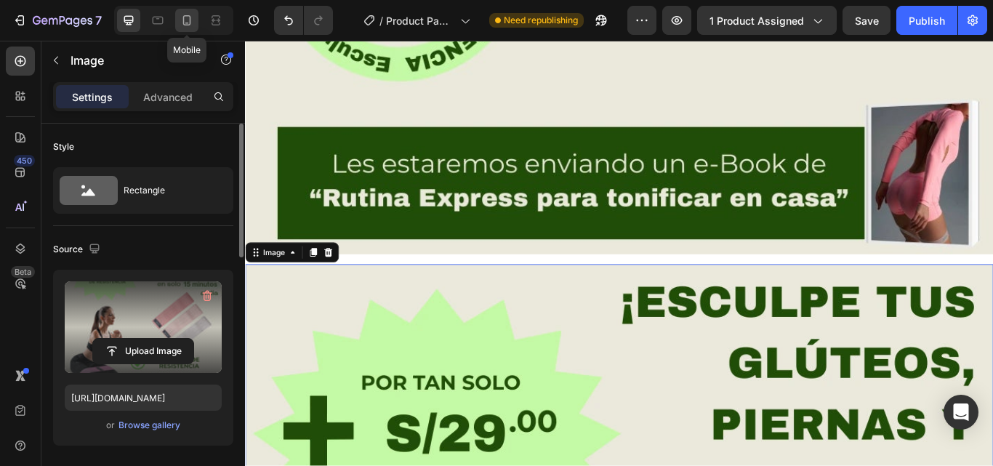
click at [182, 23] on icon at bounding box center [187, 20] width 15 height 15
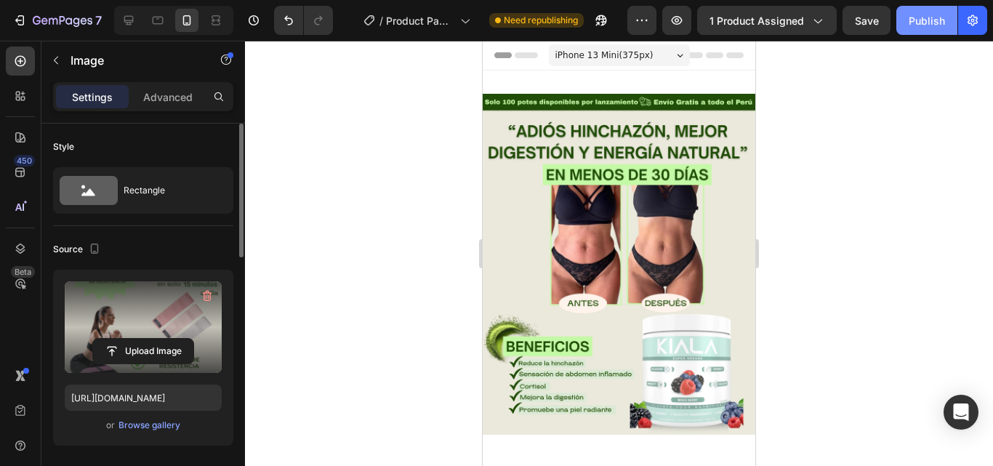
click at [936, 20] on div "Publish" at bounding box center [927, 20] width 36 height 15
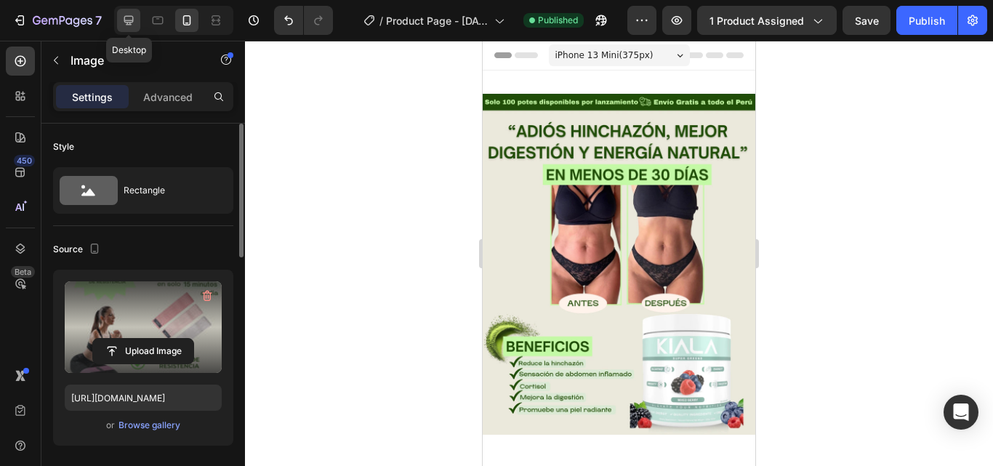
click at [134, 28] on div at bounding box center [128, 20] width 23 height 23
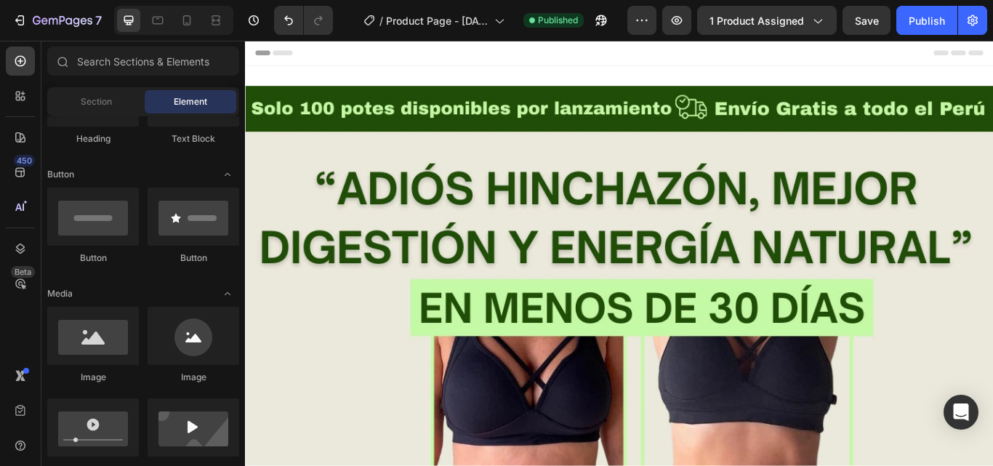
click at [285, 49] on span "Header" at bounding box center [289, 55] width 32 height 15
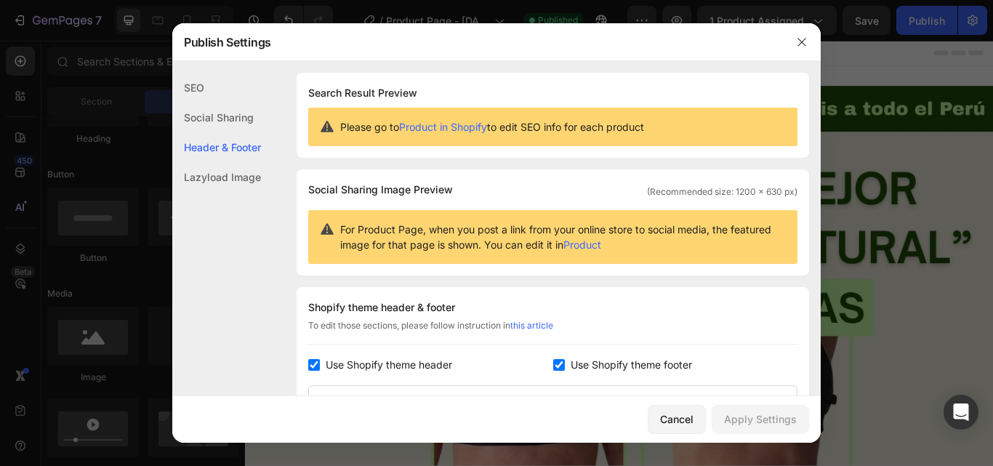
scroll to position [212, 0]
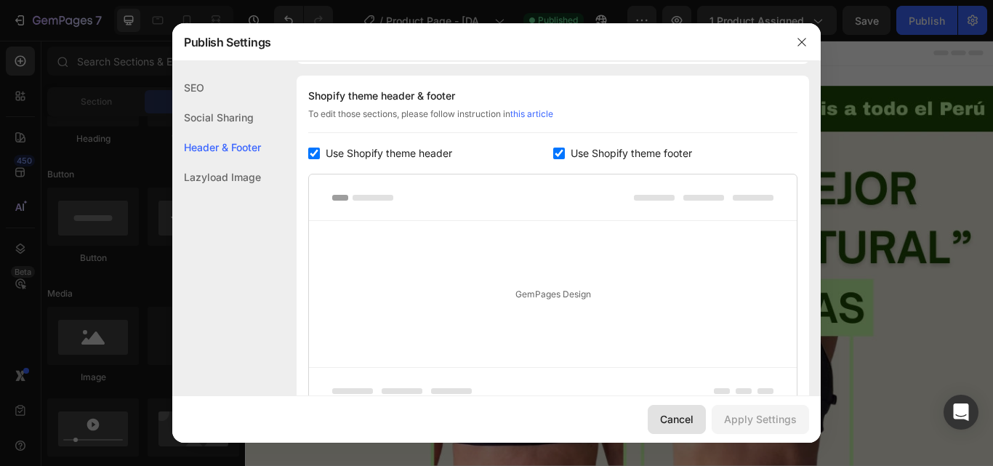
click at [673, 413] on div "Cancel" at bounding box center [676, 419] width 33 height 15
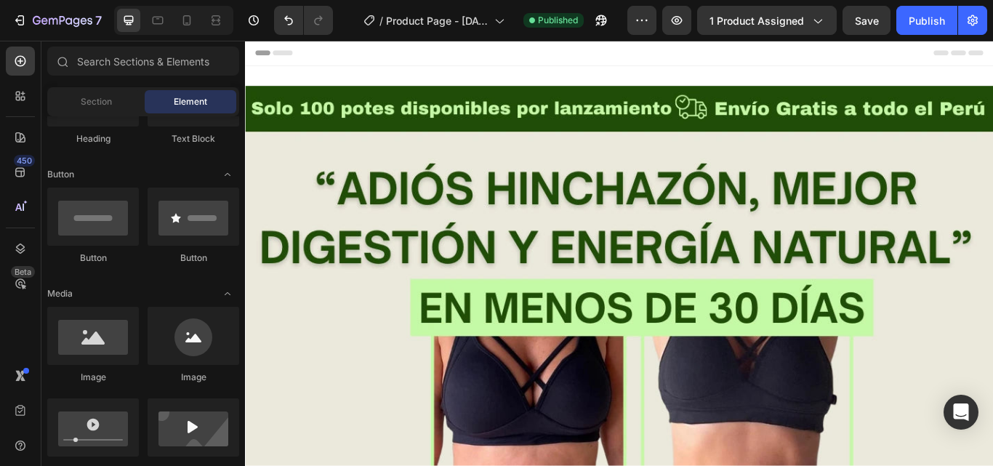
click at [426, 57] on div "Header" at bounding box center [681, 55] width 849 height 29
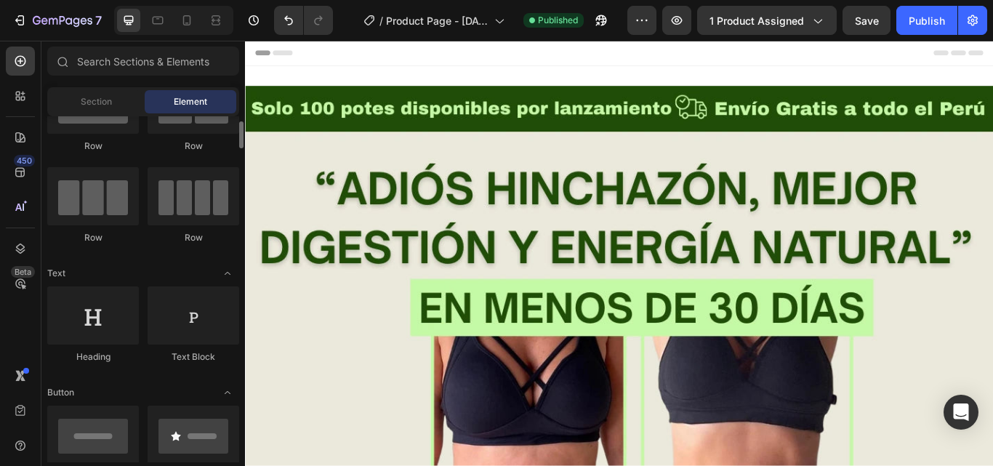
scroll to position [0, 0]
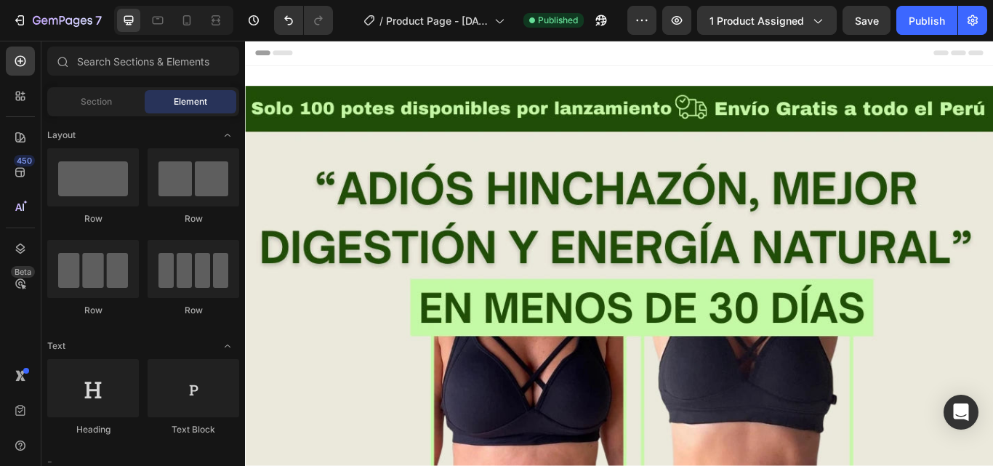
click at [186, 101] on span "Element" at bounding box center [190, 101] width 33 height 13
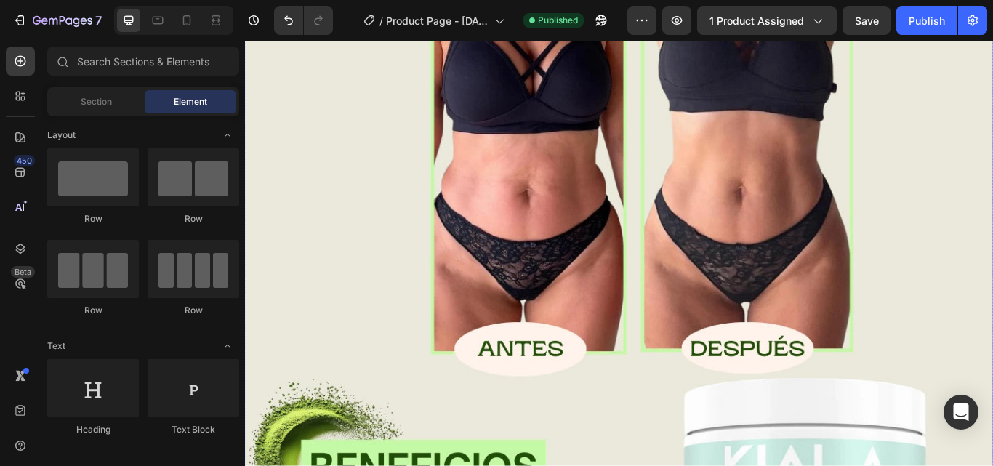
scroll to position [291, 0]
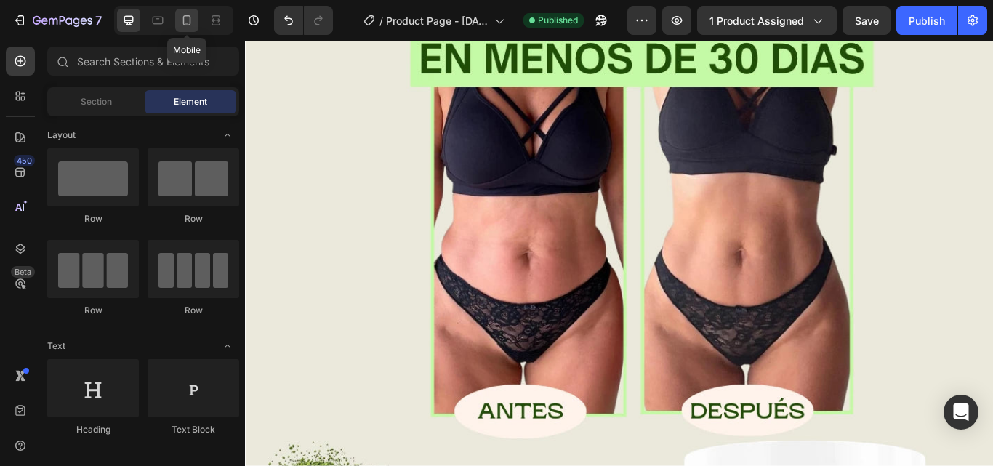
click at [182, 15] on icon at bounding box center [187, 20] width 15 height 15
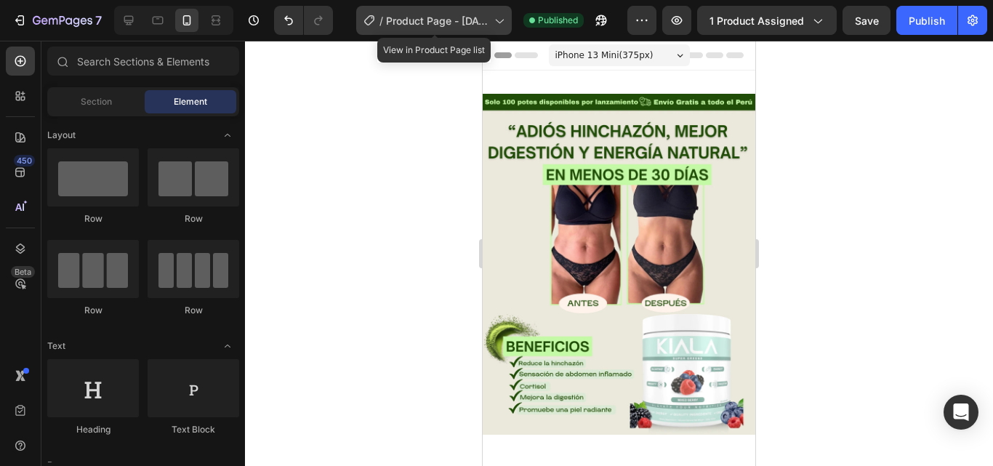
click at [472, 18] on span "Product Page - [DATE] 15:11:17" at bounding box center [437, 20] width 103 height 15
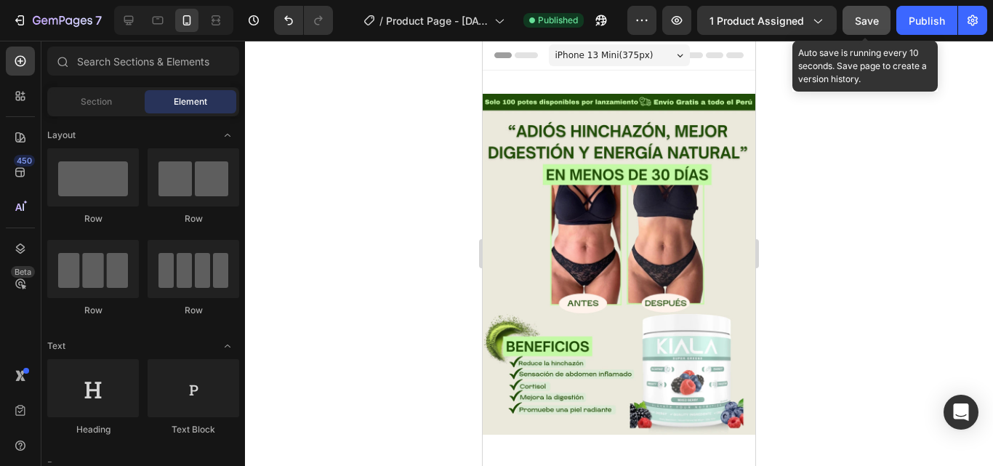
click at [871, 13] on div "Save" at bounding box center [867, 20] width 24 height 15
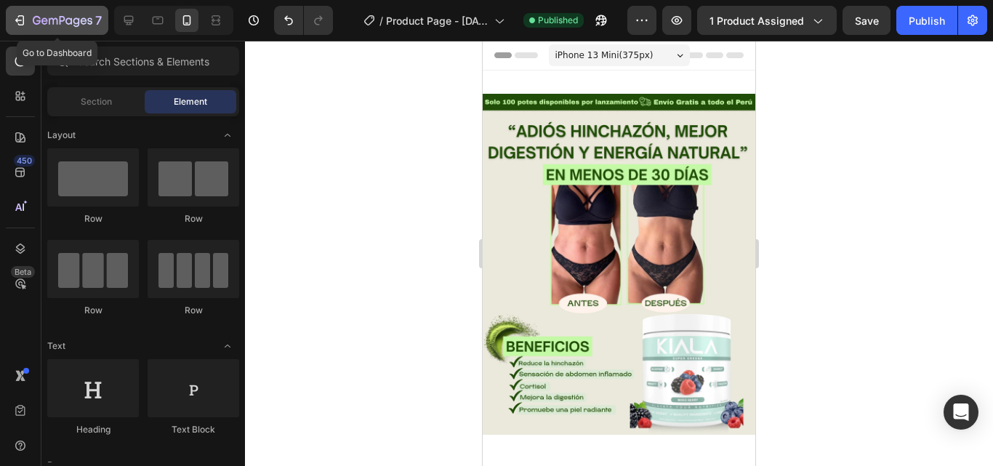
click at [28, 18] on div "7" at bounding box center [56, 20] width 89 height 17
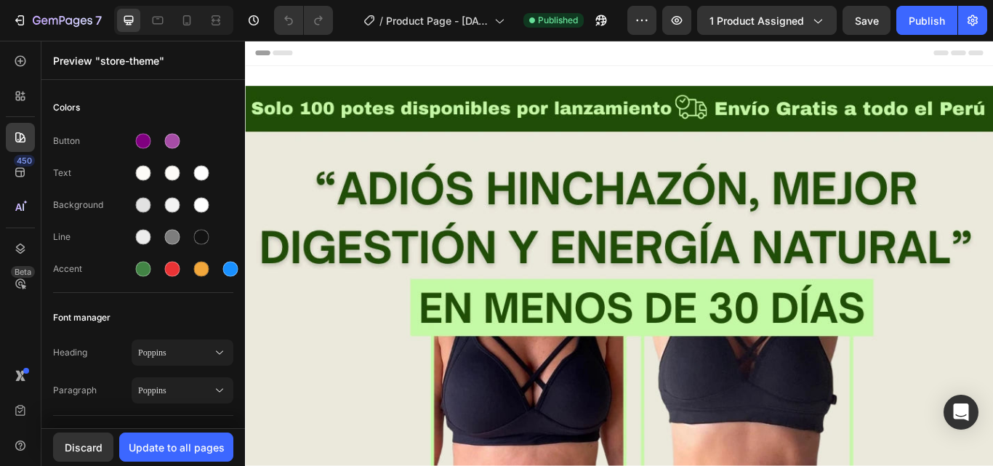
click at [182, 21] on icon at bounding box center [187, 20] width 15 height 15
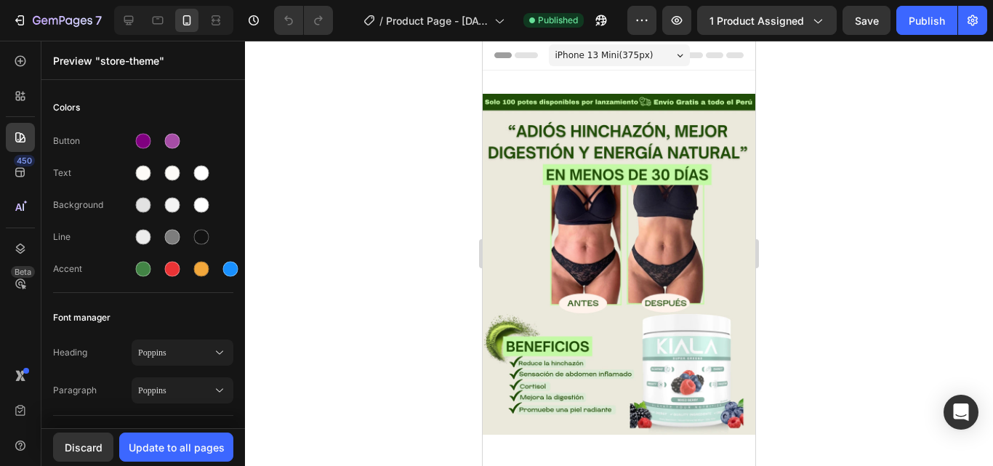
click at [516, 52] on span "Header" at bounding box center [526, 55] width 32 height 15
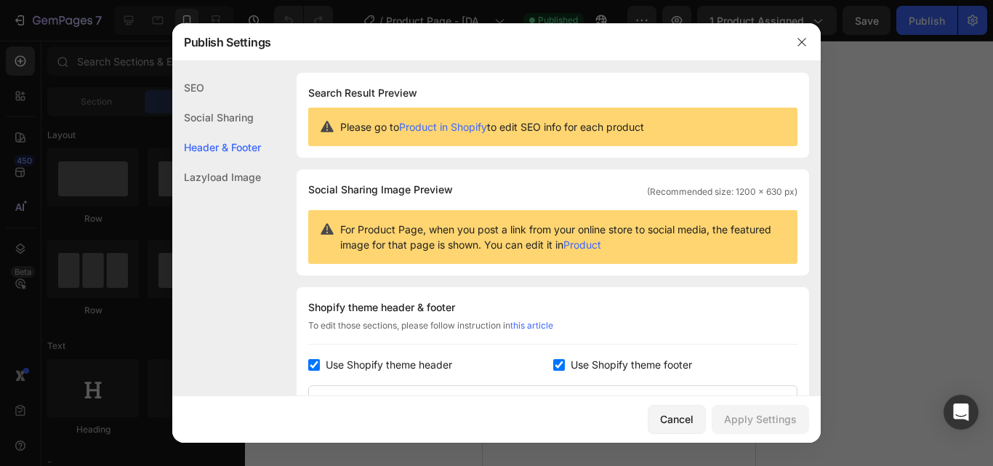
scroll to position [212, 0]
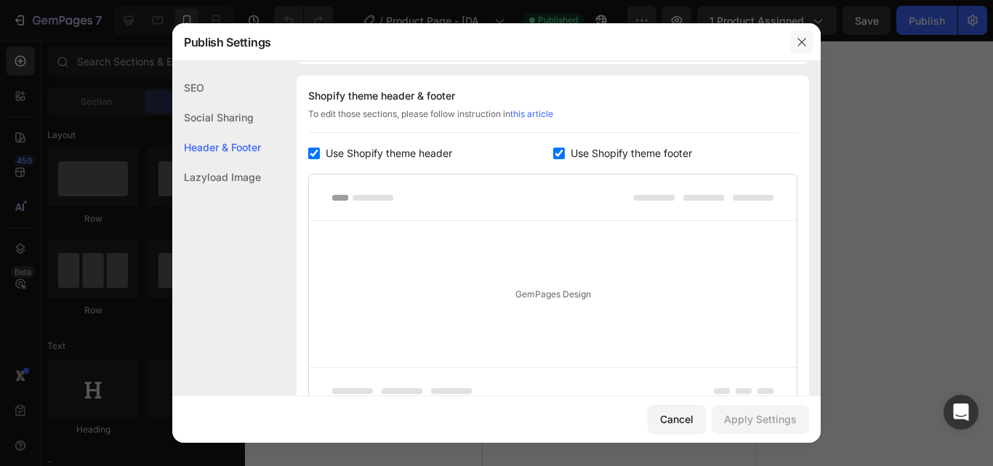
click at [798, 39] on icon "button" at bounding box center [802, 42] width 12 height 12
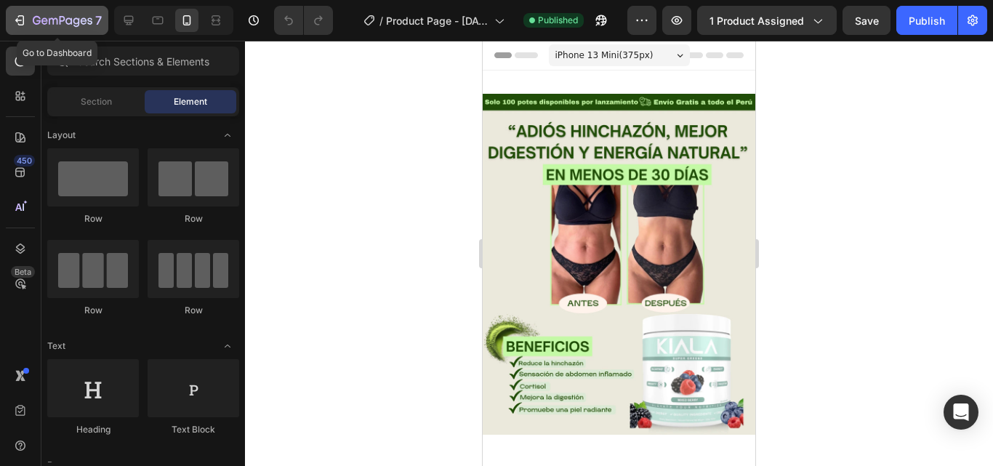
click at [20, 12] on div "7" at bounding box center [56, 20] width 89 height 17
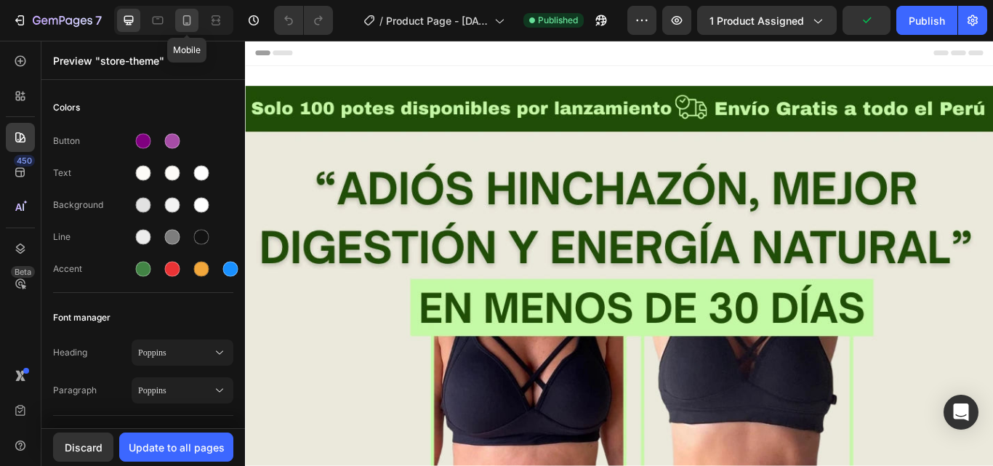
click at [194, 21] on icon at bounding box center [187, 20] width 15 height 15
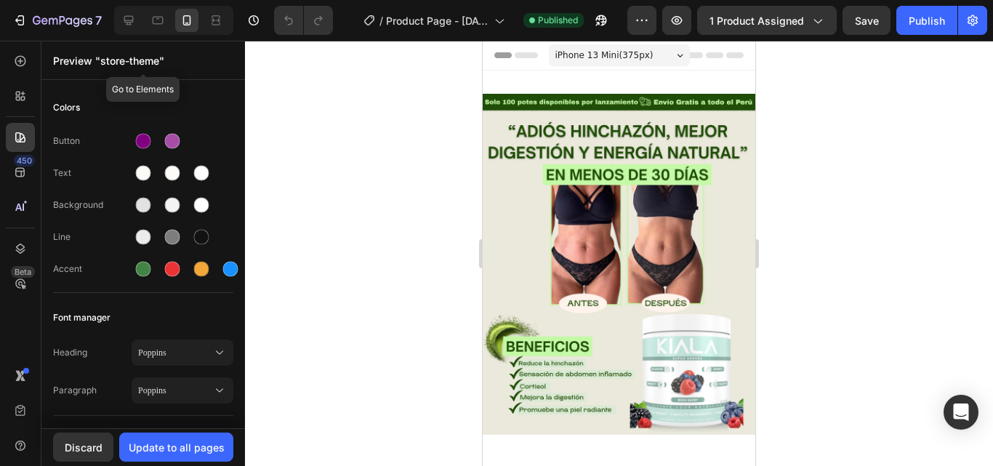
click at [121, 60] on p "Preview "store-theme"" at bounding box center [143, 60] width 180 height 15
click at [17, 140] on icon at bounding box center [20, 137] width 15 height 15
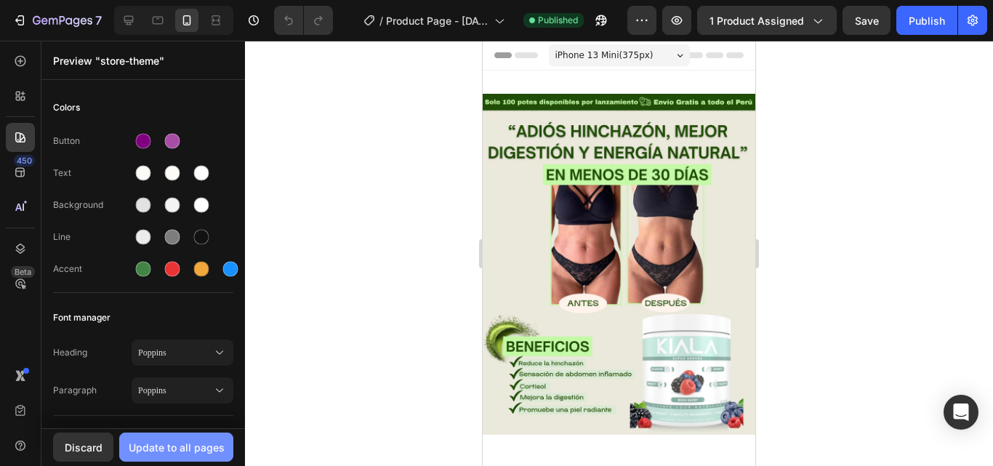
click at [197, 446] on div "Update to all pages" at bounding box center [177, 447] width 96 height 15
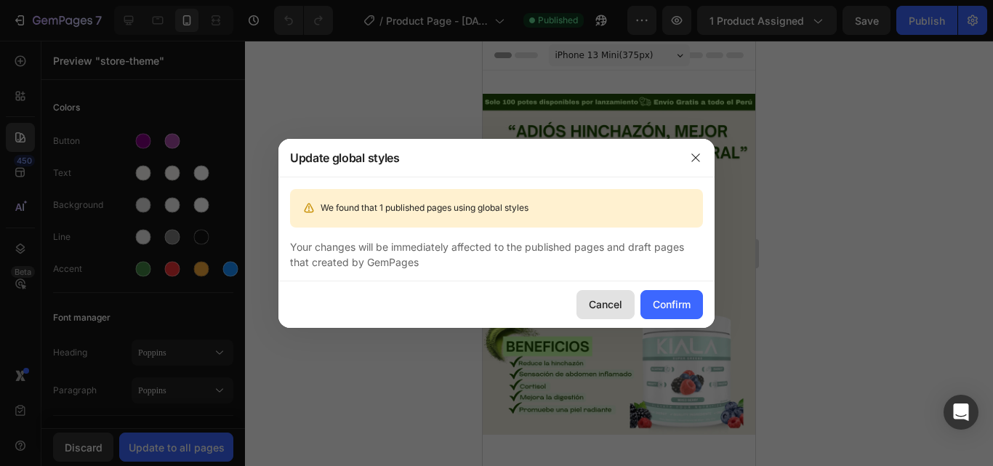
click at [593, 302] on div "Cancel" at bounding box center [605, 304] width 33 height 15
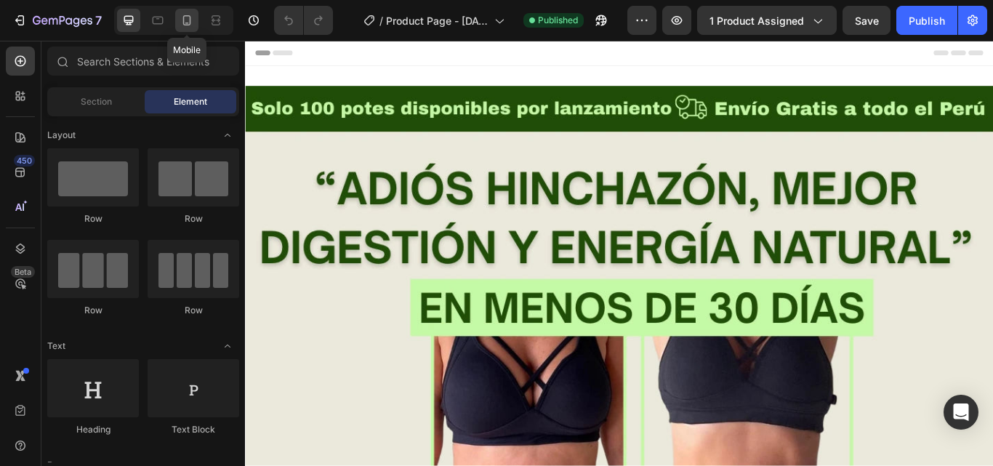
click at [193, 20] on icon at bounding box center [187, 20] width 15 height 15
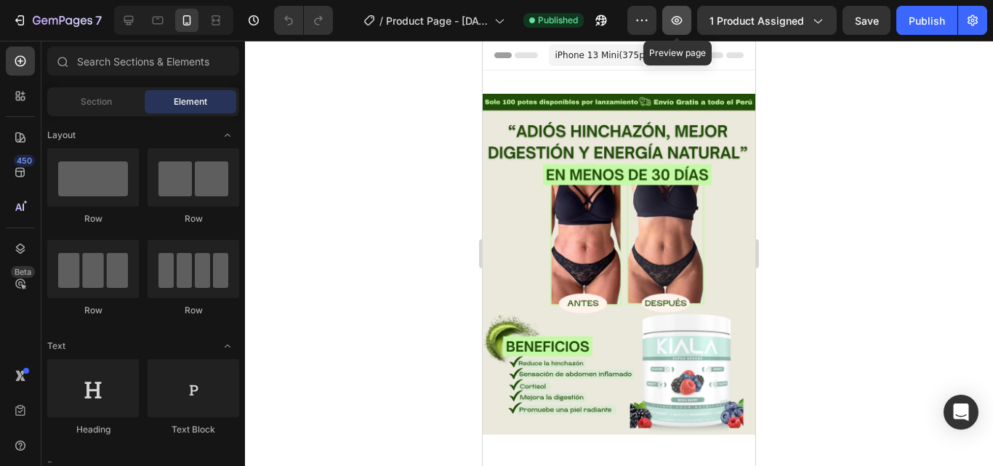
click at [679, 21] on icon "button" at bounding box center [677, 20] width 15 height 15
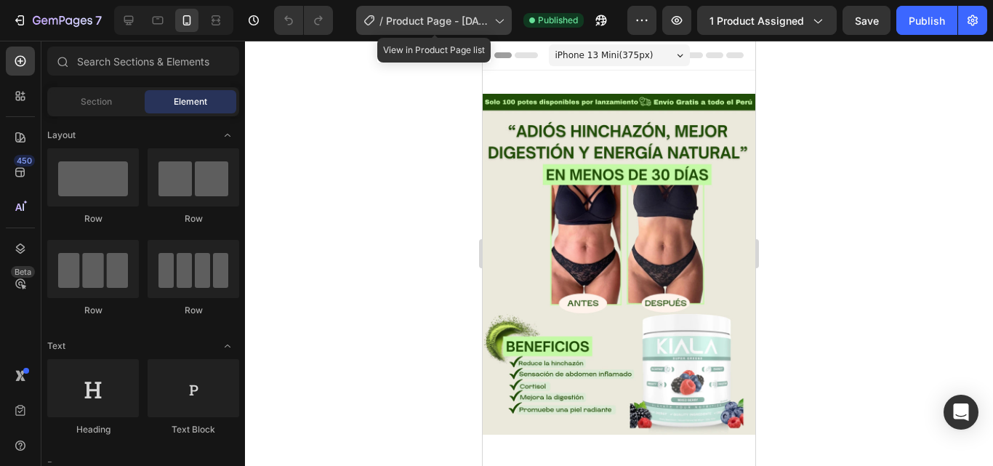
click at [438, 16] on span "Product Page - [DATE] 15:11:17" at bounding box center [437, 20] width 103 height 15
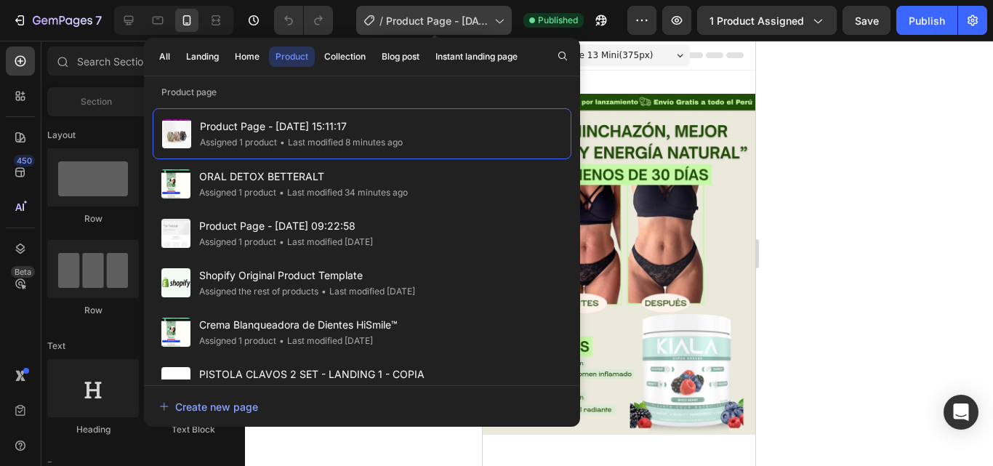
click at [438, 16] on span "Product Page - [DATE] 15:11:17" at bounding box center [437, 20] width 103 height 15
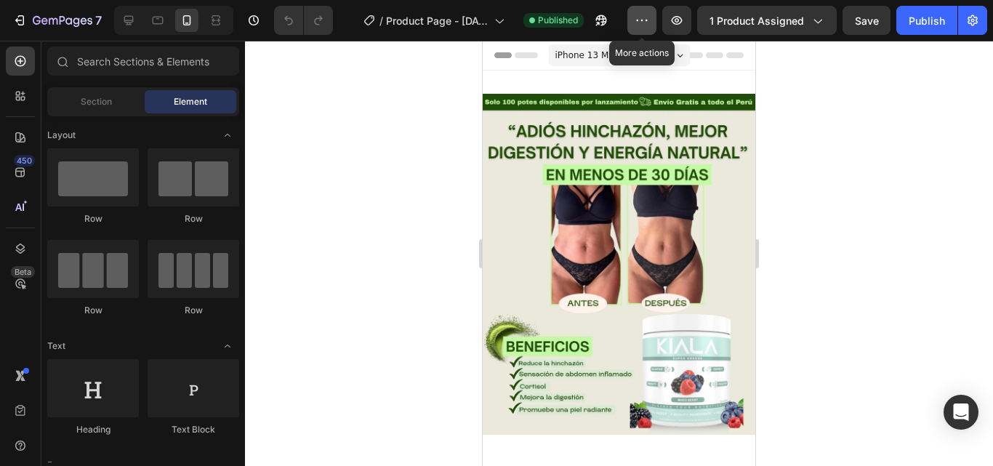
click at [645, 22] on icon "button" at bounding box center [642, 20] width 15 height 15
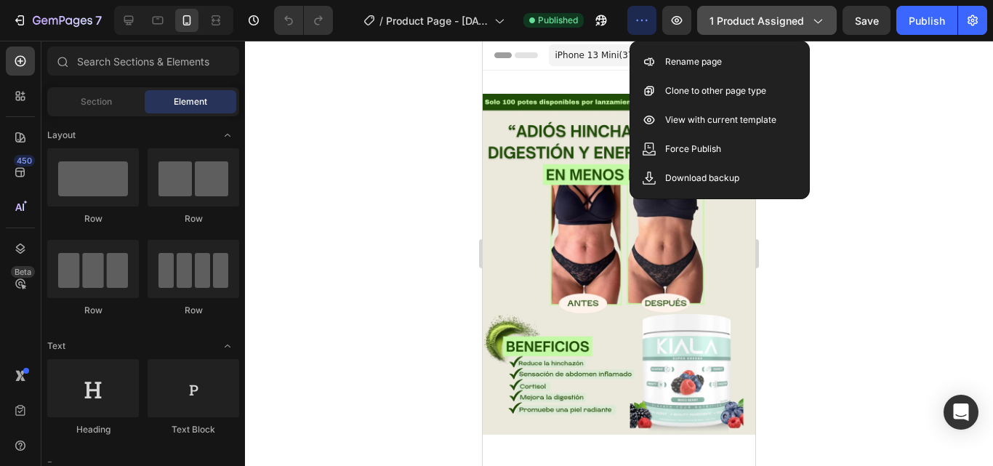
click at [751, 16] on span "1 product assigned" at bounding box center [757, 20] width 95 height 15
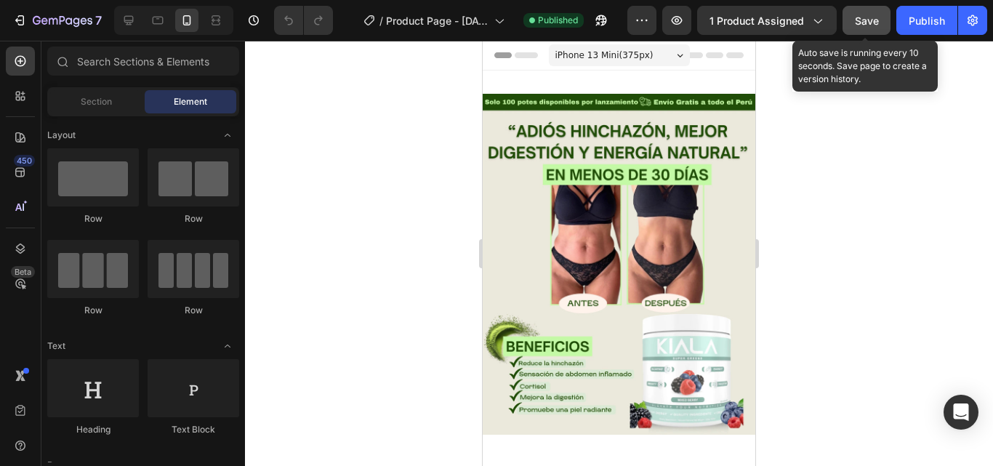
click at [869, 13] on div "Save" at bounding box center [867, 20] width 24 height 15
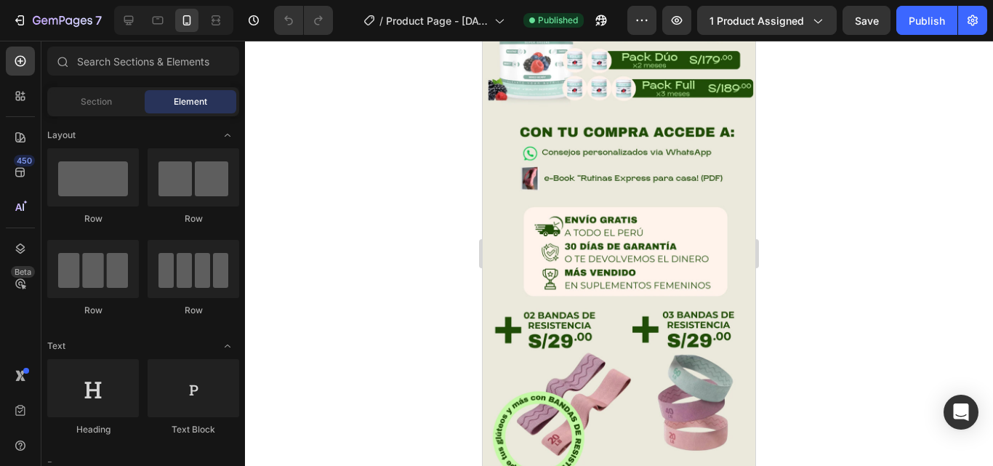
scroll to position [1963, 0]
